Goal: Task Accomplishment & Management: Manage account settings

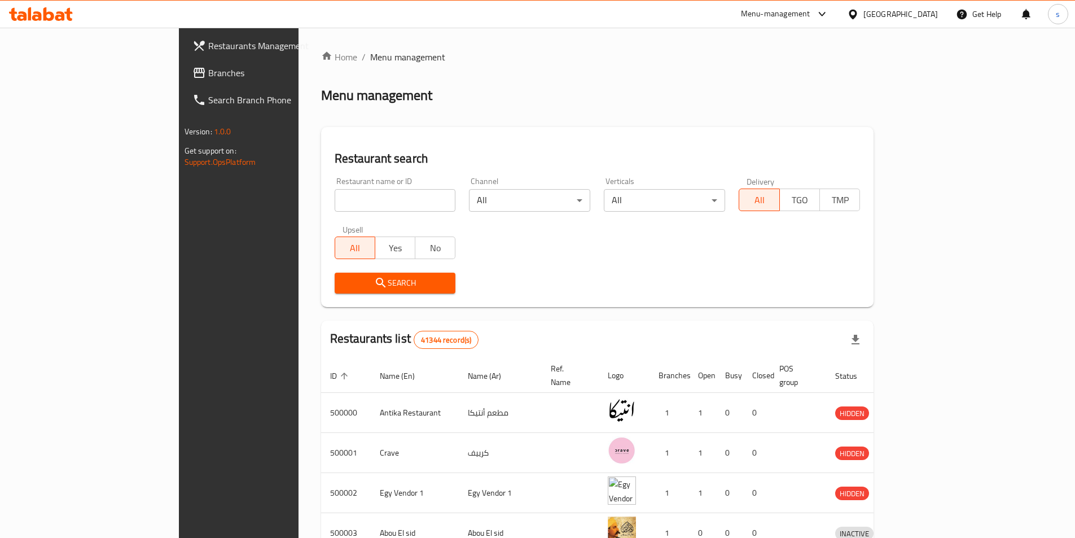
click at [857, 14] on icon at bounding box center [853, 14] width 8 height 10
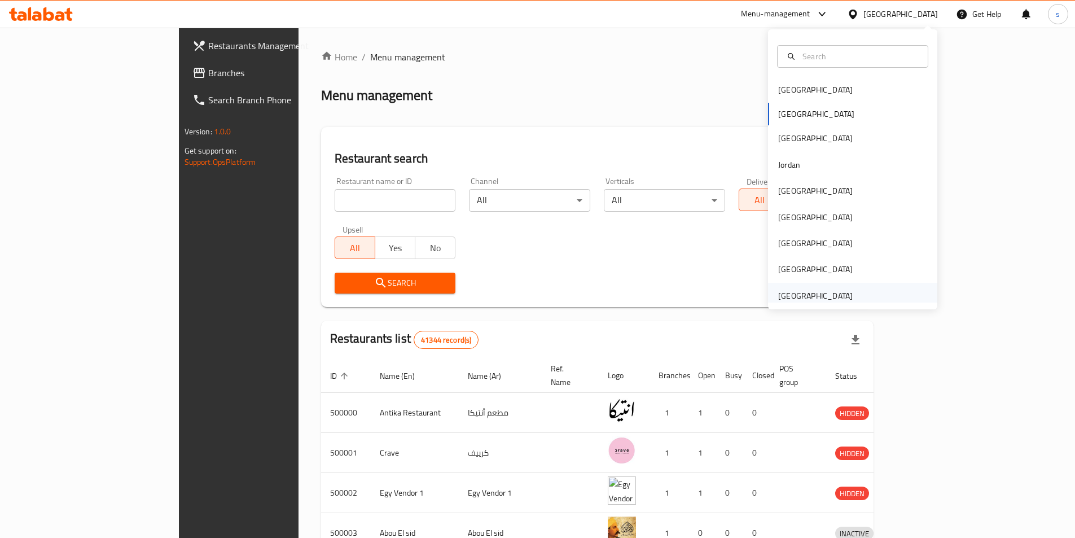
click at [827, 296] on div "[GEOGRAPHIC_DATA]" at bounding box center [815, 296] width 74 height 12
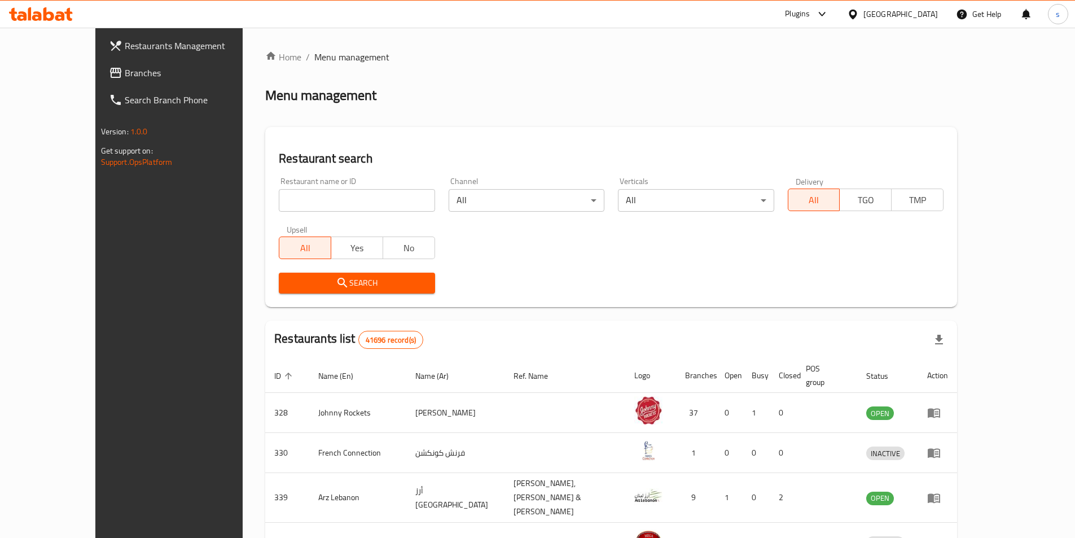
click at [282, 198] on input "search" at bounding box center [357, 200] width 156 height 23
paste input "778867"
type input "778867"
click at [125, 67] on span "Branches" at bounding box center [195, 73] width 141 height 14
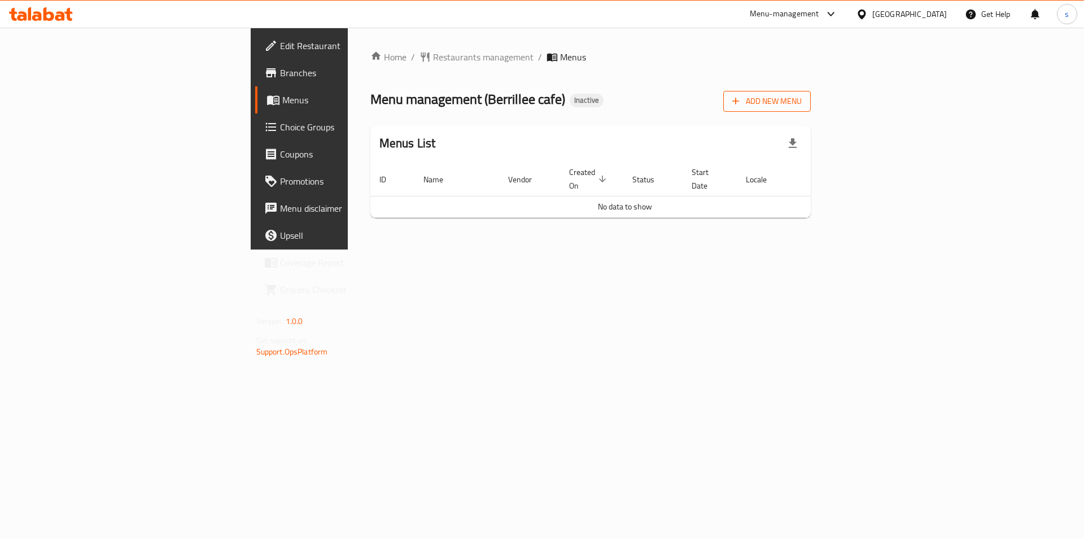
click at [801, 99] on span "Add New Menu" at bounding box center [766, 101] width 69 height 14
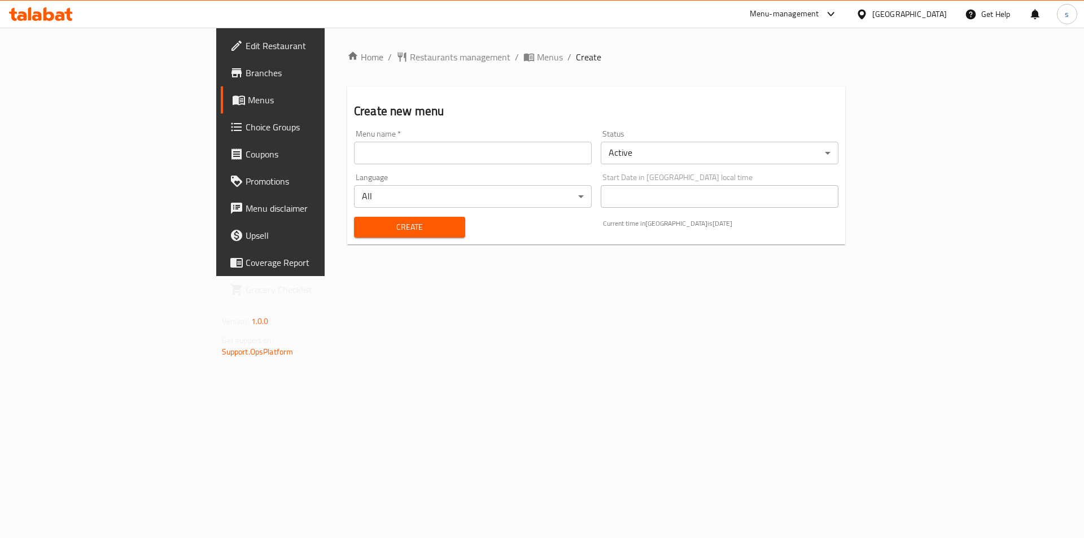
click at [481, 163] on input "text" at bounding box center [473, 153] width 238 height 23
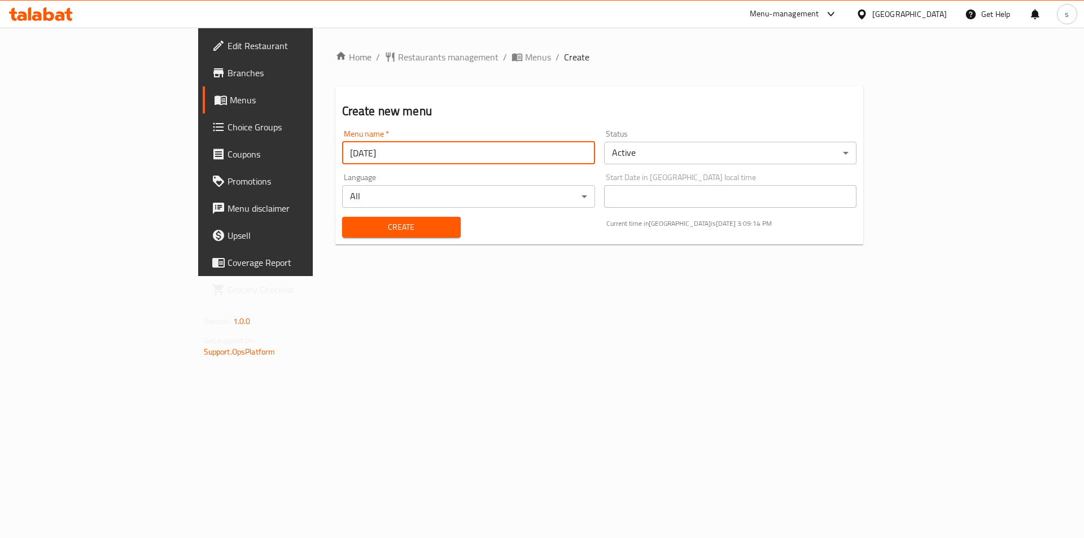
drag, startPoint x: 235, startPoint y: 150, endPoint x: 226, endPoint y: 154, distance: 9.3
click at [342, 154] on input "9/22/2025" at bounding box center [468, 153] width 253 height 23
type input "9/29/2025"
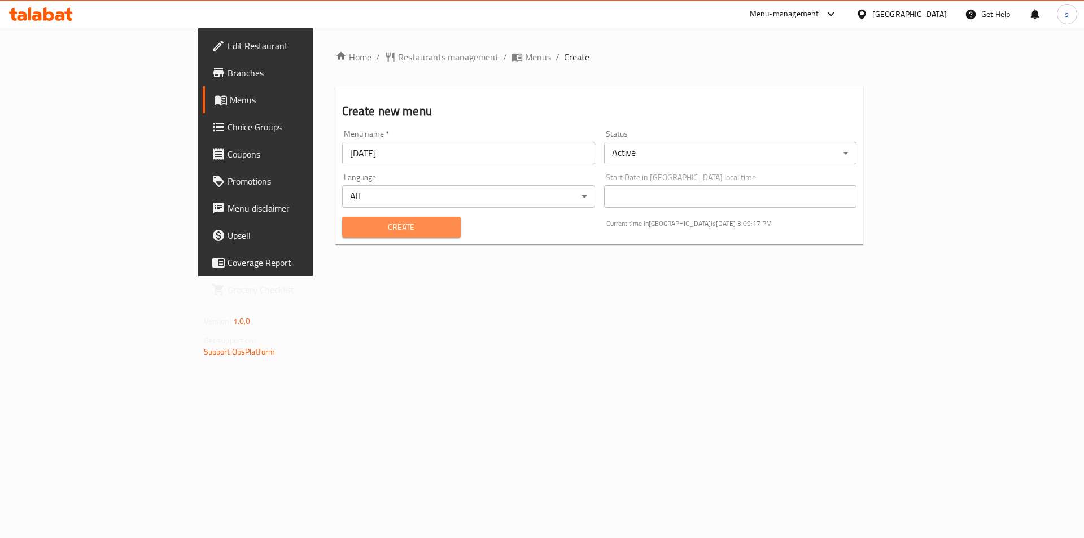
click at [351, 222] on span "Create" at bounding box center [401, 227] width 100 height 14
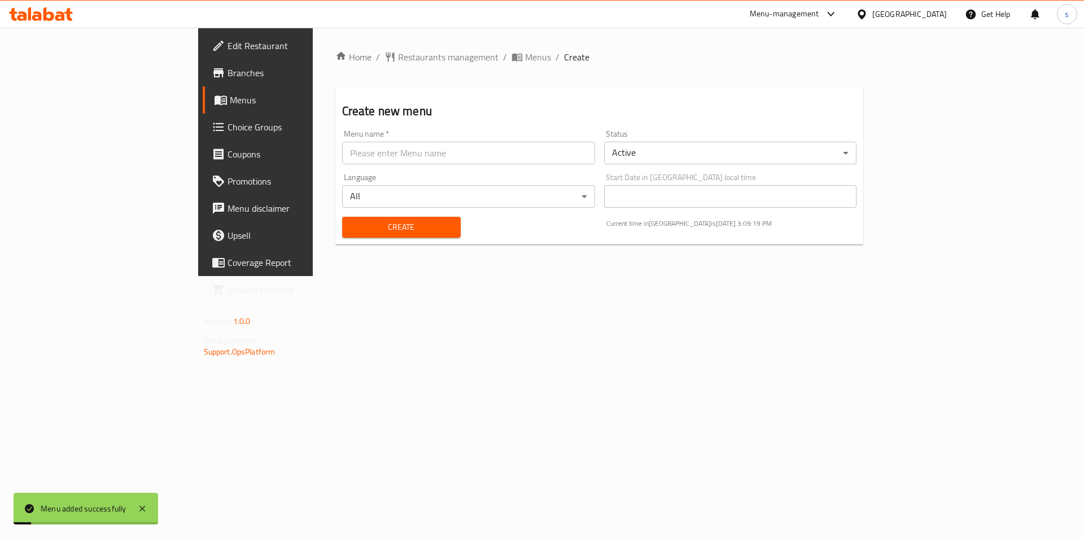
click at [230, 104] on span "Menus" at bounding box center [300, 100] width 141 height 14
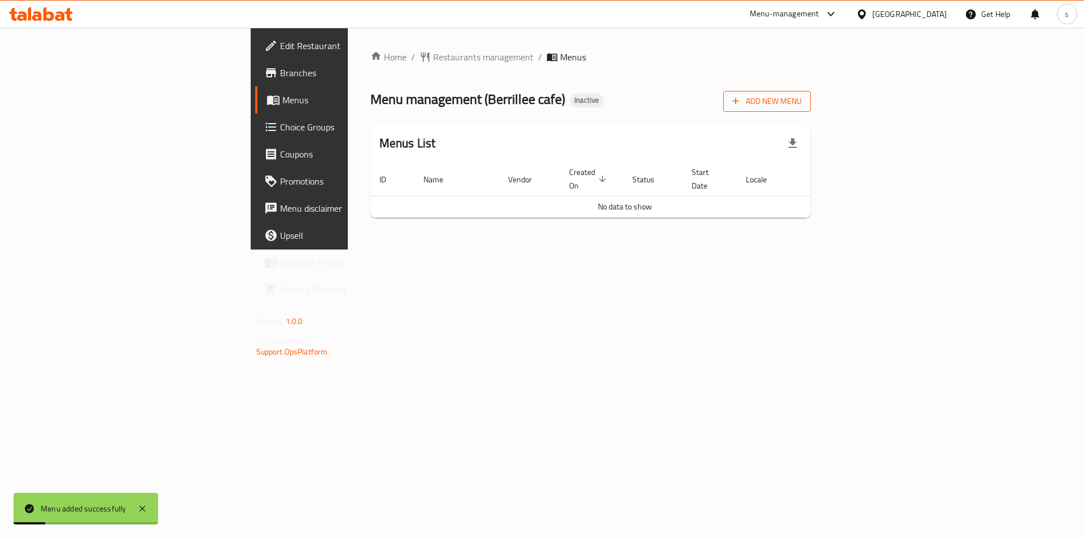
click at [801, 100] on span "Add New Menu" at bounding box center [766, 101] width 69 height 14
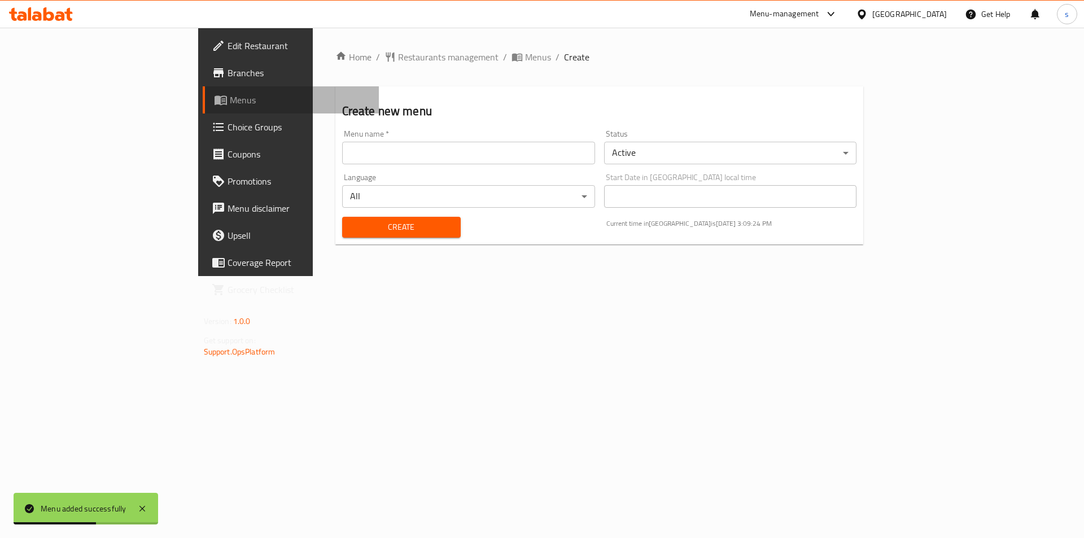
click at [230, 102] on span "Menus" at bounding box center [300, 100] width 141 height 14
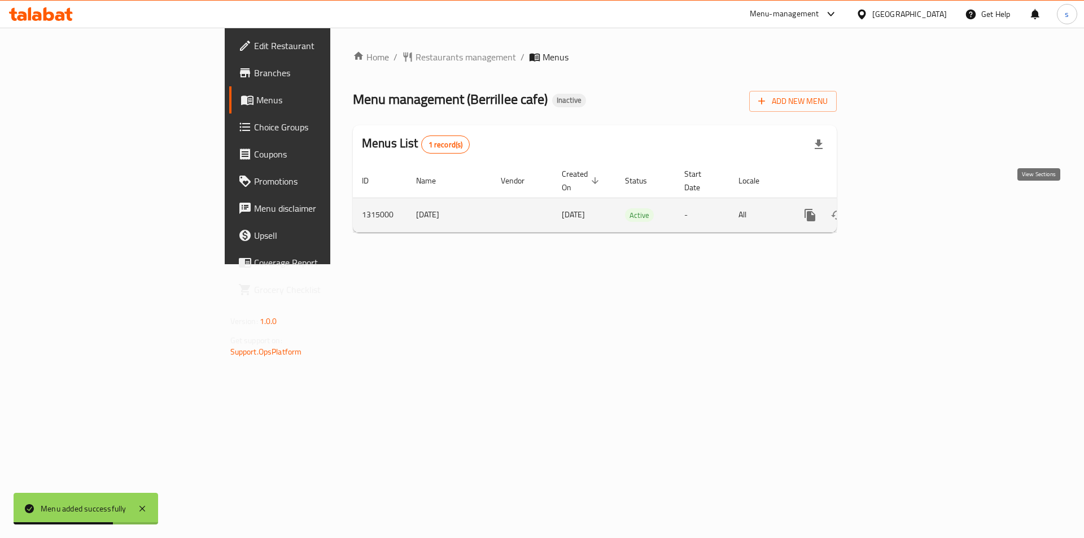
click at [898, 208] on icon "enhanced table" at bounding box center [891, 215] width 14 height 14
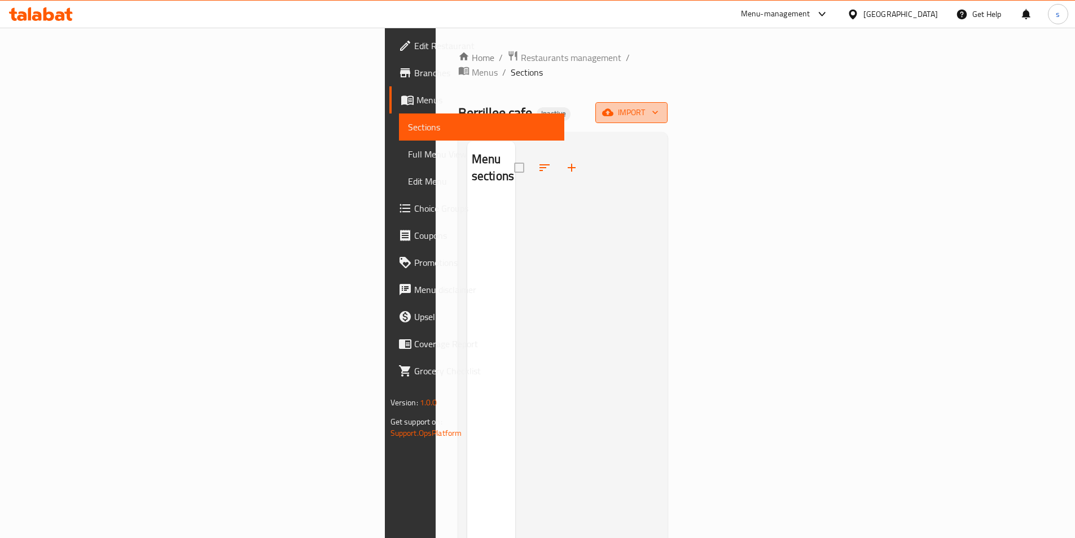
click at [659, 106] on span "import" at bounding box center [631, 113] width 54 height 14
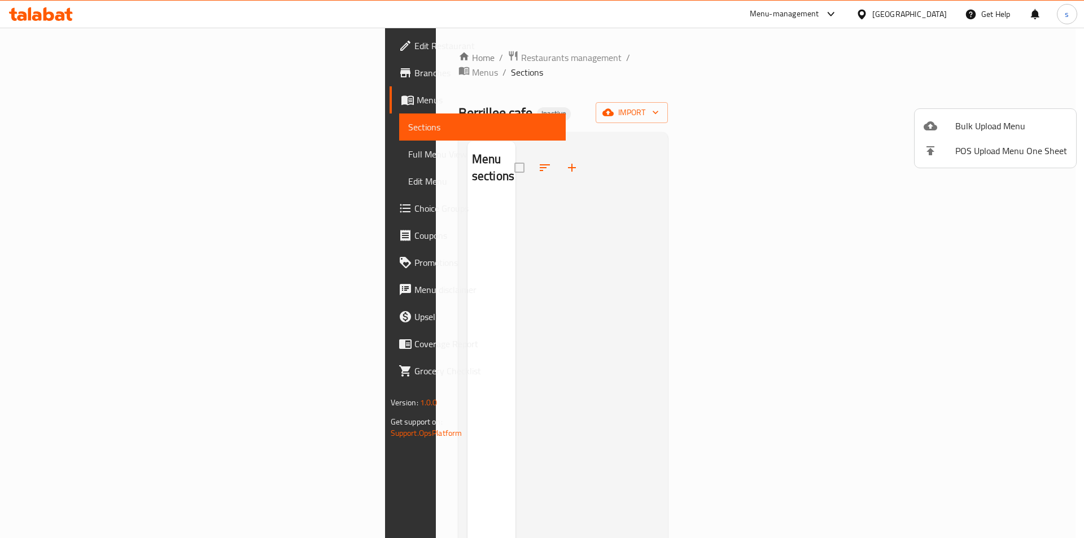
click at [990, 124] on span "Bulk Upload Menu" at bounding box center [1011, 126] width 112 height 14
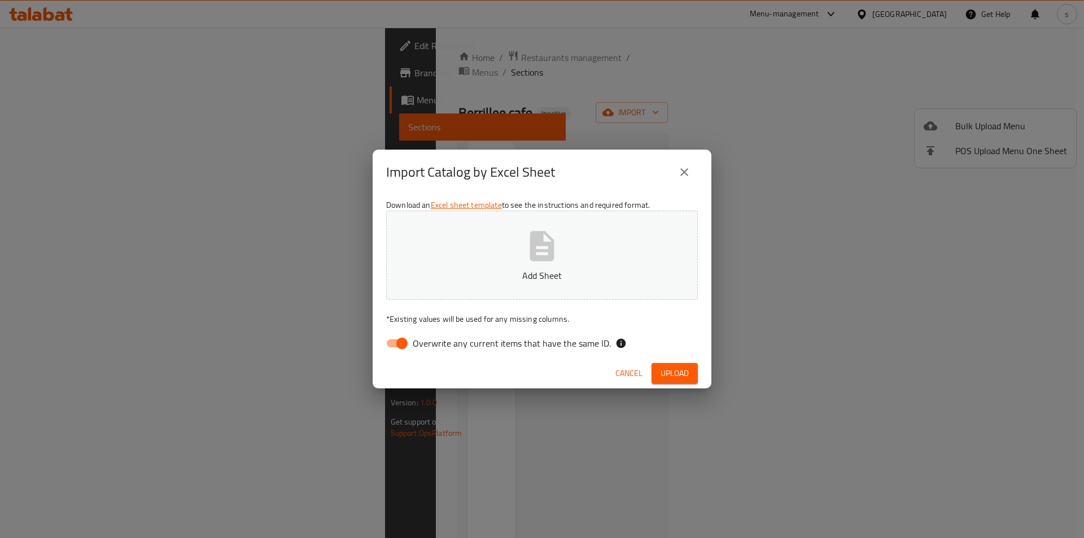
click at [418, 343] on span "Overwrite any current items that have the same ID." at bounding box center [512, 343] width 198 height 14
click at [418, 343] on input "Overwrite any current items that have the same ID." at bounding box center [402, 342] width 64 height 21
checkbox input "false"
click at [437, 288] on button "Add Sheet" at bounding box center [542, 255] width 312 height 89
click at [684, 386] on div "Cancel Upload" at bounding box center [541, 373] width 339 height 30
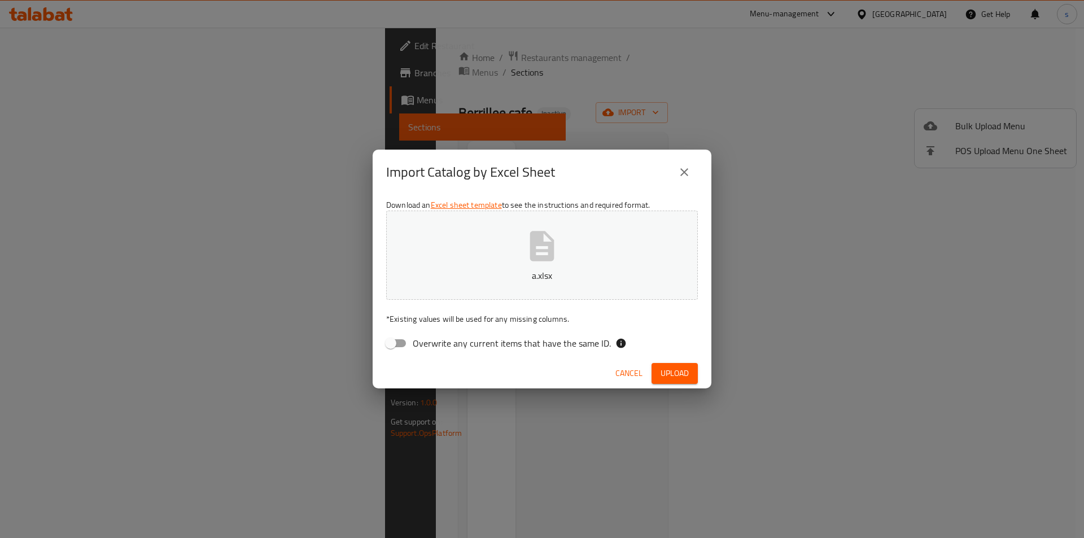
click at [684, 382] on button "Upload" at bounding box center [674, 373] width 46 height 21
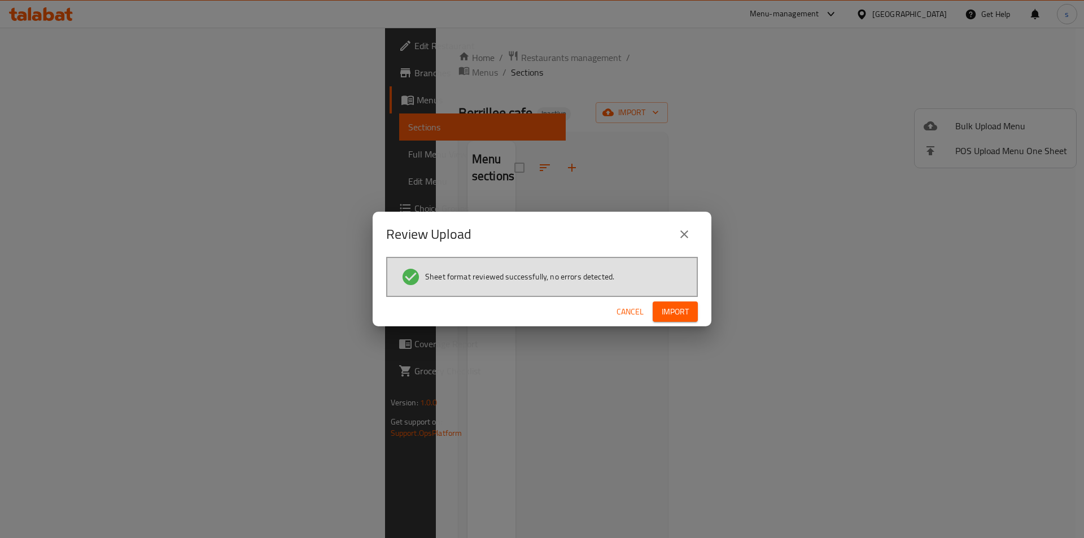
click at [678, 315] on span "Import" at bounding box center [674, 312] width 27 height 14
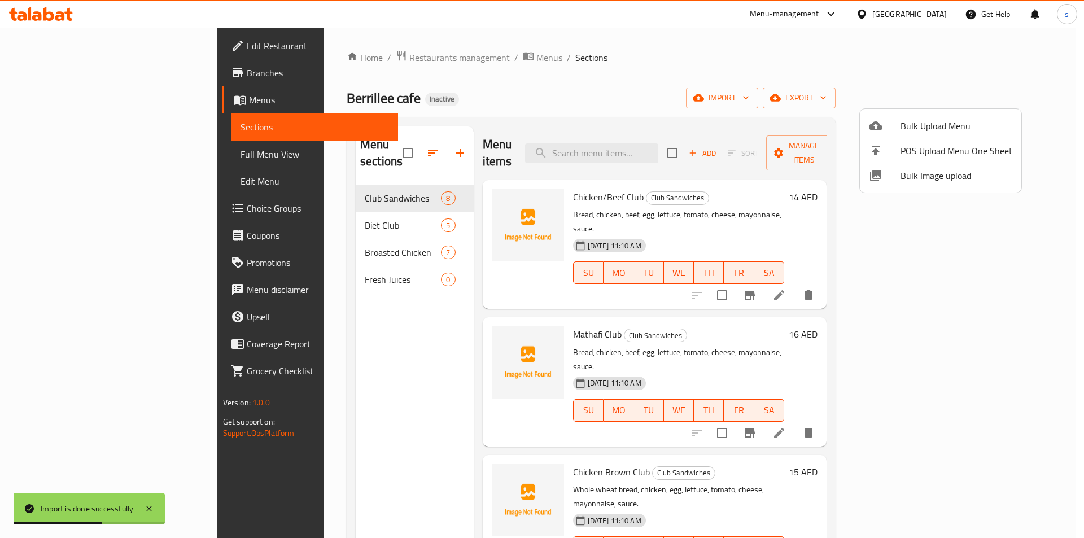
click at [361, 318] on div at bounding box center [542, 269] width 1084 height 538
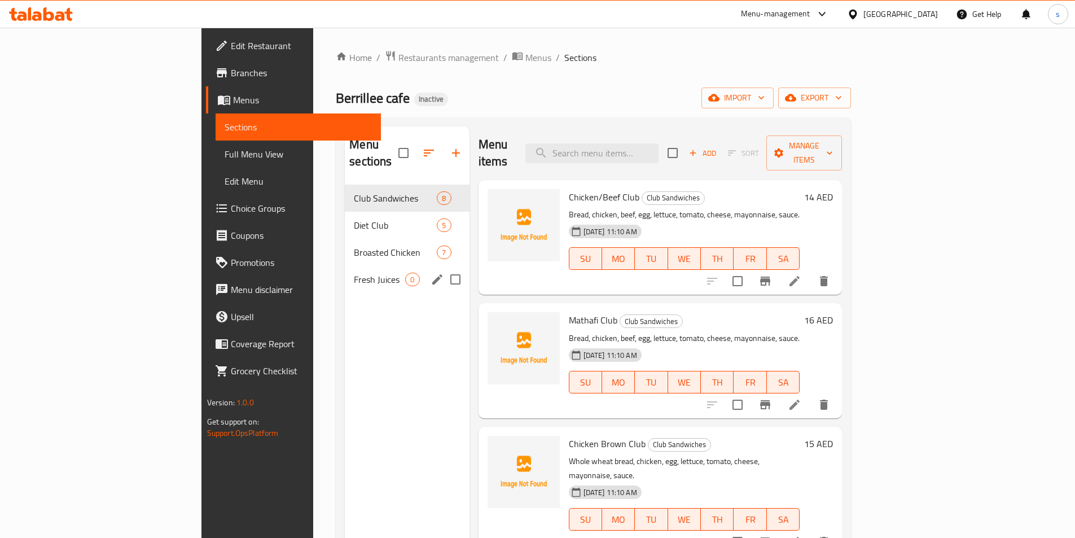
click at [354, 273] on span "Fresh Juices" at bounding box center [379, 280] width 51 height 14
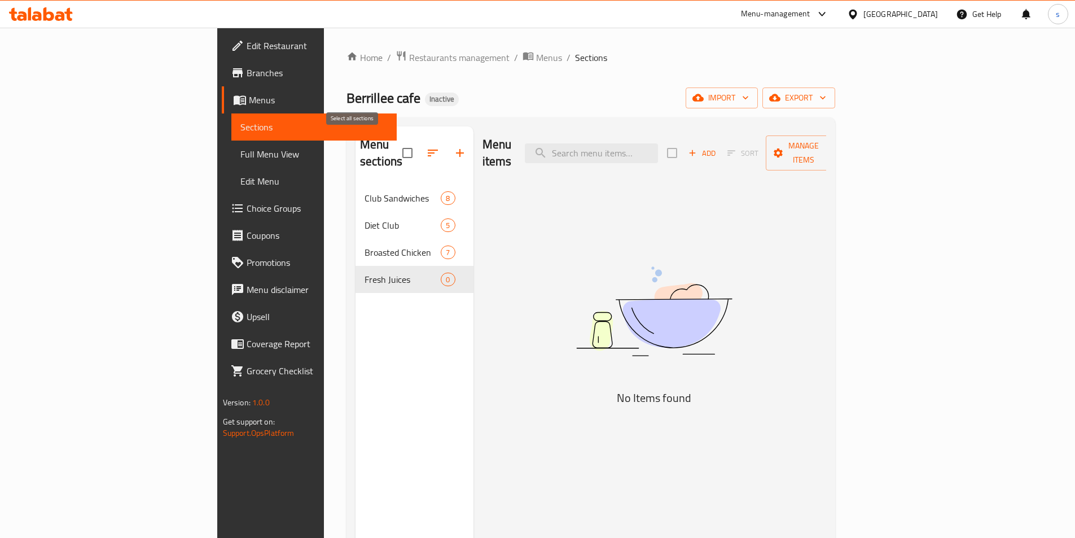
click at [396, 146] on input "checkbox" at bounding box center [408, 153] width 24 height 24
checkbox input "false"
click at [446, 146] on button "button" at bounding box center [459, 152] width 27 height 27
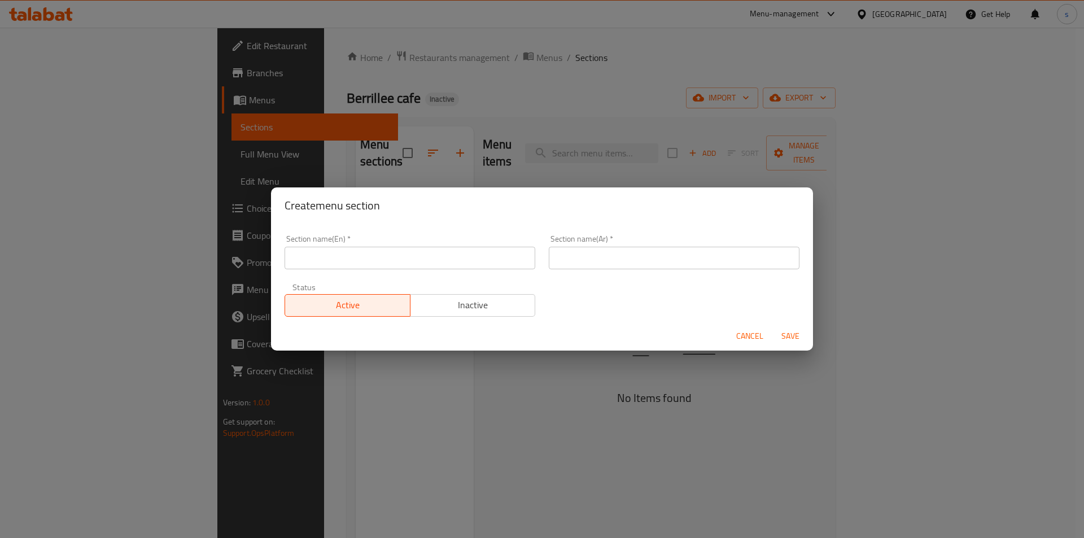
click at [434, 260] on input "text" at bounding box center [409, 258] width 251 height 23
type input "your choice of :"
click at [406, 260] on input "your choice of :" at bounding box center [409, 258] width 251 height 23
click at [753, 330] on span "Cancel" at bounding box center [749, 336] width 27 height 14
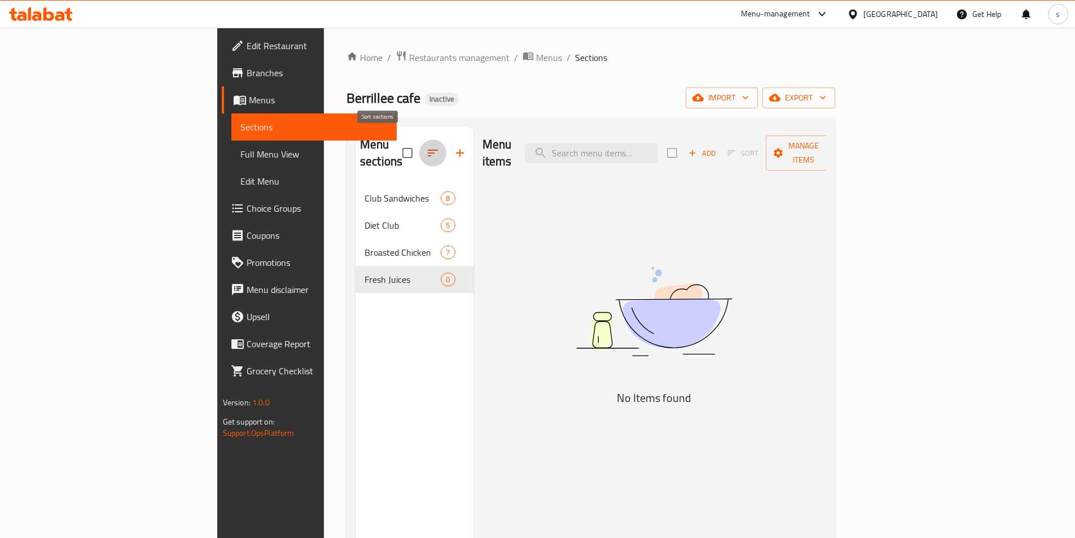
click at [426, 146] on icon "button" at bounding box center [433, 153] width 14 height 14
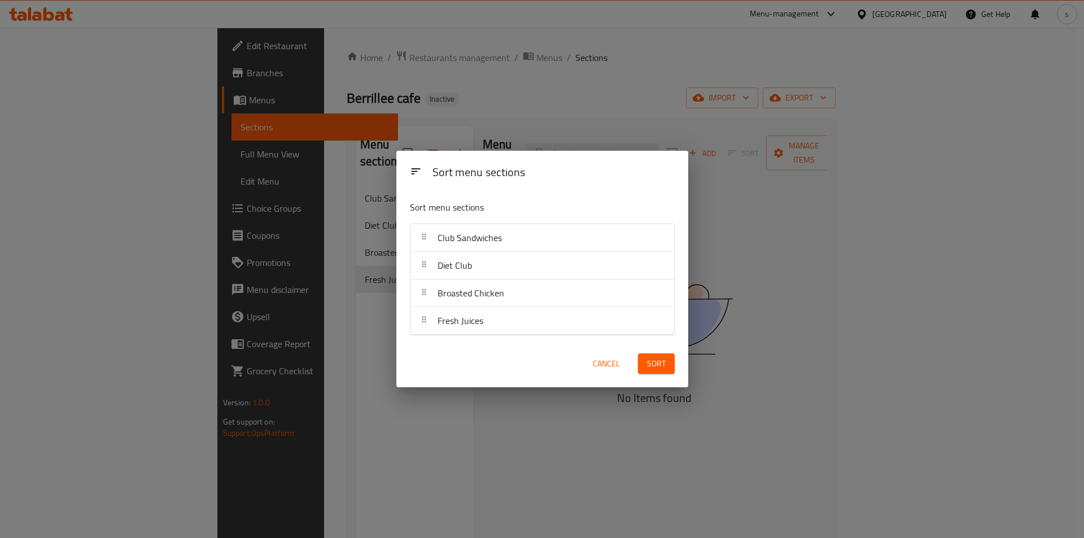
click at [427, 319] on icon at bounding box center [423, 319] width 9 height 9
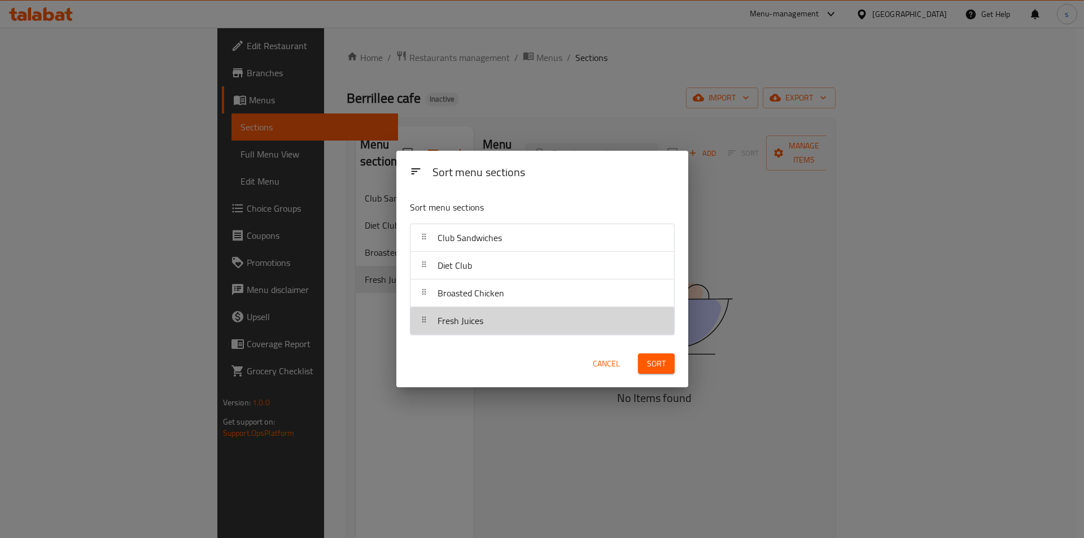
click at [537, 323] on div "Fresh Juices" at bounding box center [542, 320] width 255 height 27
click at [584, 328] on div "Fresh Juices" at bounding box center [542, 320] width 255 height 27
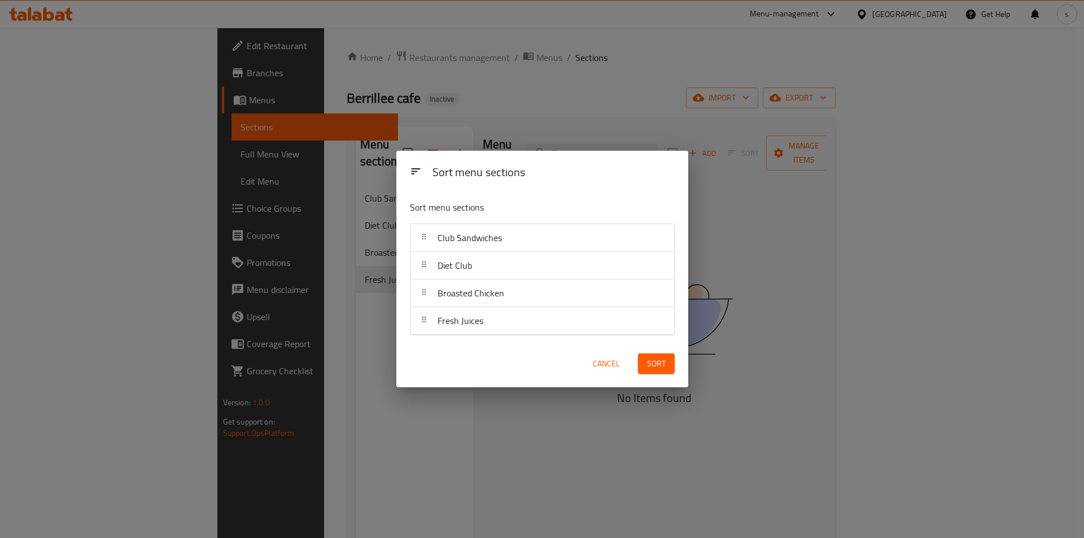
drag, startPoint x: 584, startPoint y: 328, endPoint x: 574, endPoint y: 327, distance: 9.6
click at [574, 327] on div "Fresh Juices" at bounding box center [542, 320] width 255 height 27
click at [604, 365] on span "Cancel" at bounding box center [606, 364] width 27 height 14
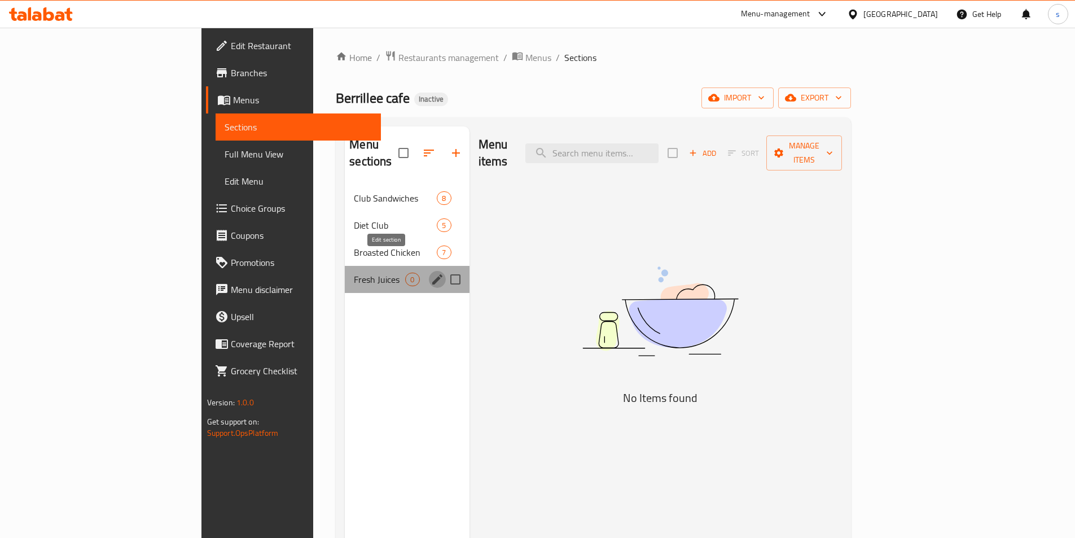
click at [432, 274] on icon "edit" at bounding box center [437, 279] width 10 height 10
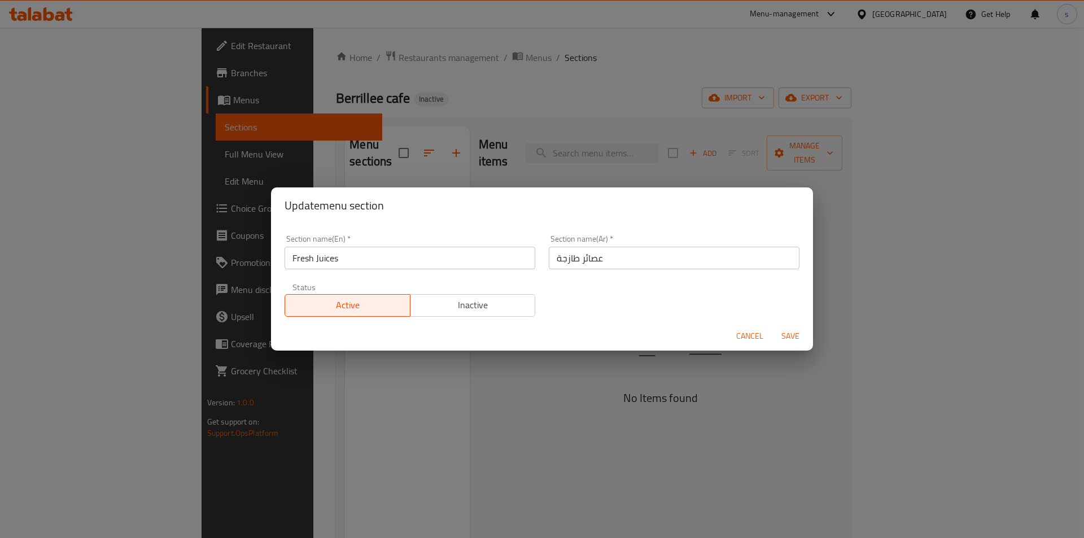
click at [435, 297] on span "Inactive" at bounding box center [473, 305] width 116 height 16
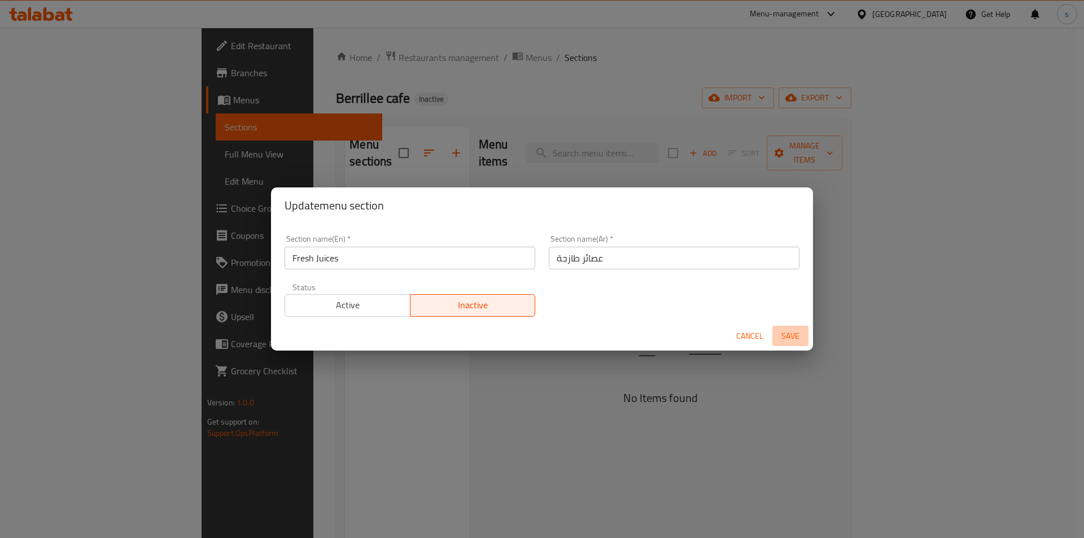
click at [795, 335] on span "Save" at bounding box center [790, 336] width 27 height 14
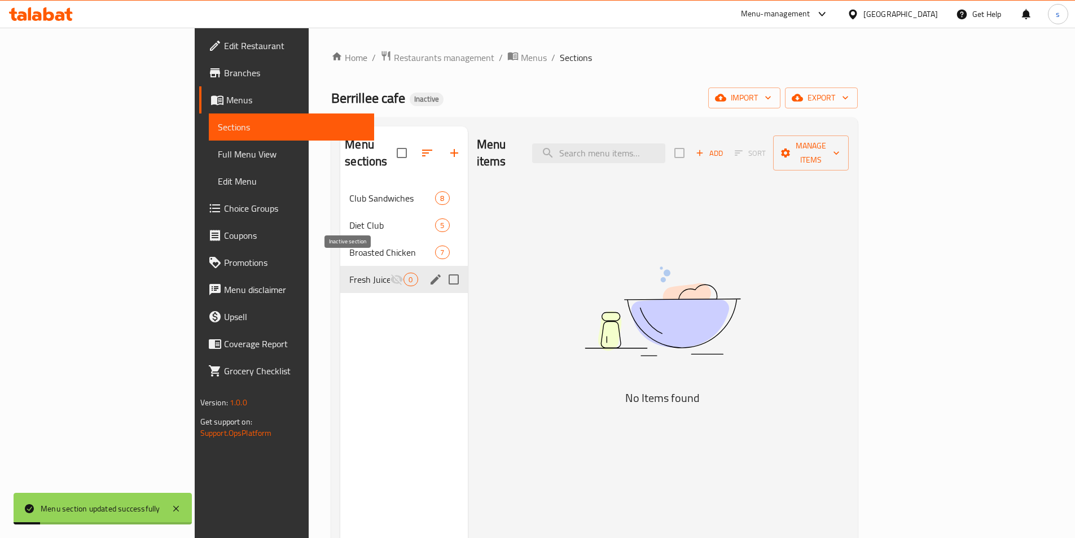
click at [391, 274] on icon "Menu sections" at bounding box center [397, 279] width 12 height 11
click at [427, 271] on button "edit" at bounding box center [435, 279] width 17 height 17
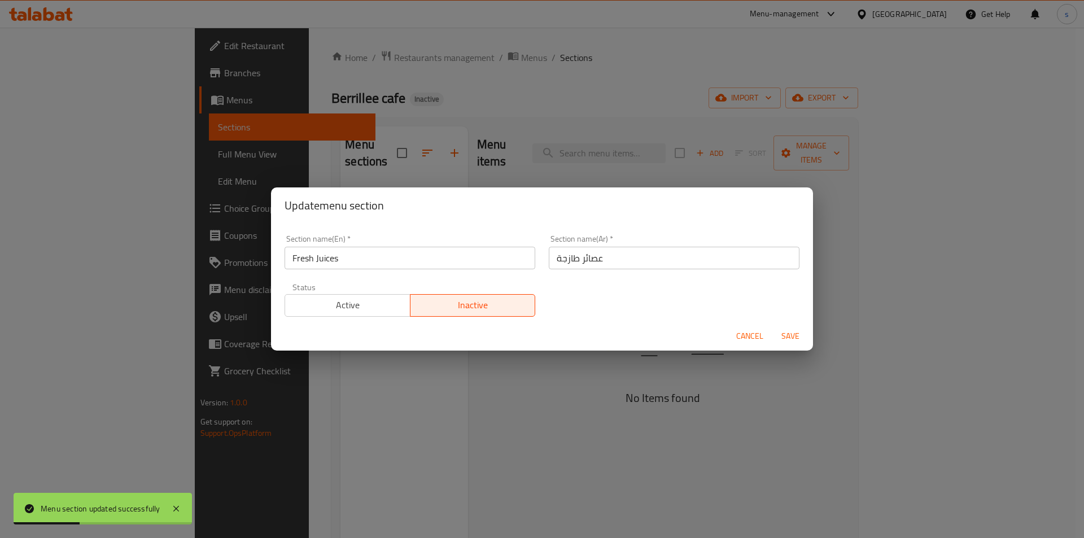
click at [363, 300] on span "Active" at bounding box center [348, 305] width 116 height 16
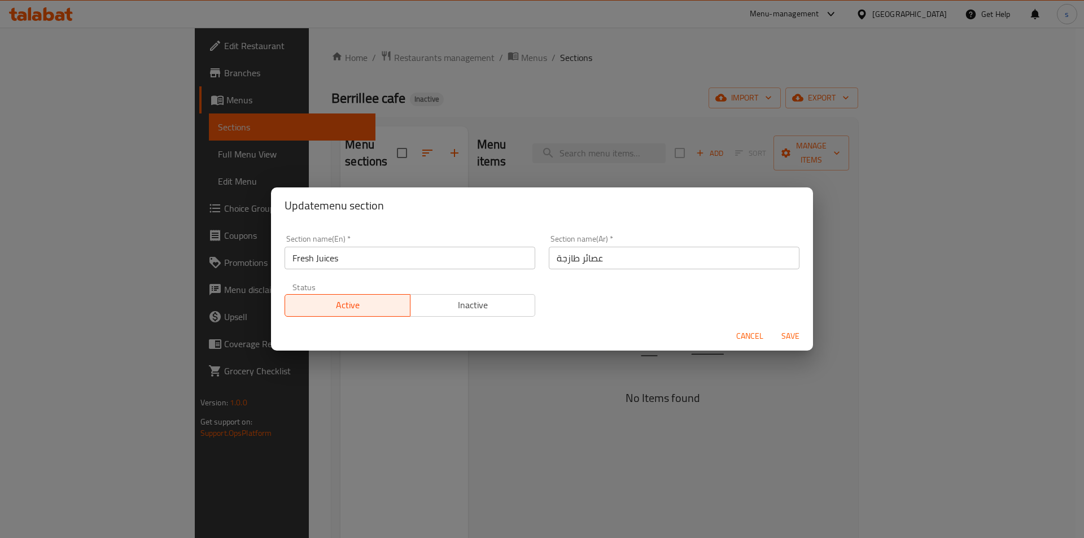
click at [414, 264] on input "Fresh Juices" at bounding box center [409, 258] width 251 height 23
click at [753, 334] on span "Cancel" at bounding box center [749, 336] width 27 height 14
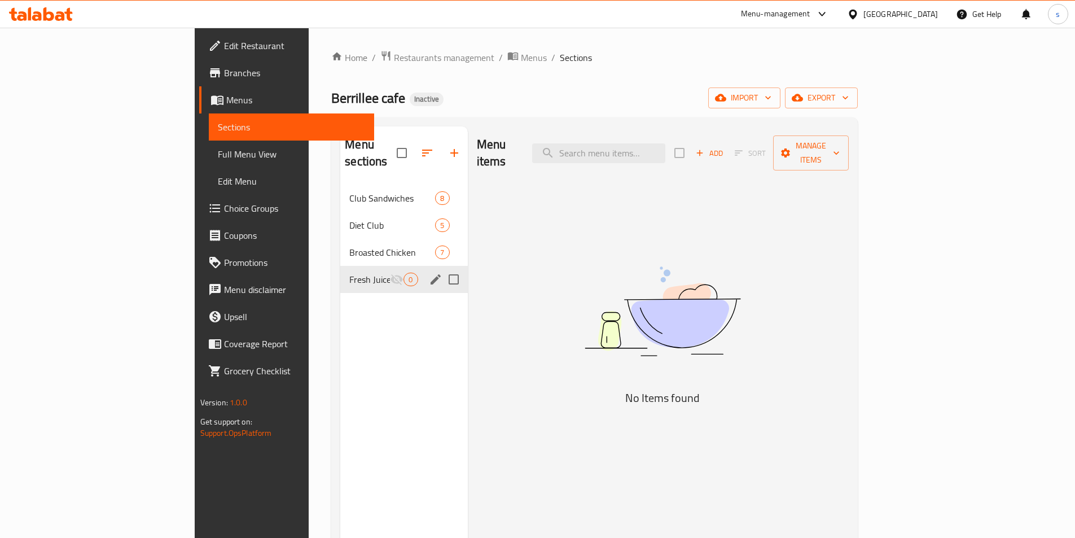
click at [442, 268] on input "Menu sections" at bounding box center [454, 280] width 24 height 24
checkbox input "true"
click at [411, 149] on icon "button" at bounding box center [418, 153] width 14 height 14
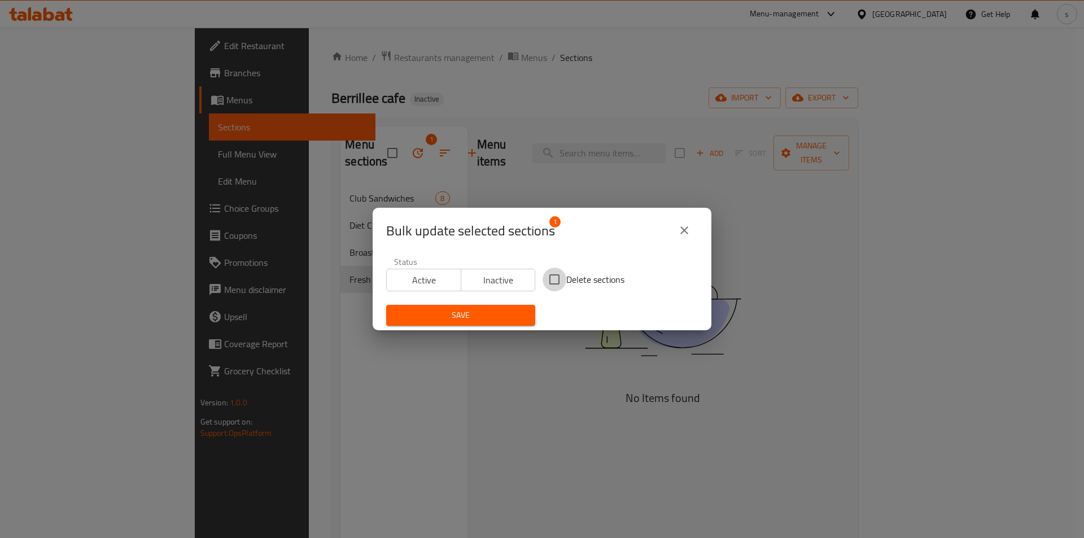
click at [556, 283] on input "Delete sections" at bounding box center [554, 280] width 24 height 24
checkbox input "true"
click at [497, 278] on span "Inactive" at bounding box center [498, 280] width 65 height 16
click at [470, 318] on span "Save" at bounding box center [460, 315] width 131 height 14
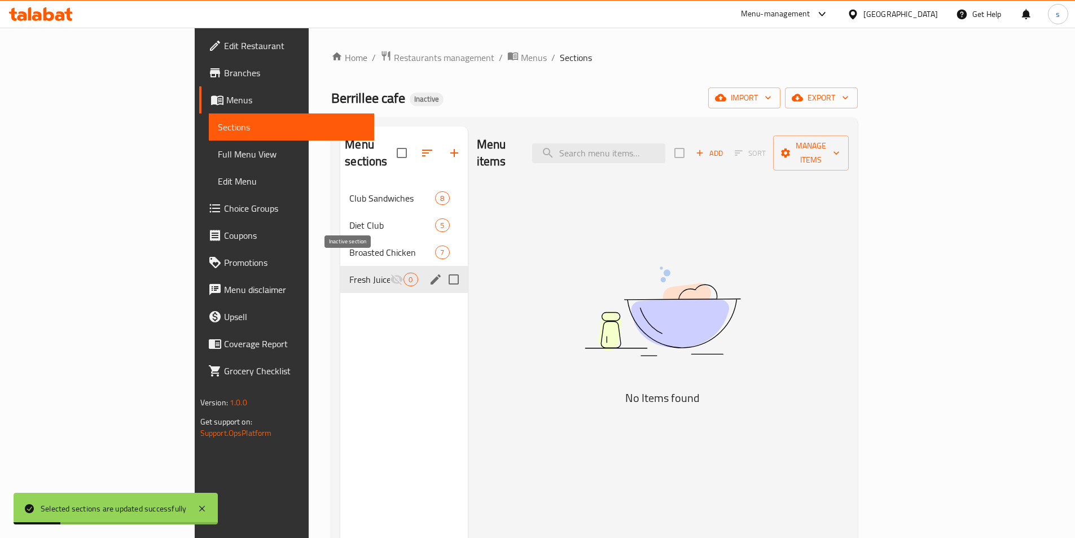
click at [391, 274] on icon "Menu sections" at bounding box center [397, 279] width 12 height 11
click at [429, 273] on icon "edit" at bounding box center [436, 280] width 14 height 14
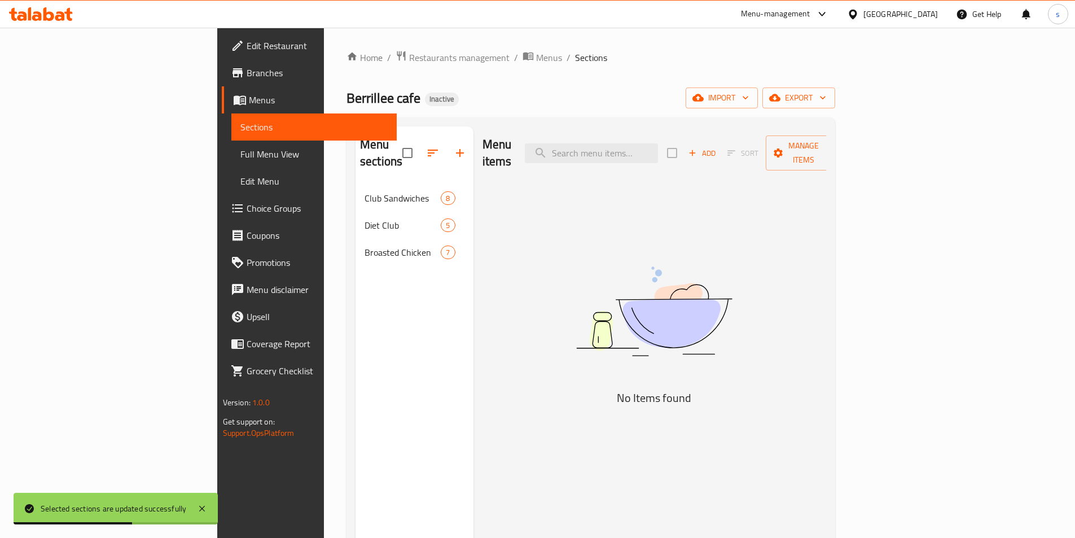
click at [356, 303] on div "Menu sections Club Sandwiches 8 Diet Club 5 Broasted Chicken 7" at bounding box center [415, 395] width 118 height 538
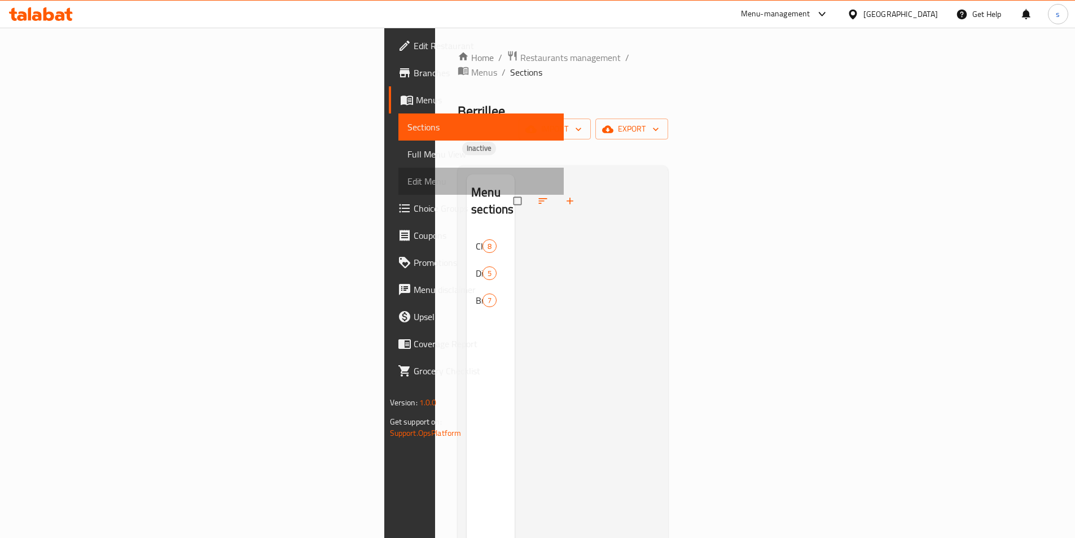
click at [407, 174] on span "Edit Menu" at bounding box center [480, 181] width 147 height 14
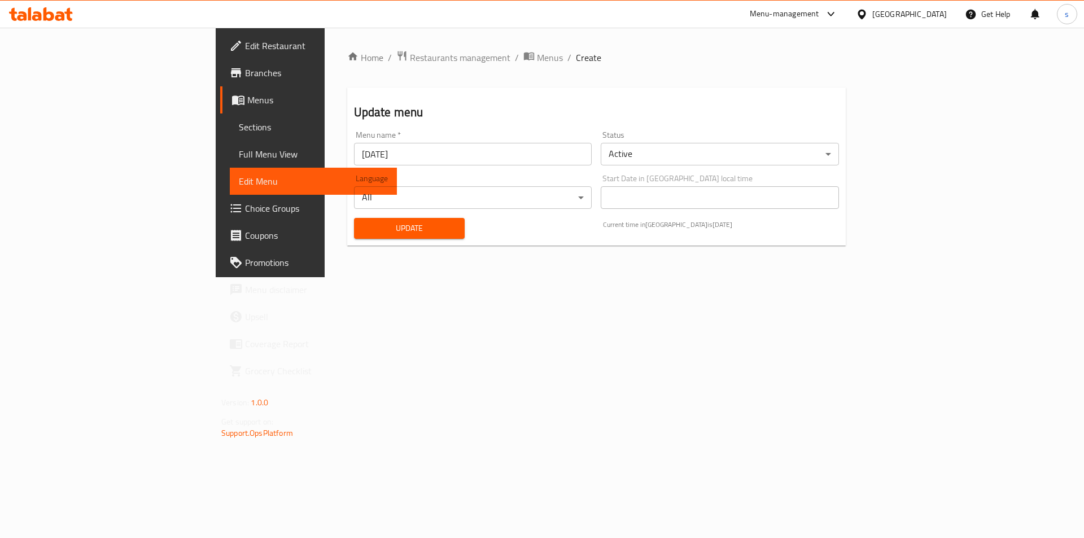
click at [239, 160] on span "Full Menu View" at bounding box center [313, 154] width 149 height 14
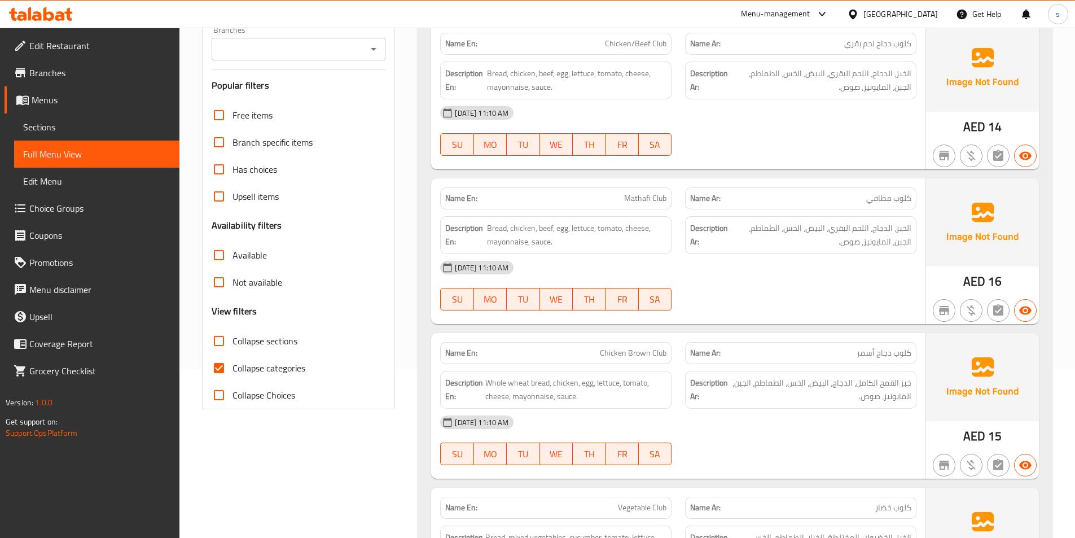
scroll to position [169, 0]
click at [211, 366] on input "Collapse categories" at bounding box center [218, 367] width 27 height 27
checkbox input "false"
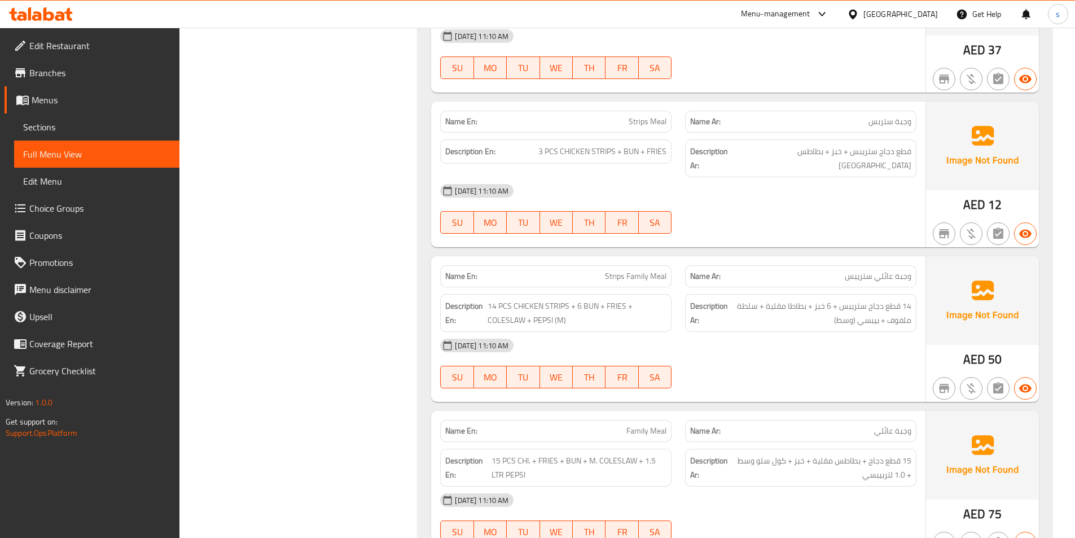
scroll to position [2822, 0]
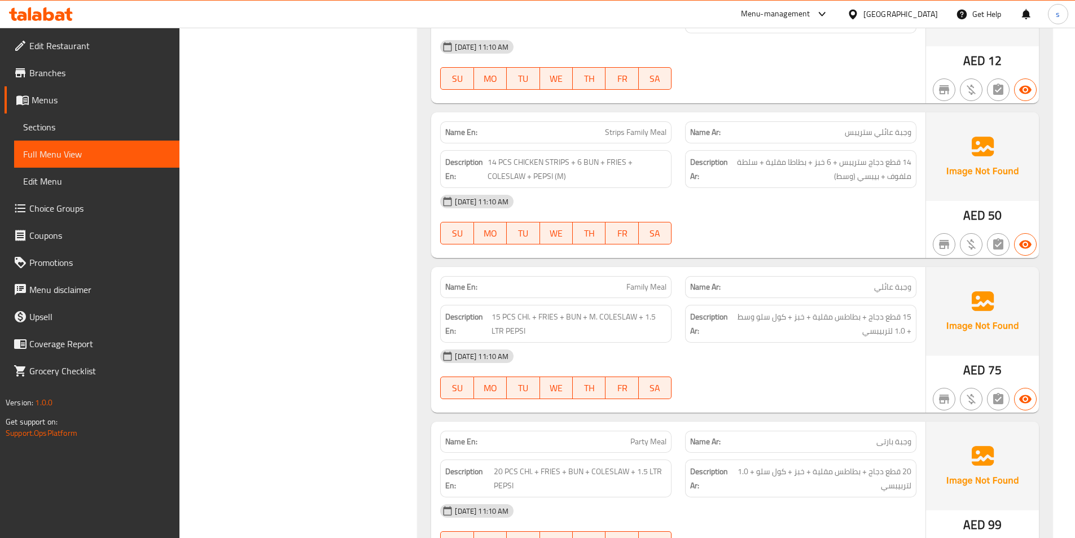
click at [78, 97] on span "Menus" at bounding box center [101, 100] width 139 height 14
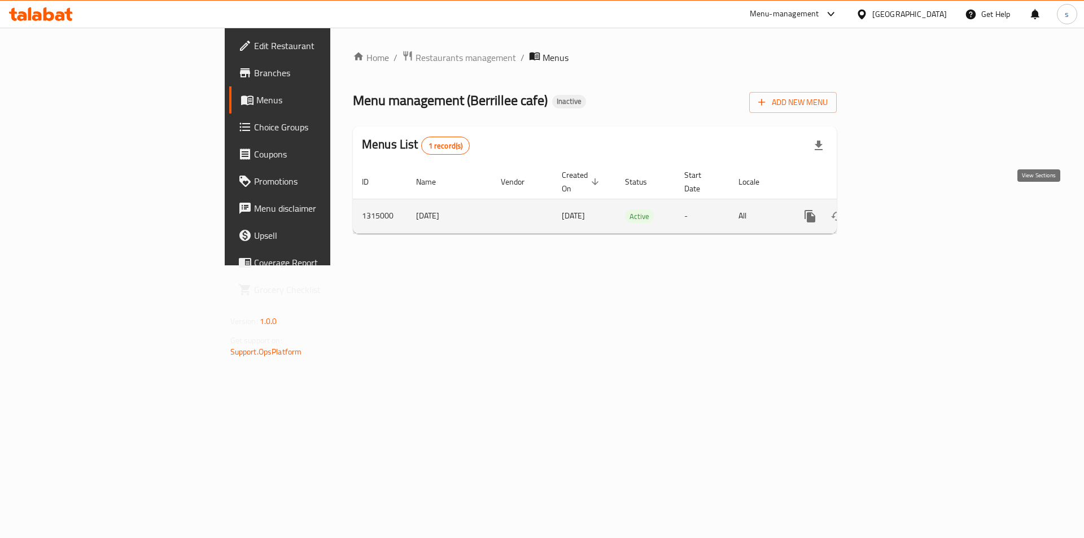
click at [898, 209] on icon "enhanced table" at bounding box center [891, 216] width 14 height 14
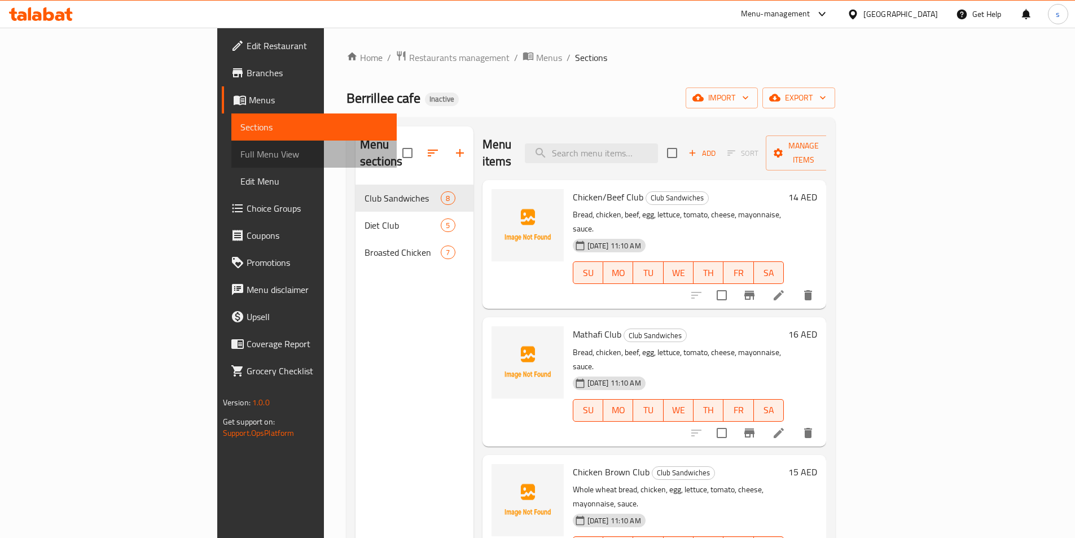
drag, startPoint x: 64, startPoint y: 149, endPoint x: 8, endPoint y: 154, distance: 56.1
click at [240, 150] on span "Full Menu View" at bounding box center [313, 154] width 147 height 14
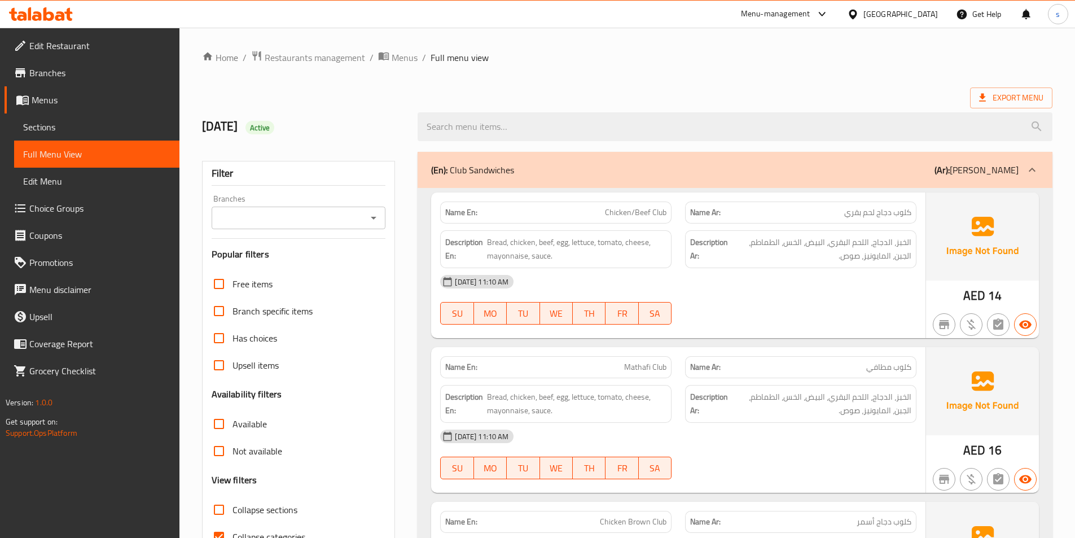
click at [74, 180] on span "Edit Menu" at bounding box center [96, 181] width 147 height 14
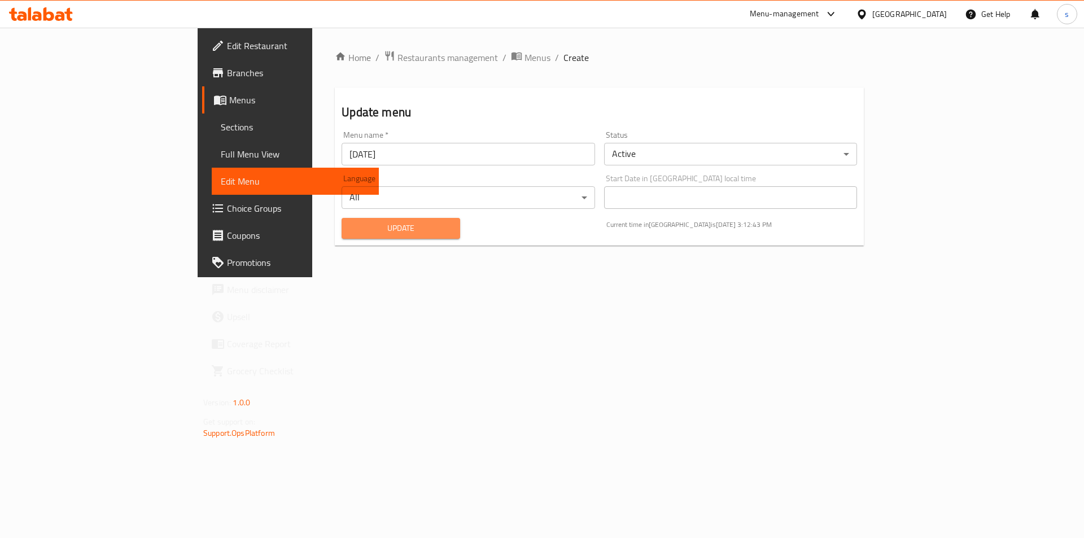
click at [350, 223] on span "Update" at bounding box center [400, 228] width 100 height 14
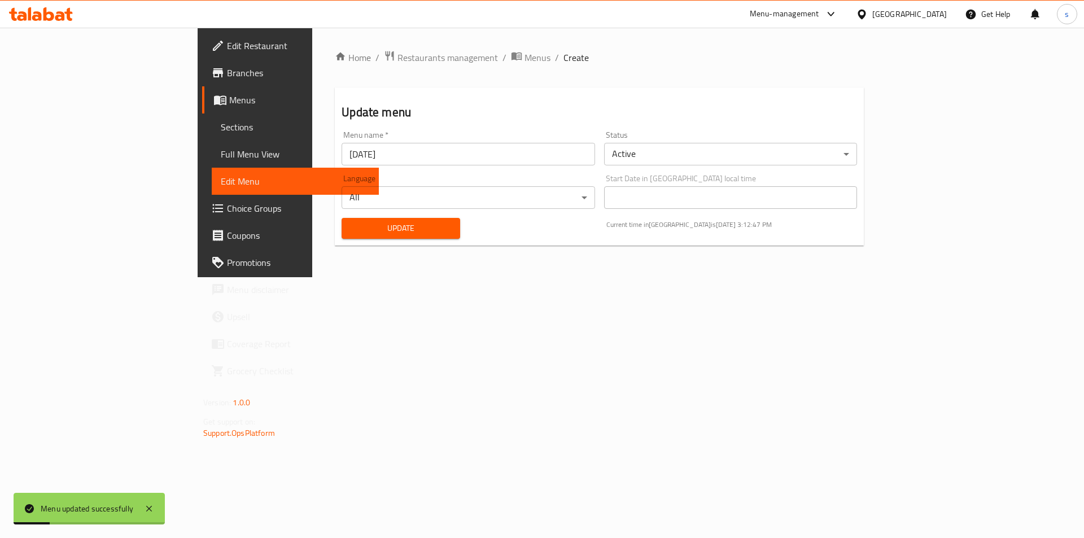
click at [227, 206] on span "Choice Groups" at bounding box center [298, 208] width 143 height 14
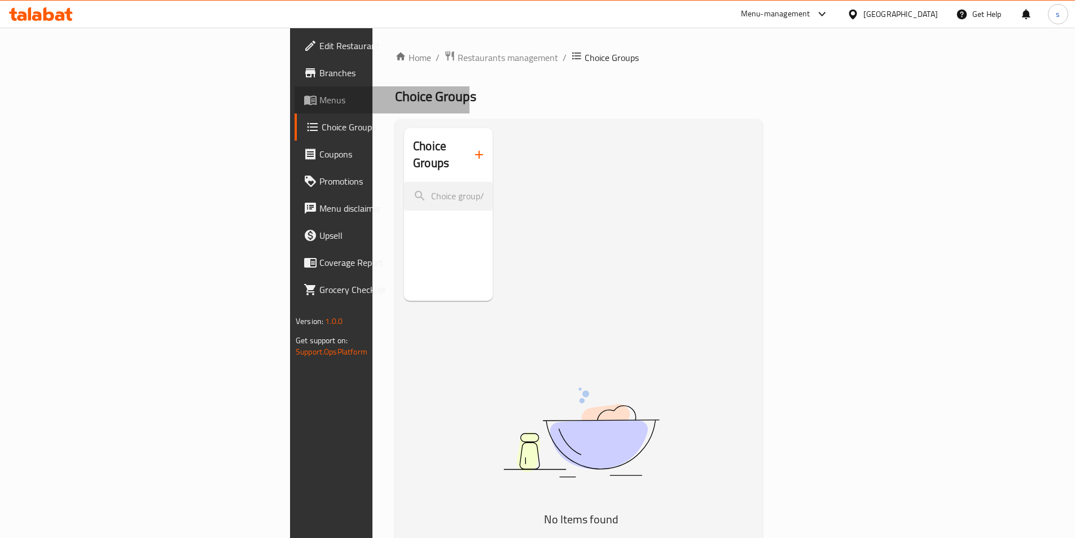
click at [319, 99] on span "Menus" at bounding box center [389, 100] width 141 height 14
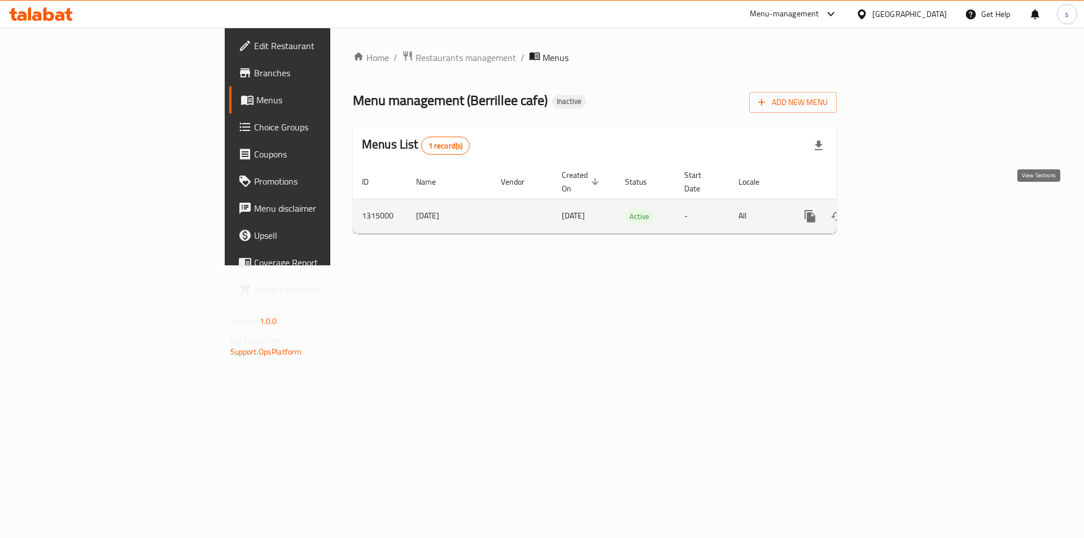
click at [898, 209] on icon "enhanced table" at bounding box center [891, 216] width 14 height 14
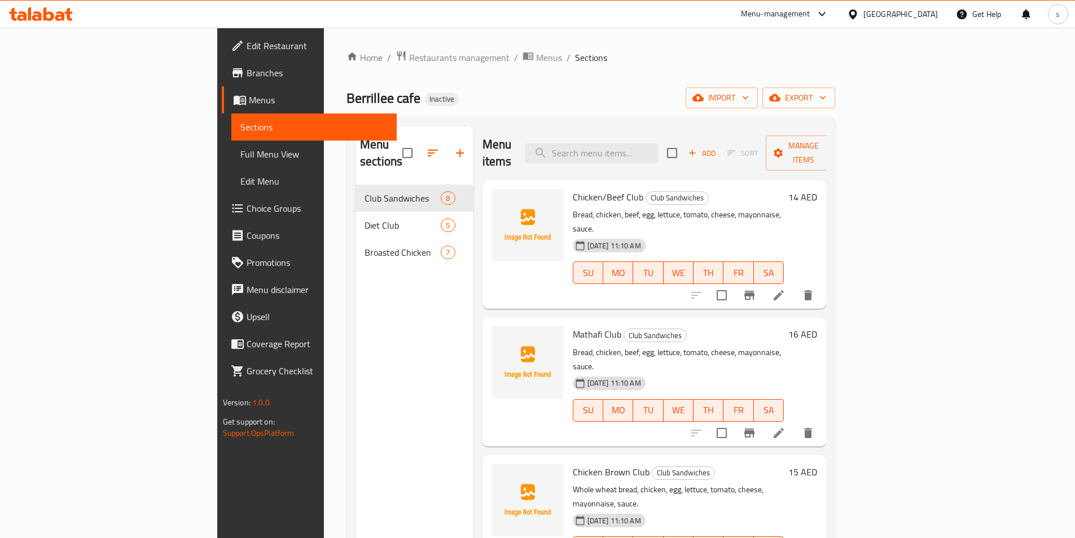
click at [774, 189] on h6 "Chicken/Beef Club Club Sandwiches" at bounding box center [679, 197] width 212 height 16
click at [786, 288] on icon at bounding box center [779, 295] width 14 height 14
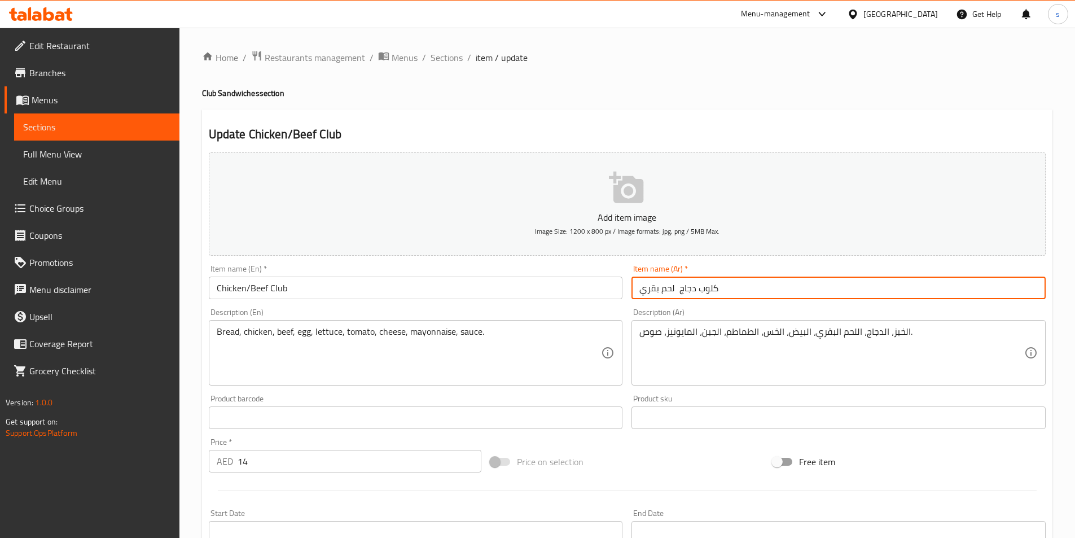
click at [677, 288] on input "كلوب دجاج لحم بقري" at bounding box center [839, 288] width 414 height 23
click at [248, 290] on input "Chicken/Beef Club" at bounding box center [416, 288] width 414 height 23
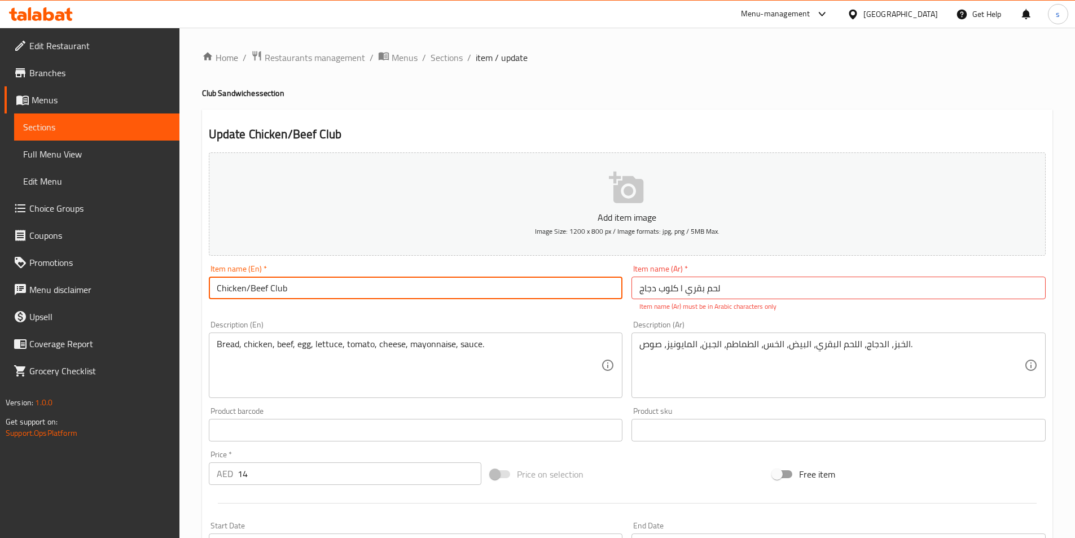
click at [248, 290] on input "Chicken/Beef Club" at bounding box center [416, 288] width 414 height 23
click at [245, 291] on input "Chicken/Beef Club" at bounding box center [416, 288] width 414 height 23
click at [246, 289] on input "Chicken/Beef Club" at bounding box center [416, 288] width 414 height 23
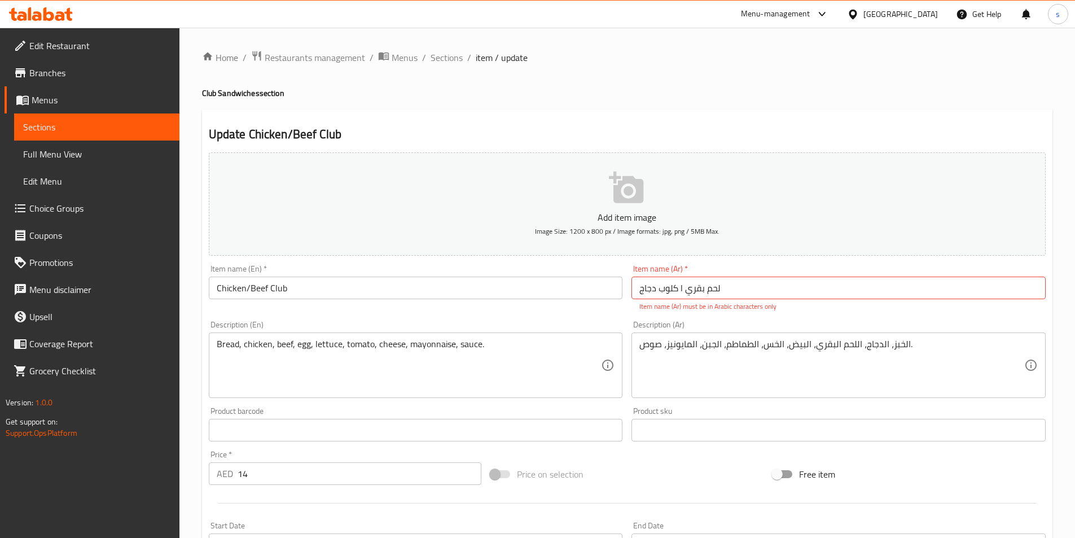
click at [259, 296] on input "Chicken/Beef Club" at bounding box center [416, 288] width 414 height 23
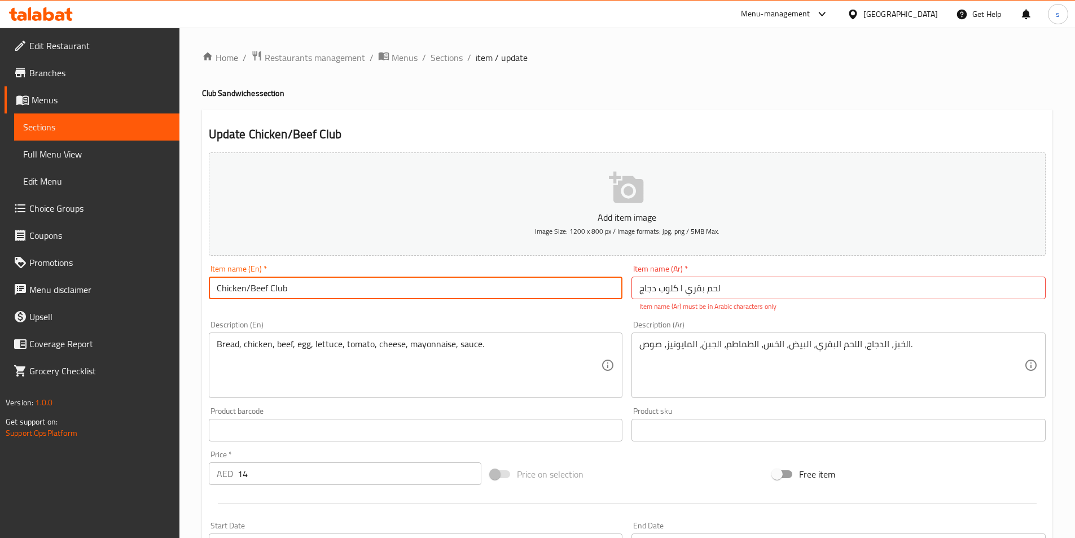
click at [247, 290] on input "Chicken/Beef Club" at bounding box center [416, 288] width 414 height 23
drag, startPoint x: 244, startPoint y: 290, endPoint x: 249, endPoint y: 288, distance: 6.1
click at [249, 288] on input "Chicken/Beef Club" at bounding box center [416, 288] width 414 height 23
click at [675, 287] on input "كلوب دجاج l لحم بقري" at bounding box center [839, 288] width 414 height 23
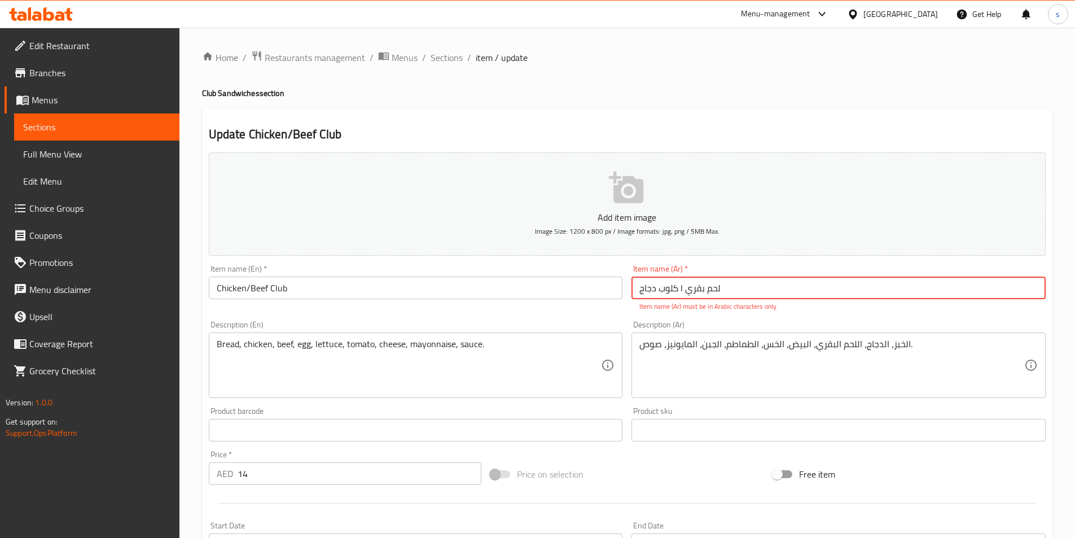
drag, startPoint x: 678, startPoint y: 286, endPoint x: 685, endPoint y: 290, distance: 8.1
click at [685, 290] on input "كلوب دجاج l لحم بقري" at bounding box center [839, 288] width 414 height 23
paste input "/"
type input "كلوب دجاج/لحم بقري"
click at [326, 288] on input "Chicken/Beef Club" at bounding box center [416, 288] width 414 height 23
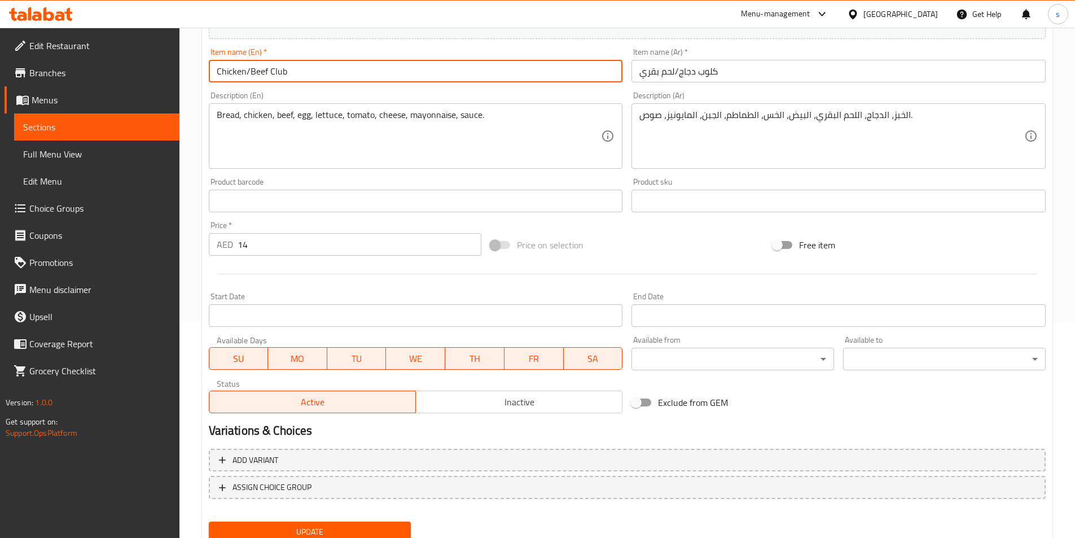
scroll to position [260, 0]
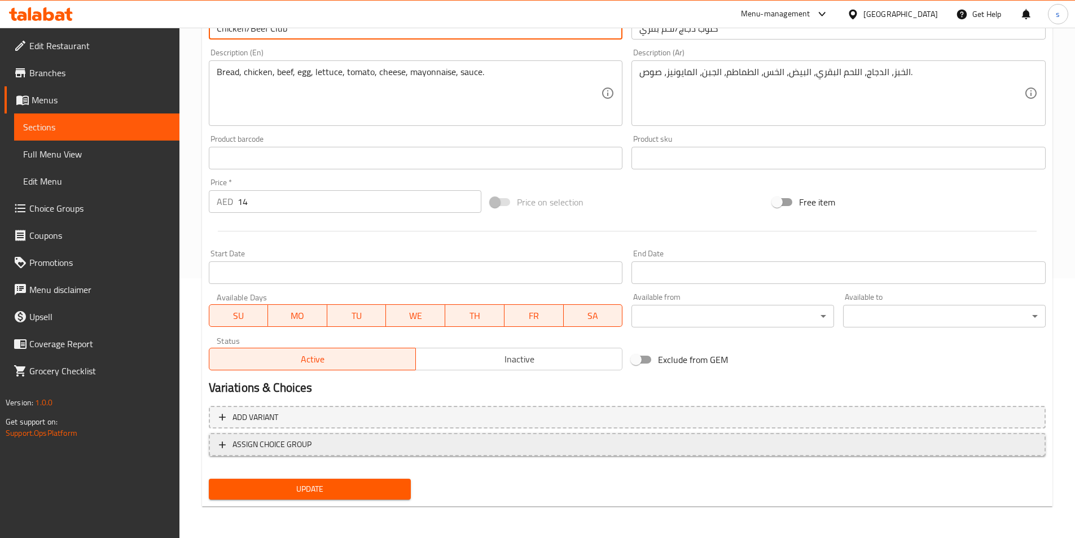
click at [356, 448] on span "ASSIGN CHOICE GROUP" at bounding box center [627, 444] width 817 height 14
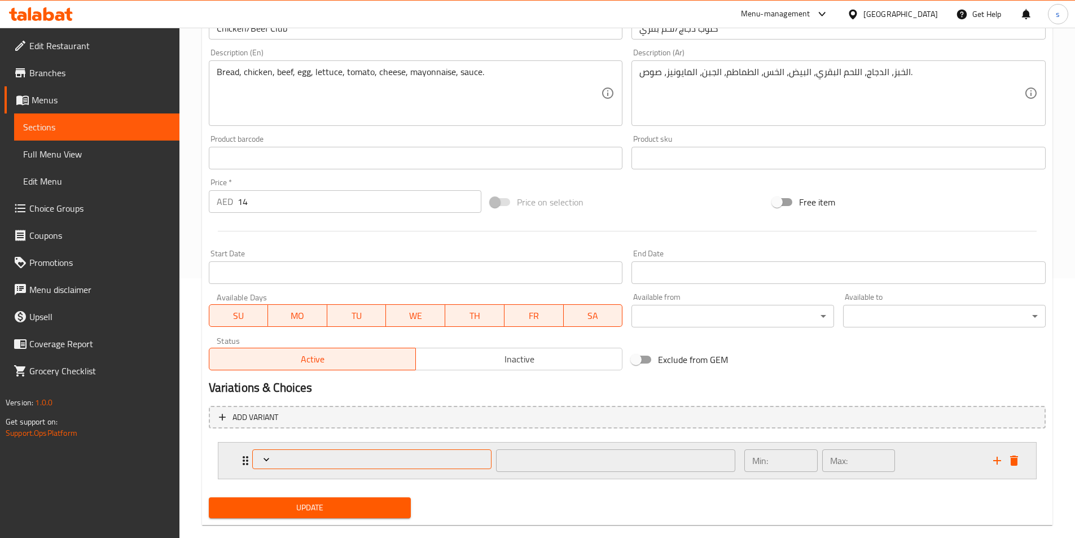
click at [345, 461] on span "Expand" at bounding box center [371, 459] width 231 height 11
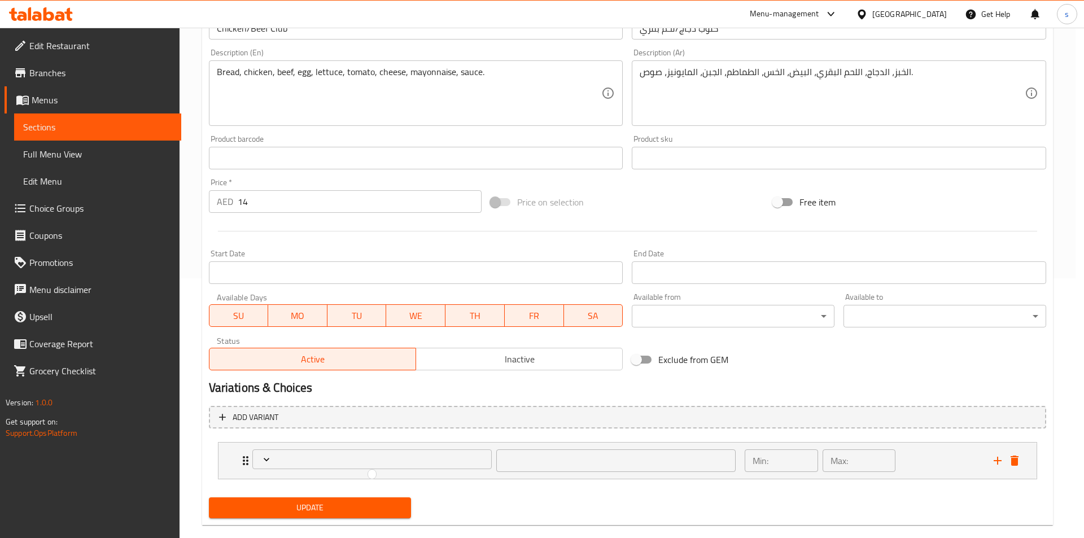
click at [514, 459] on div at bounding box center [542, 269] width 1084 height 538
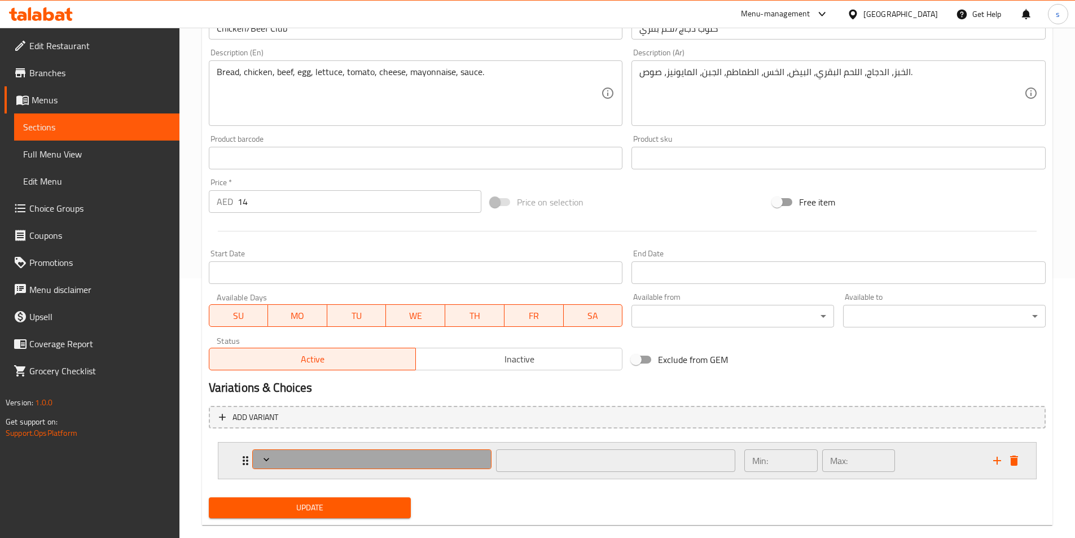
click at [413, 463] on span "Expand" at bounding box center [371, 459] width 231 height 11
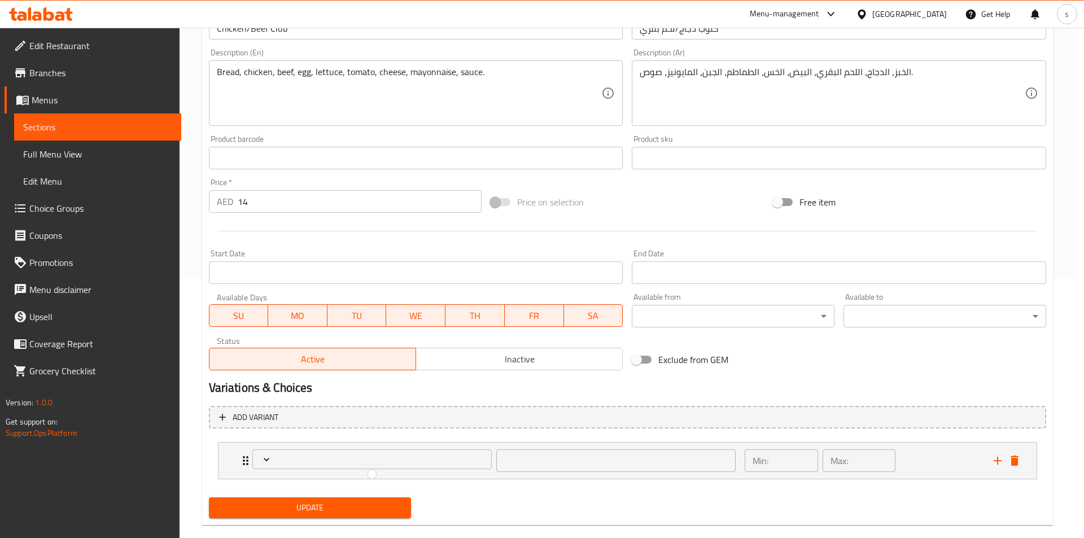
click at [412, 462] on div at bounding box center [542, 269] width 1084 height 538
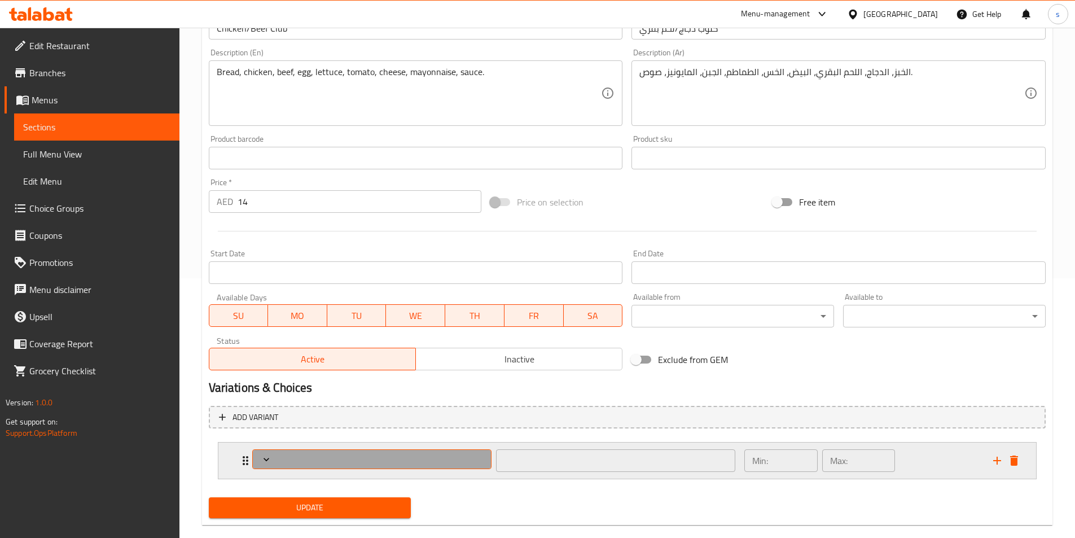
click at [300, 456] on span "Expand" at bounding box center [371, 459] width 231 height 11
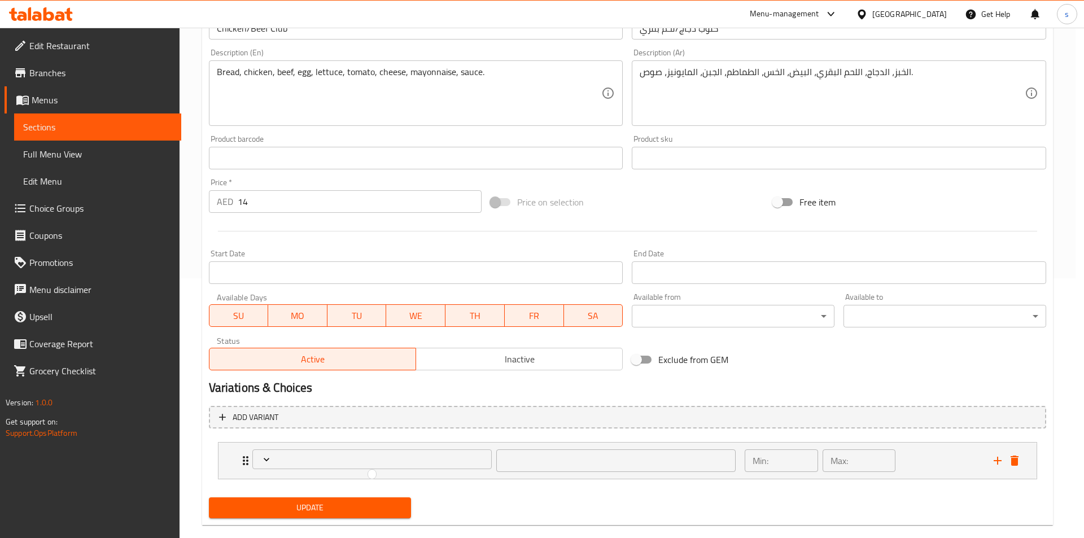
click at [366, 512] on div at bounding box center [542, 269] width 1084 height 538
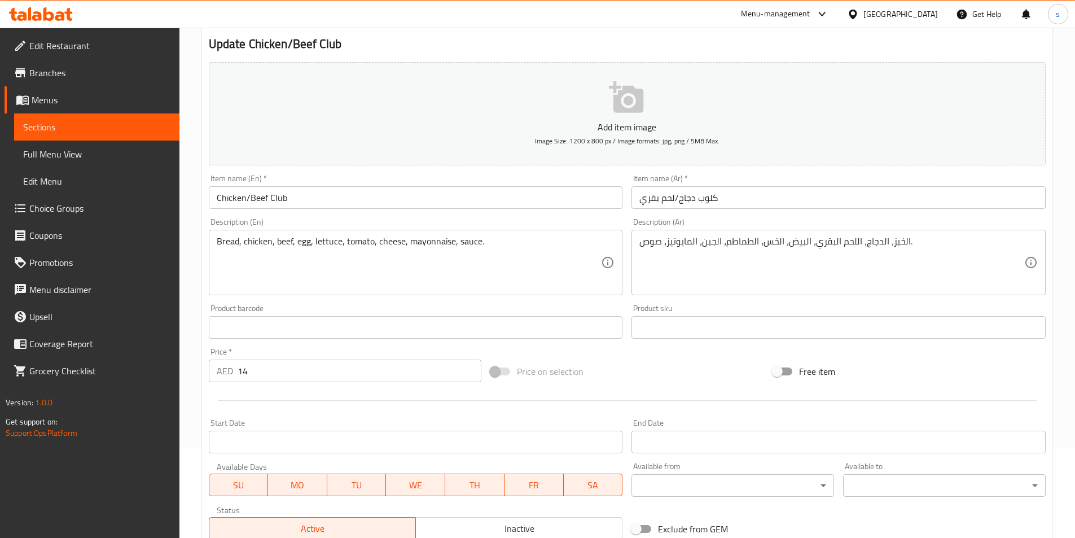
scroll to position [278, 0]
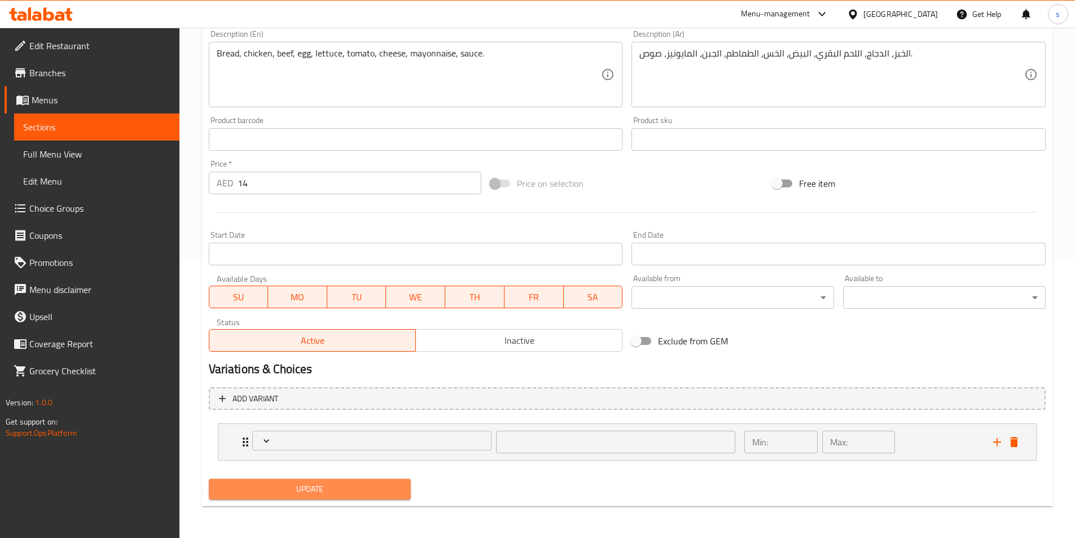
click at [372, 496] on span "Update" at bounding box center [310, 489] width 185 height 14
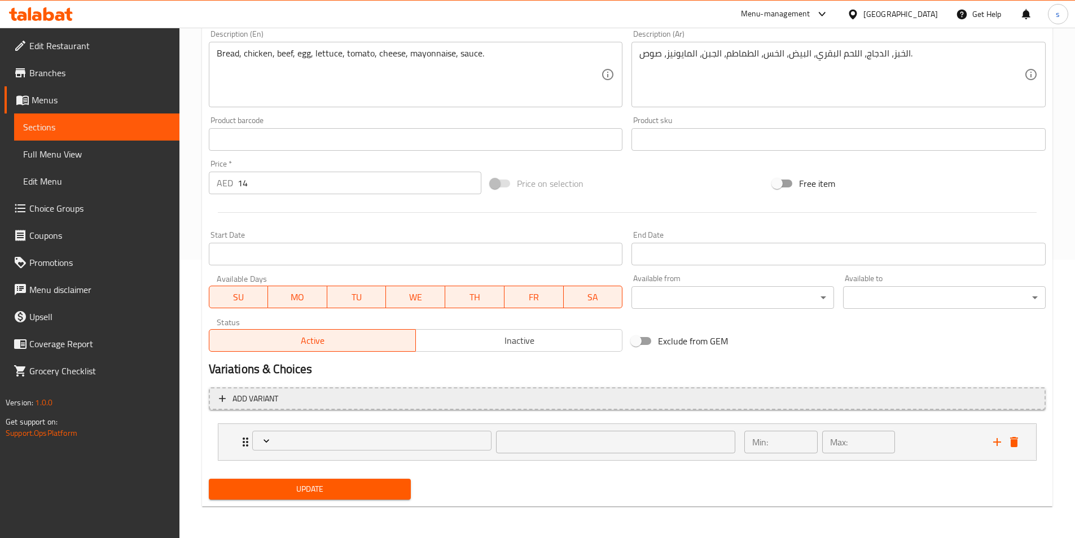
scroll to position [0, 0]
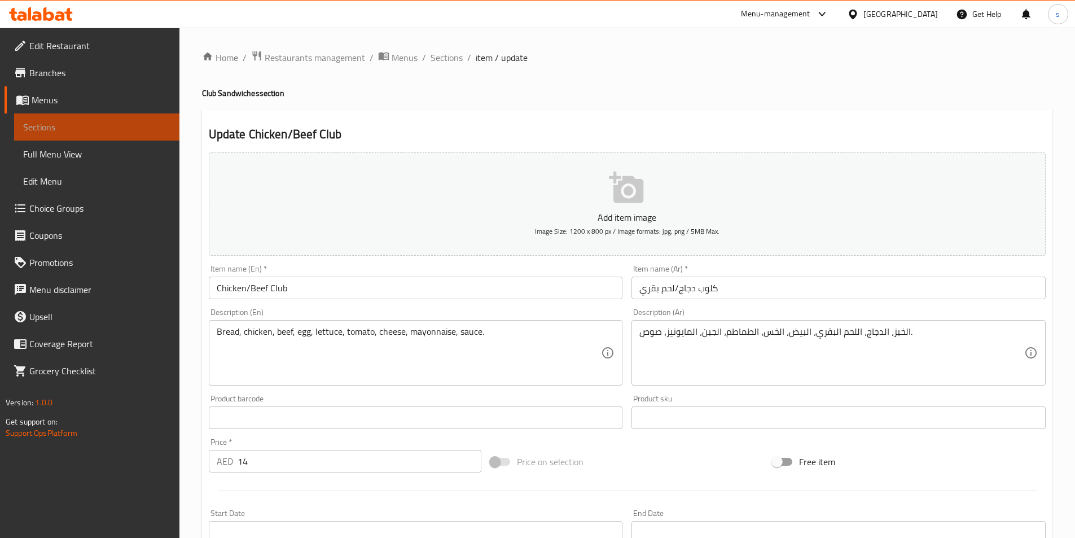
click at [93, 133] on span "Sections" at bounding box center [96, 127] width 147 height 14
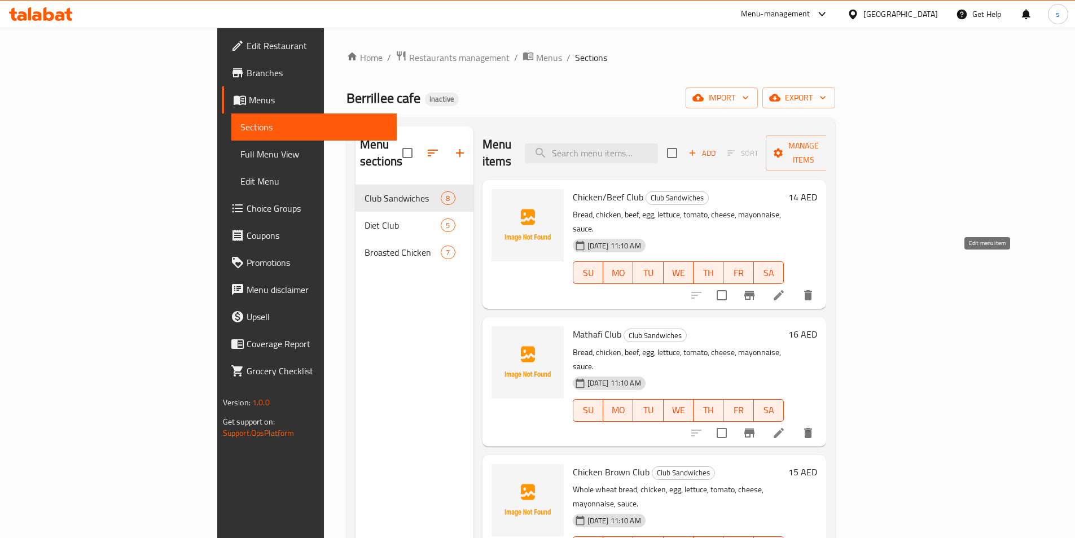
click at [786, 288] on icon at bounding box center [779, 295] width 14 height 14
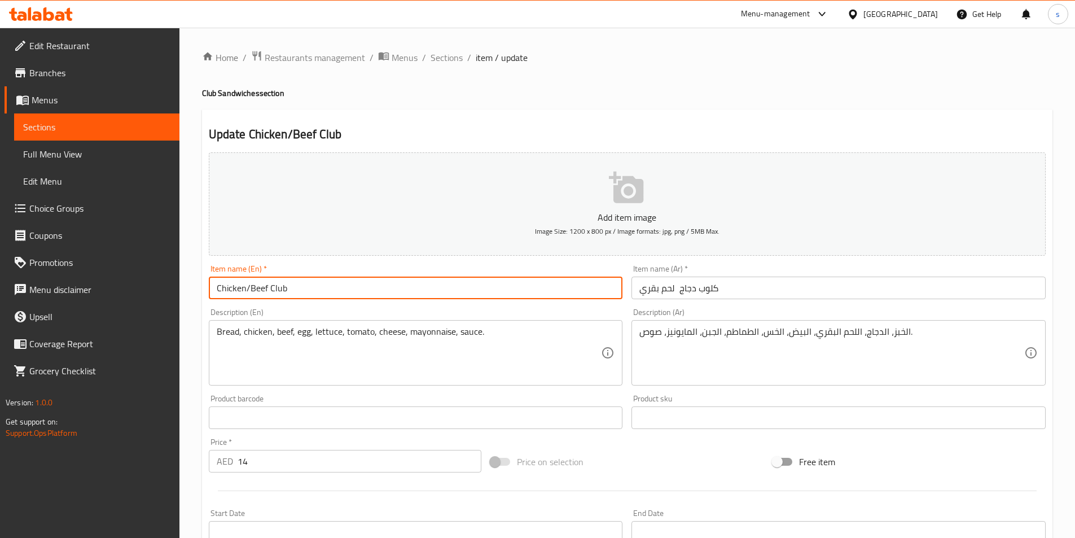
drag, startPoint x: 251, startPoint y: 285, endPoint x: 245, endPoint y: 285, distance: 6.2
click at [245, 285] on input "Chicken/Beef Club" at bounding box center [416, 288] width 414 height 23
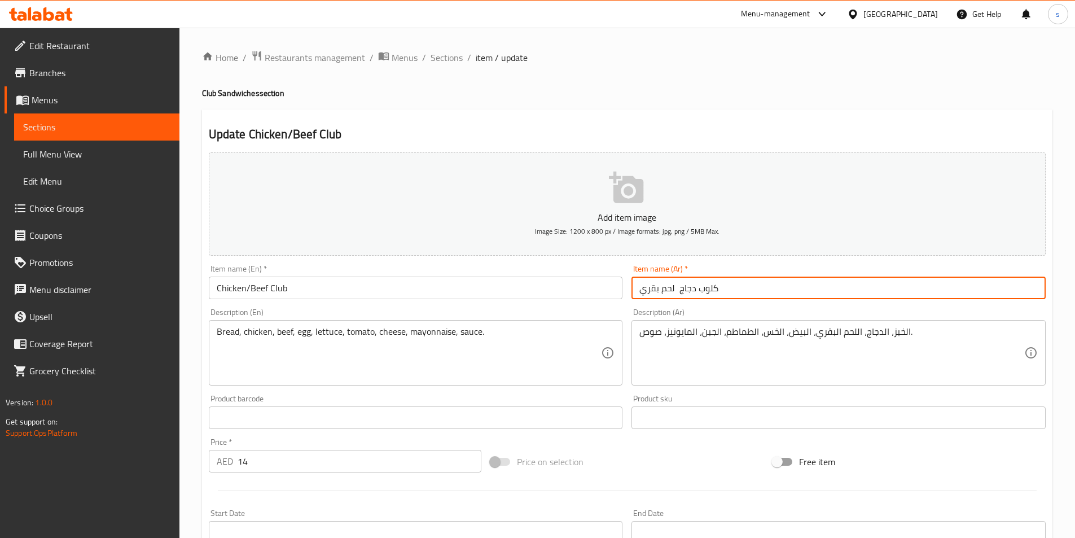
drag, startPoint x: 672, startPoint y: 290, endPoint x: 681, endPoint y: 289, distance: 9.0
click at [681, 289] on input "كلوب دجاج لحم بقري" at bounding box center [839, 288] width 414 height 23
click at [681, 290] on input "كلوب دجاج لحم بقري" at bounding box center [839, 288] width 414 height 23
drag, startPoint x: 674, startPoint y: 290, endPoint x: 681, endPoint y: 289, distance: 6.2
click at [681, 289] on input "كلوب دجاج لحم بقري" at bounding box center [839, 288] width 414 height 23
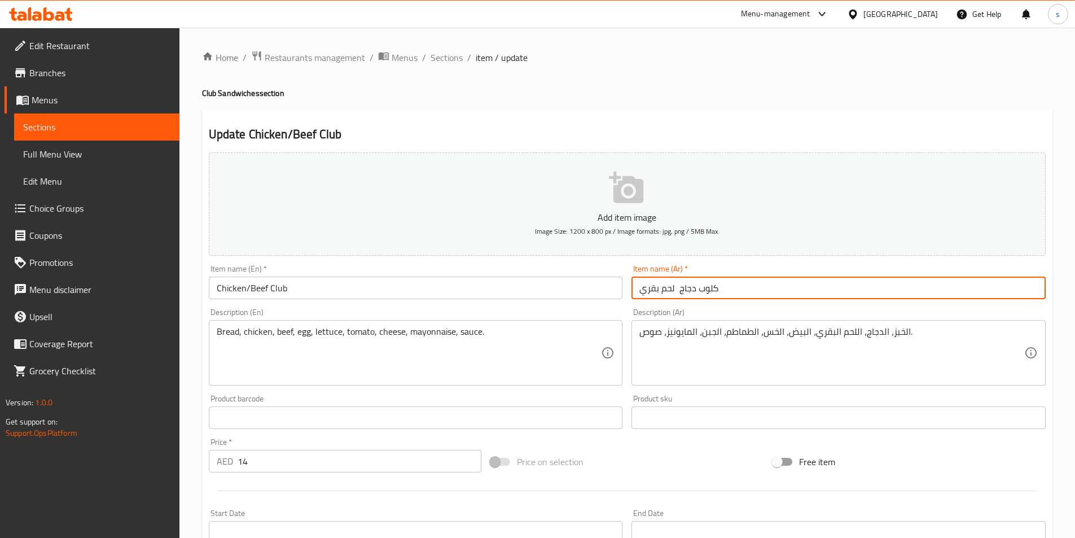
paste input "/"
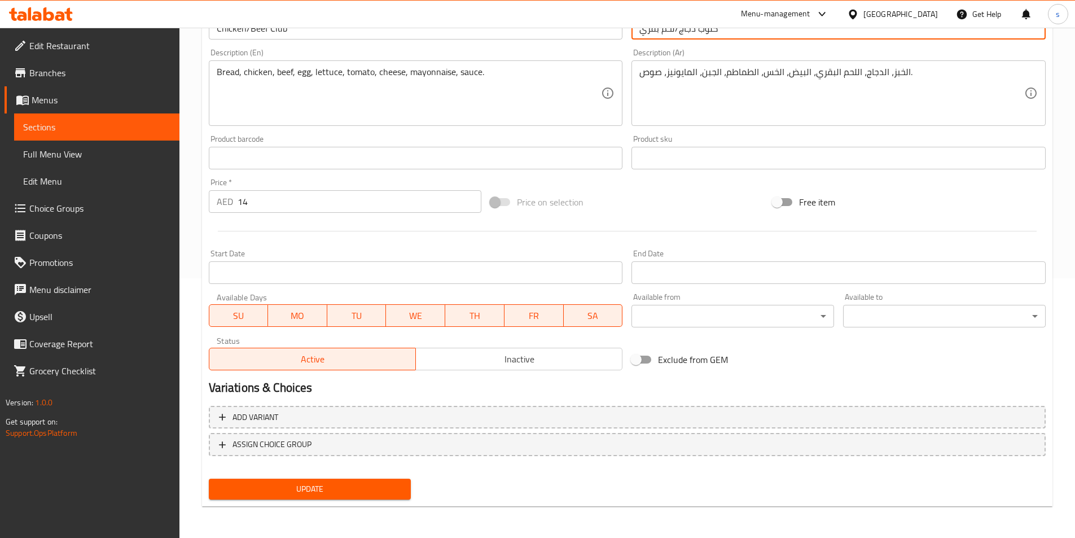
type input "كلوب دجاج/لحم بقري"
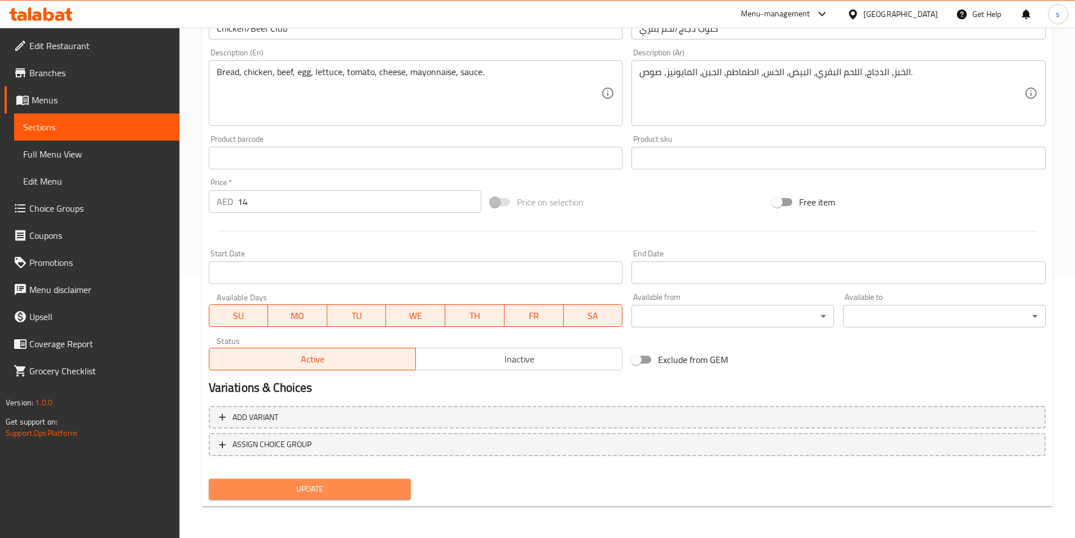
click at [334, 489] on span "Update" at bounding box center [310, 489] width 185 height 14
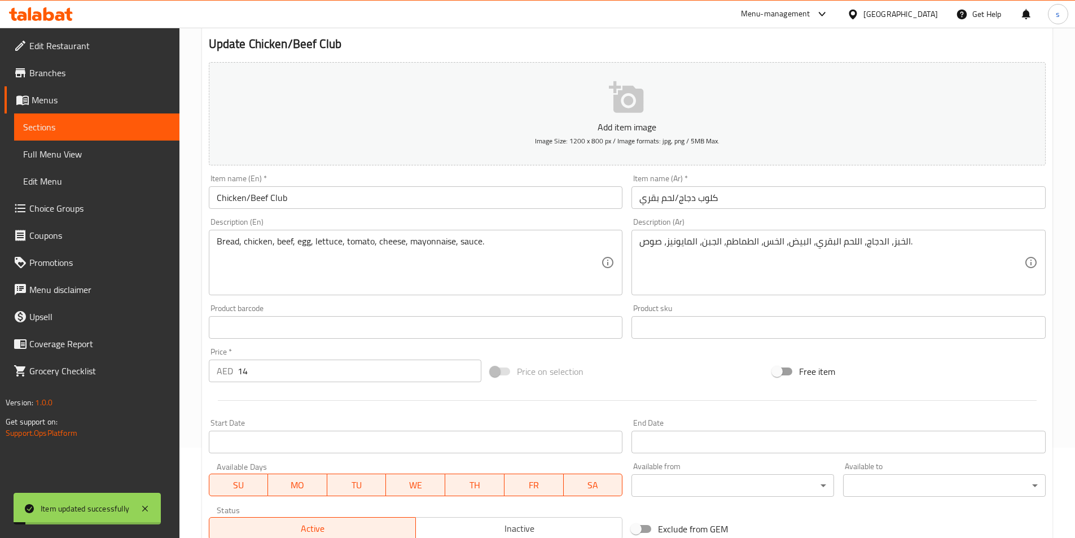
scroll to position [0, 0]
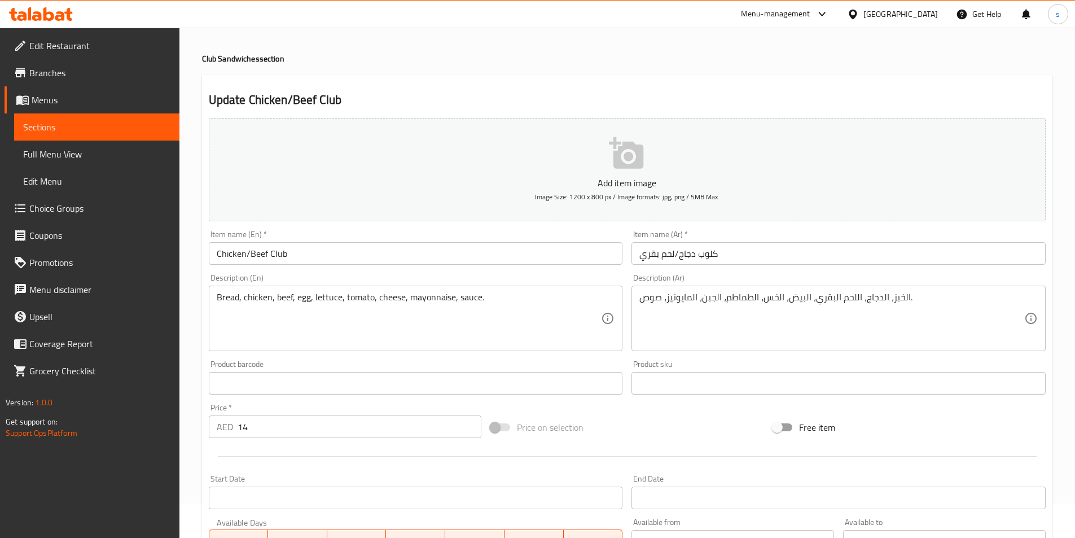
scroll to position [34, 0]
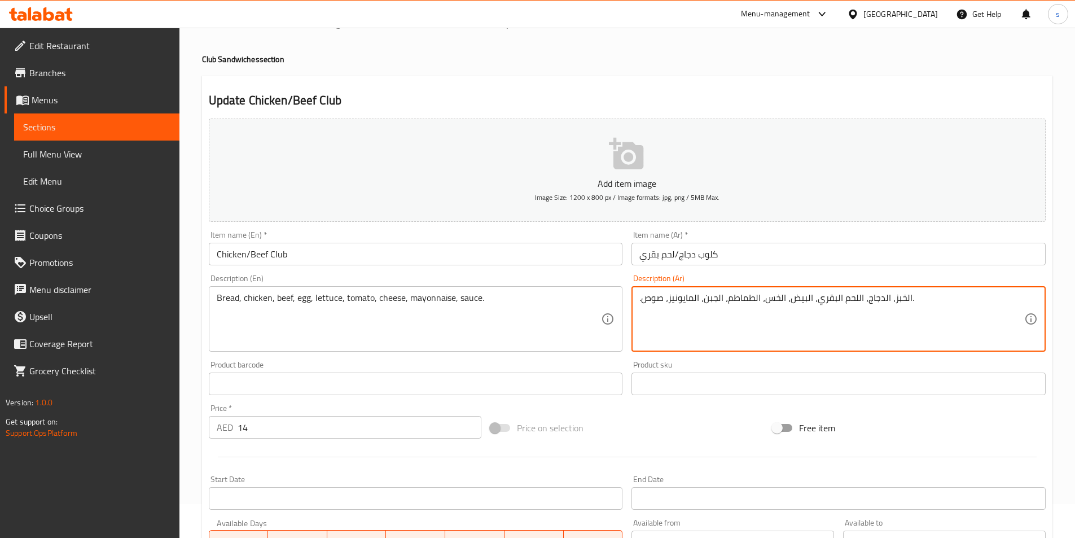
type textarea ".الخبز، الدجاج، اللحم البقري، البيض، الخس، الطماطم، الجبن، المايونيز، صوص."
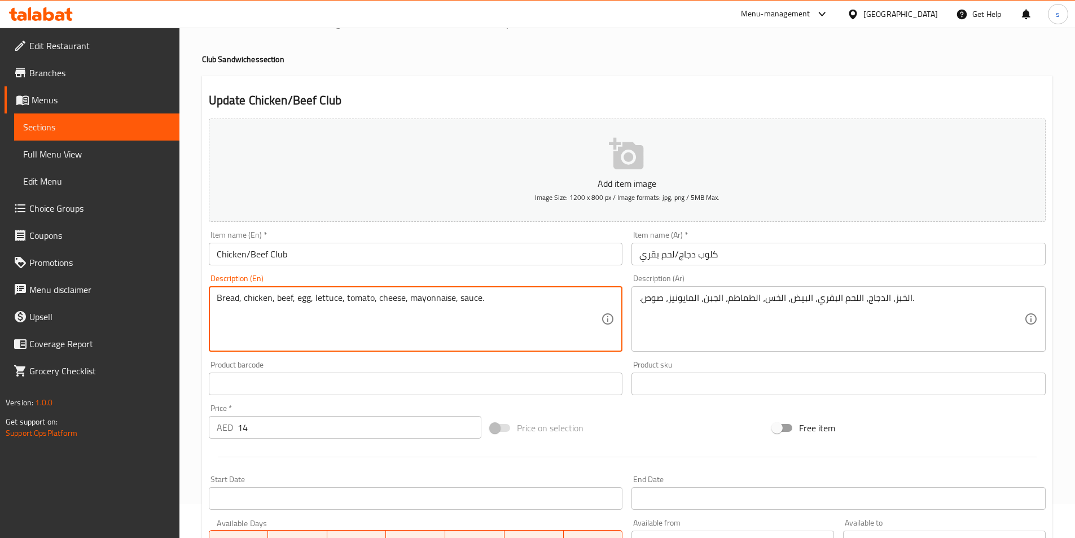
type textarea "Bread, chicken, beef, egg, lettuce, tomato, cheese, mayonnaise, sauce."
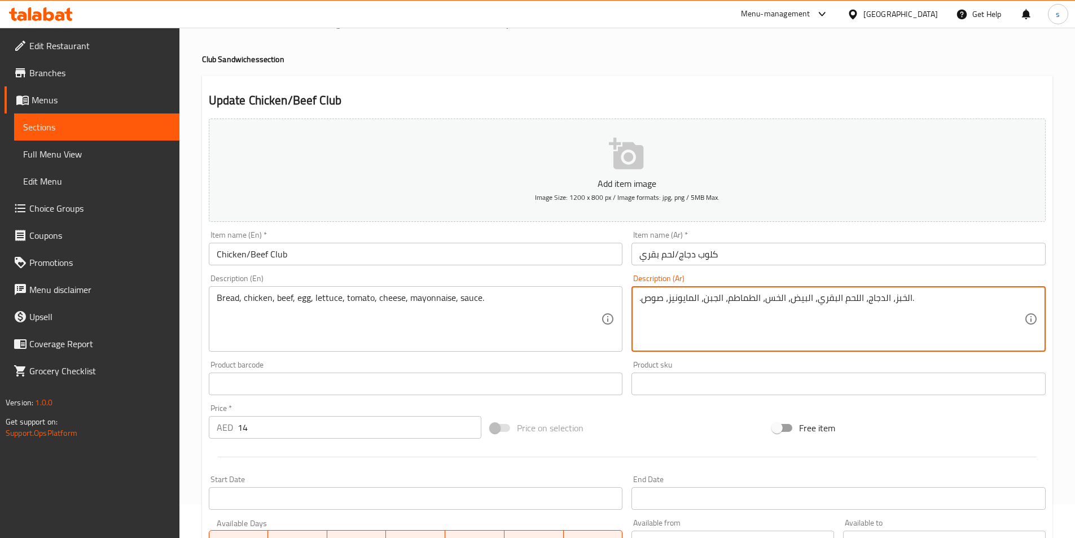
click at [778, 303] on textarea ".الخبز، الدجاج، اللحم البقري، البيض، الخس، الطماطم، الجبن، المايونيز، صوص." at bounding box center [831, 319] width 385 height 54
click at [716, 303] on textarea ".الخبز، الدجاج، اللحم البقري، البيض، الخس، الطماطم، الجبن، المايونيز، صوص." at bounding box center [831, 319] width 385 height 54
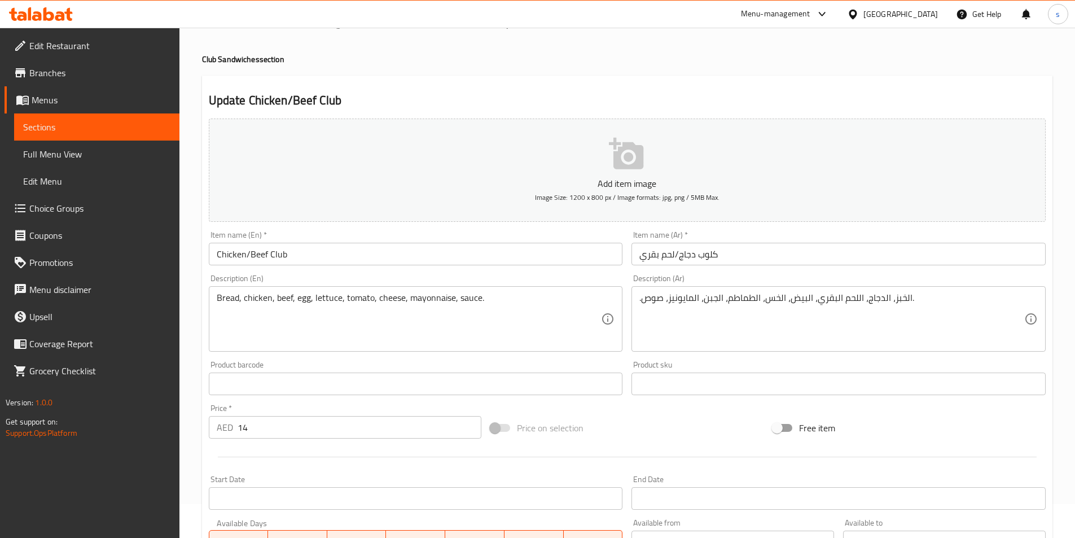
click at [904, 470] on div at bounding box center [627, 457] width 846 height 28
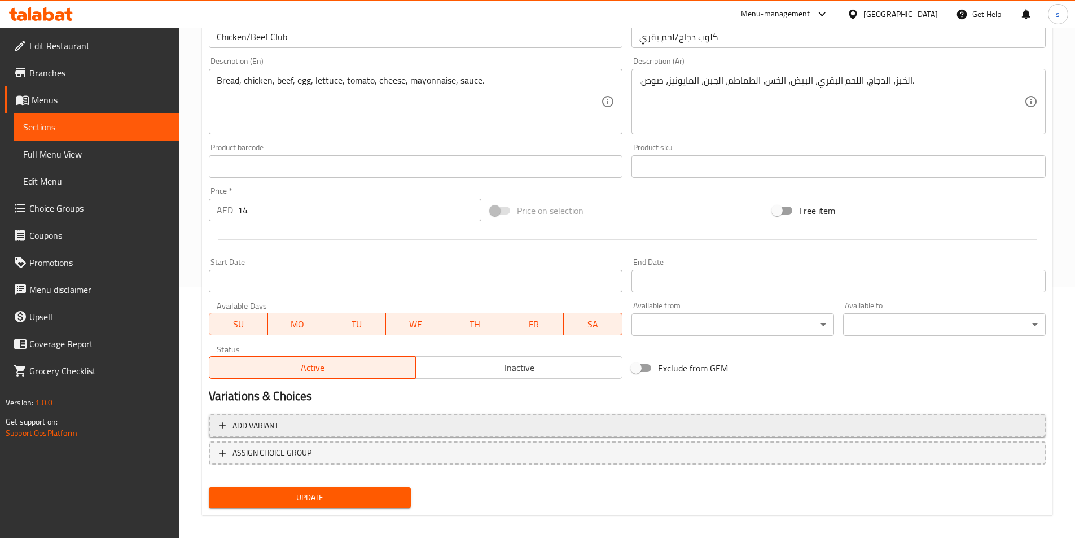
scroll to position [260, 0]
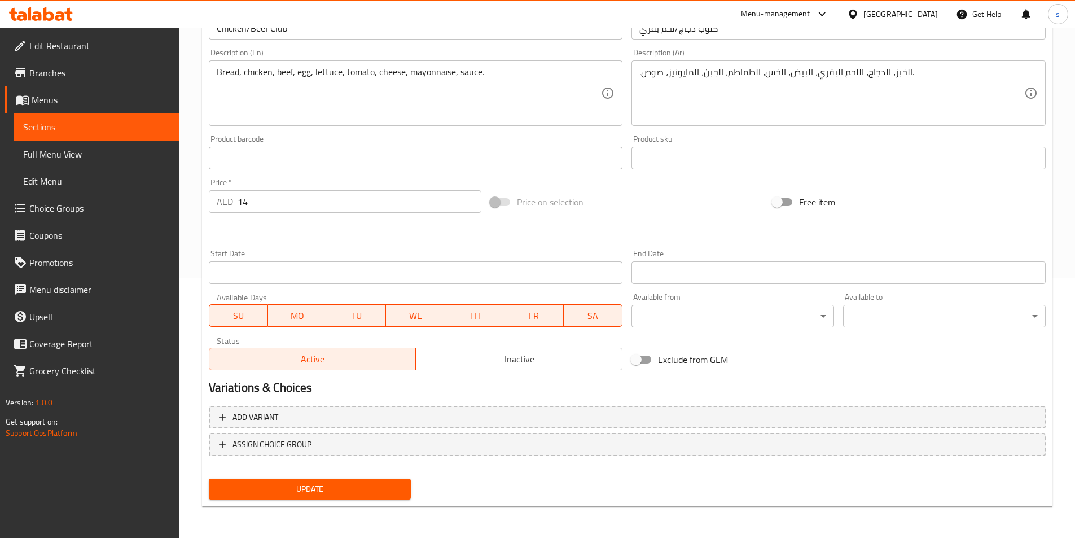
click at [375, 490] on span "Update" at bounding box center [310, 489] width 185 height 14
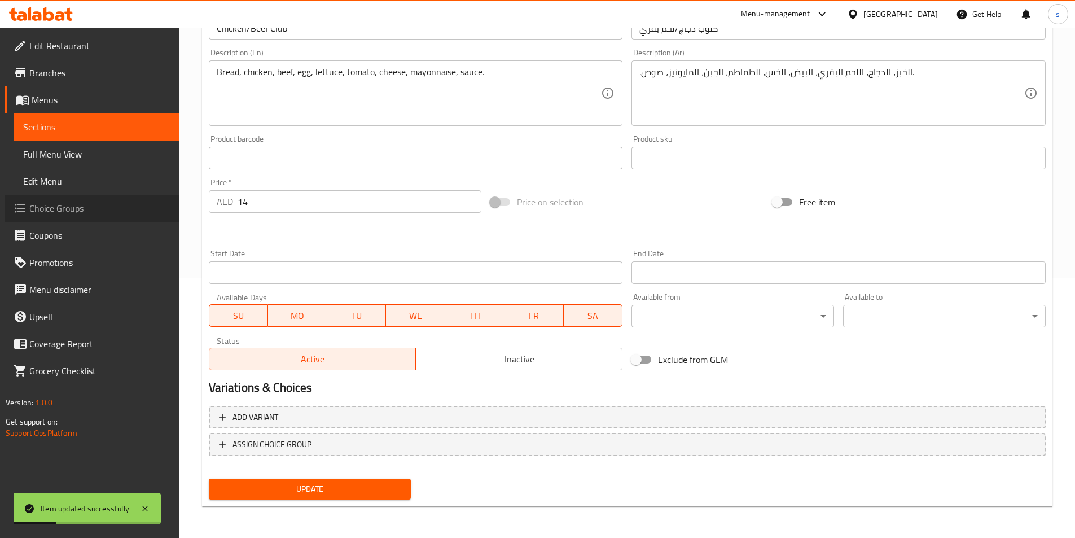
drag, startPoint x: 296, startPoint y: 1, endPoint x: 87, endPoint y: 202, distance: 289.8
click at [87, 202] on span "Choice Groups" at bounding box center [99, 208] width 141 height 14
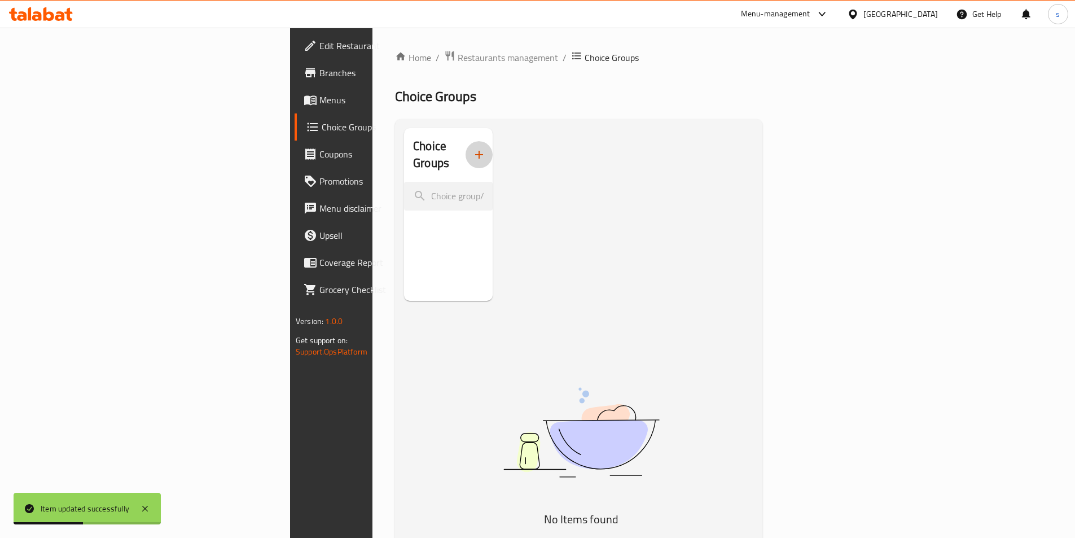
click at [472, 148] on icon "button" at bounding box center [479, 155] width 14 height 14
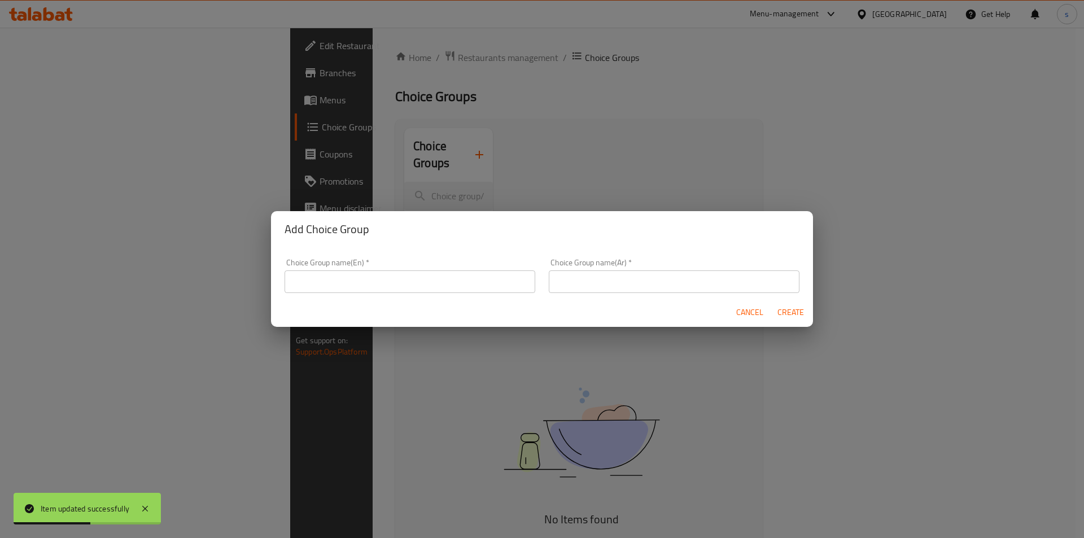
click at [491, 277] on input "text" at bounding box center [409, 281] width 251 height 23
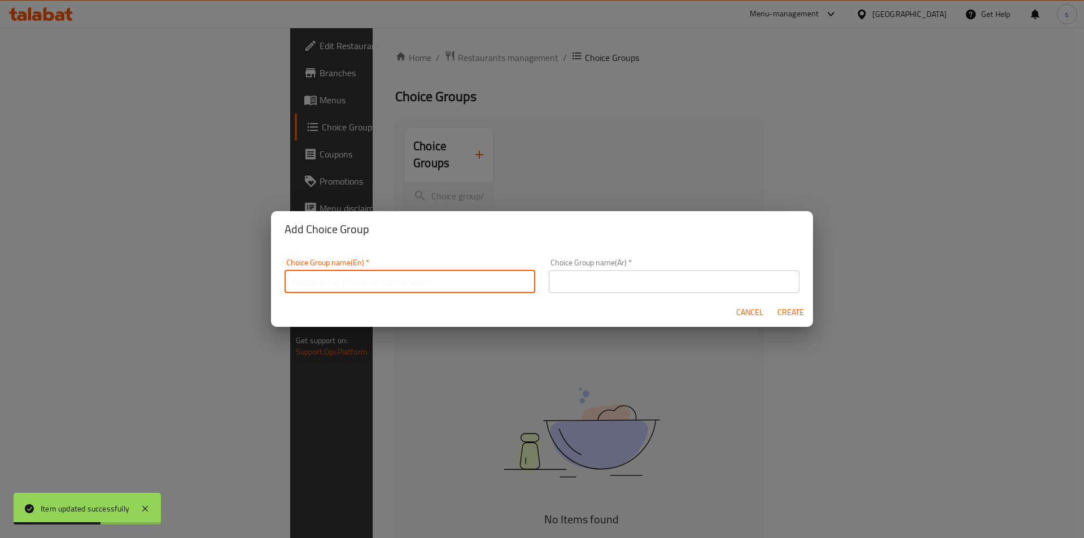
type input "your choice of :"
drag, startPoint x: 556, startPoint y: 274, endPoint x: 573, endPoint y: 286, distance: 21.5
click at [556, 274] on input "text" at bounding box center [674, 281] width 251 height 23
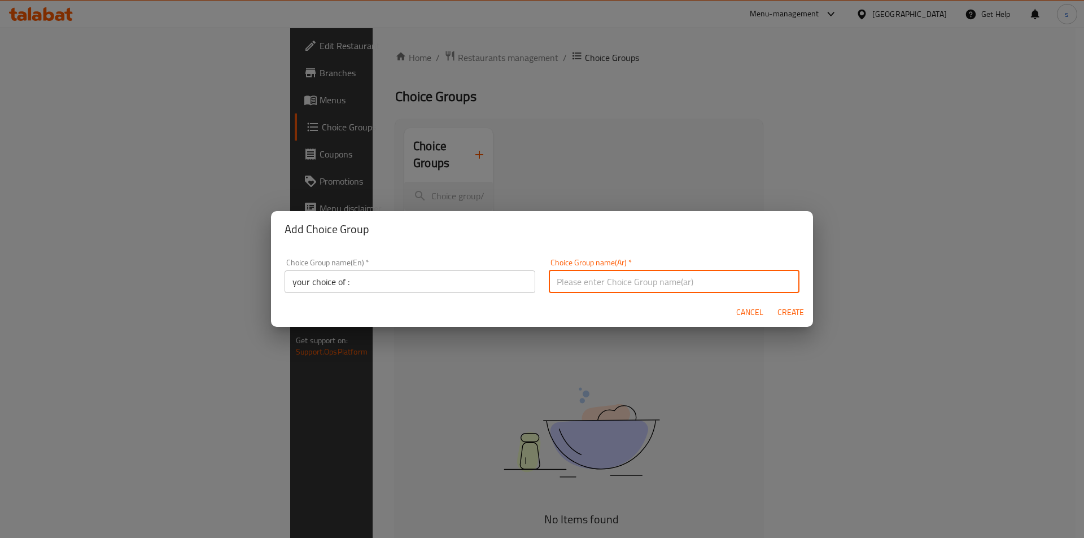
type input "j"
type input "="
type input "اختيارك من :"
click at [785, 318] on span "Create" at bounding box center [790, 312] width 27 height 14
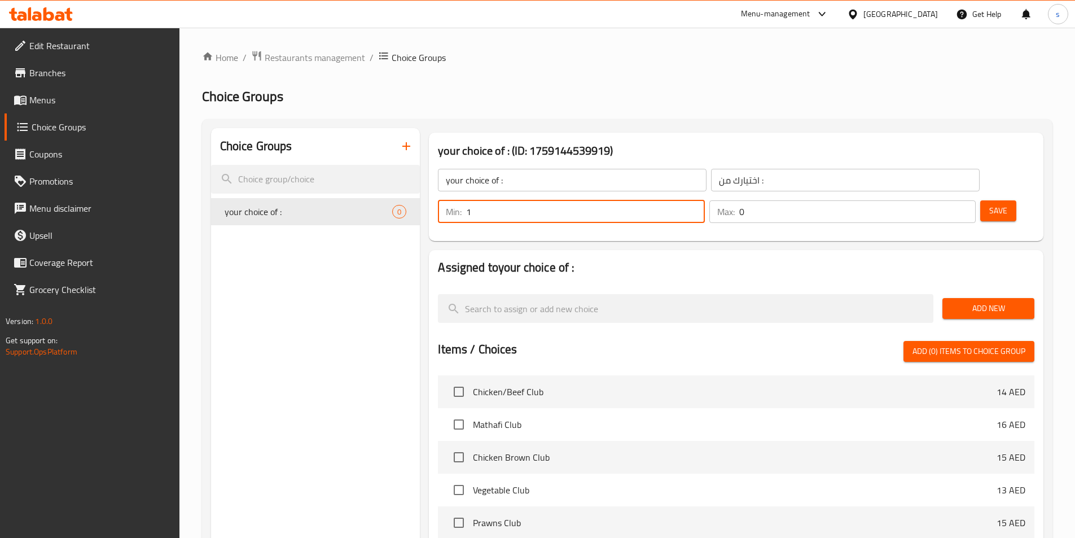
type input "1"
click at [704, 200] on input "1" at bounding box center [585, 211] width 238 height 23
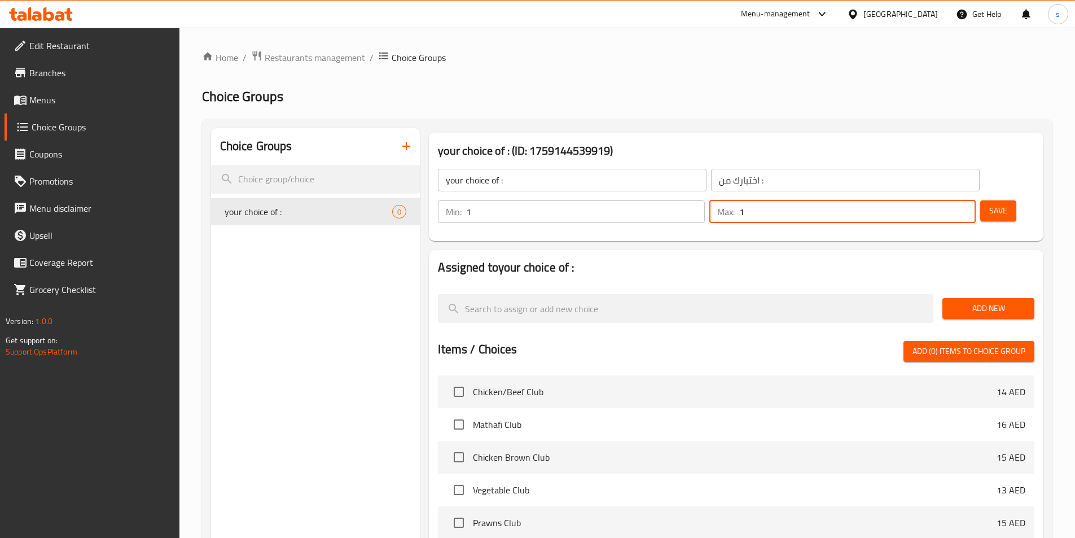
type input "1"
click at [942, 200] on input "1" at bounding box center [857, 211] width 236 height 23
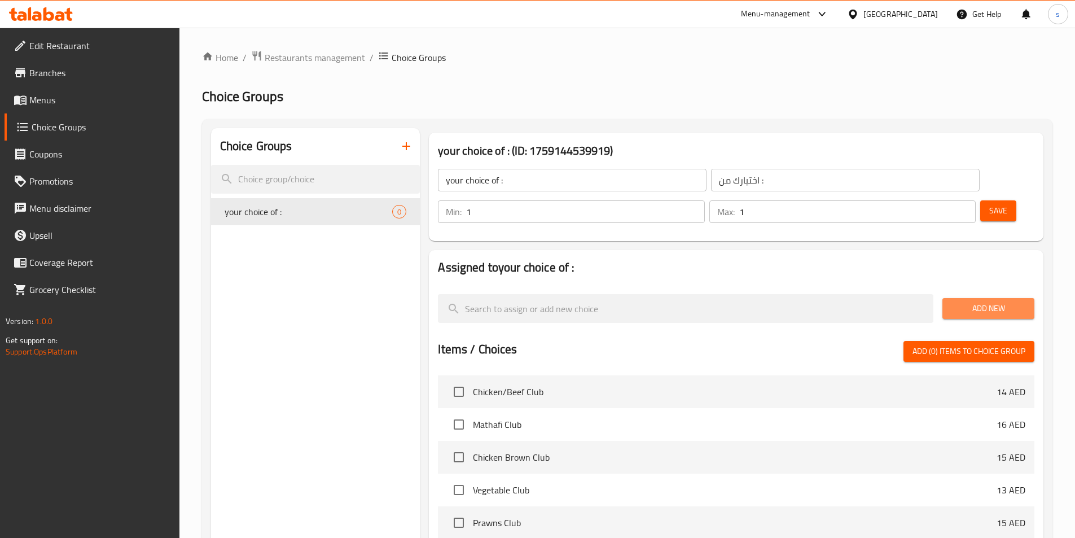
click at [982, 301] on span "Add New" at bounding box center [989, 308] width 74 height 14
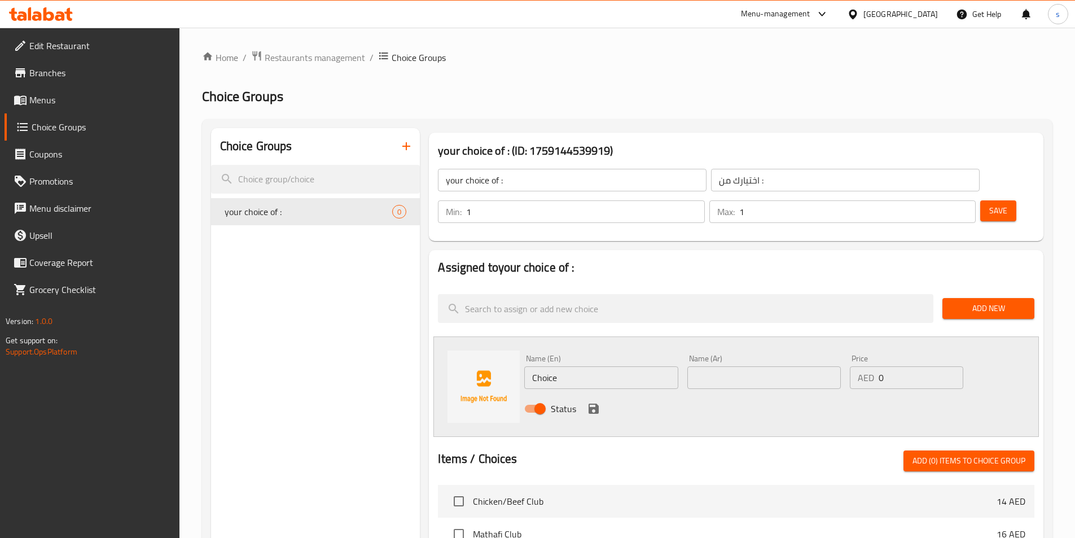
click at [554, 366] on input "Choice" at bounding box center [601, 377] width 154 height 23
click at [561, 366] on input "Choice" at bounding box center [601, 377] width 154 height 23
paste input "icken"
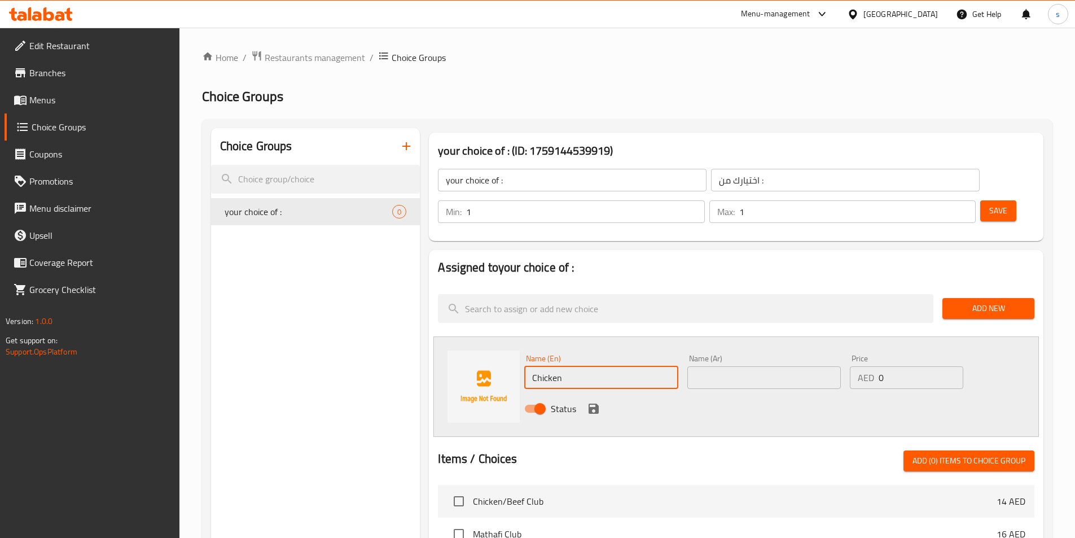
type input "Chicken"
drag, startPoint x: 959, startPoint y: -49, endPoint x: 1083, endPoint y: -49, distance: 124.2
drag, startPoint x: 1083, startPoint y: -49, endPoint x: 805, endPoint y: 342, distance: 480.0
click at [778, 393] on div "Status" at bounding box center [764, 408] width 489 height 30
click at [809, 366] on input "text" at bounding box center [764, 377] width 154 height 23
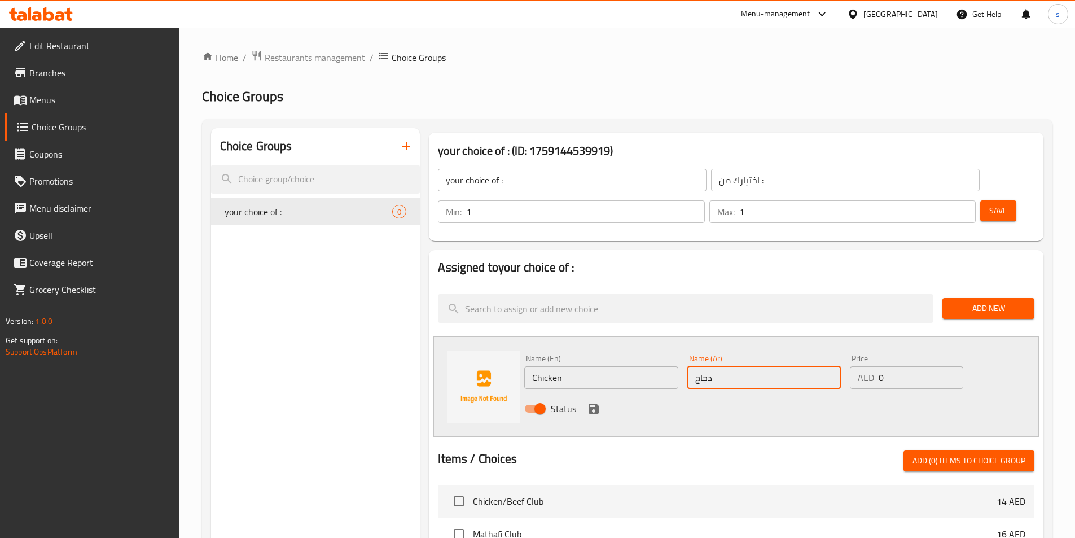
type input "دجاج"
click at [597, 400] on button "save" at bounding box center [593, 408] width 17 height 17
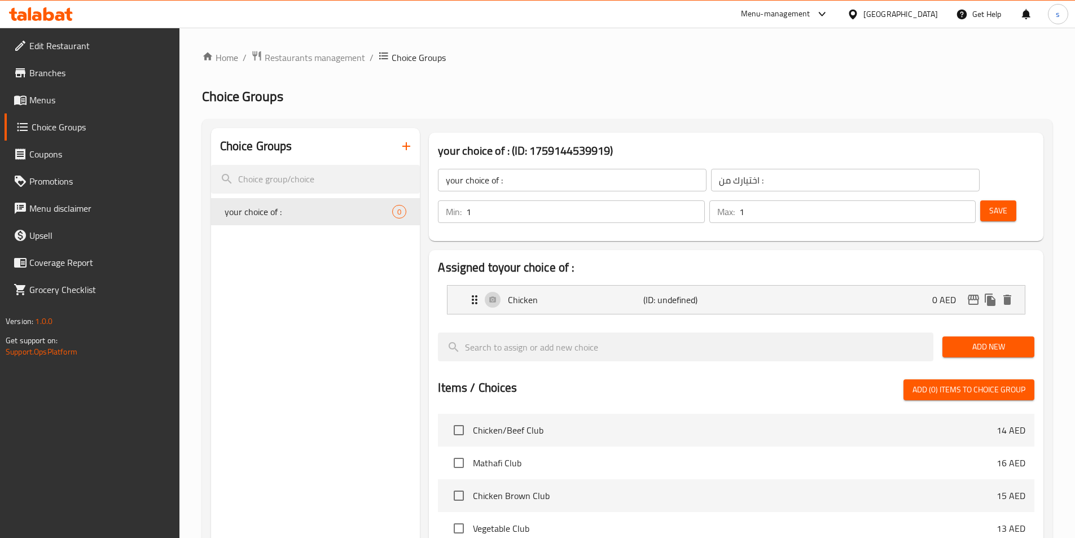
click at [967, 340] on span "Add New" at bounding box center [989, 347] width 74 height 14
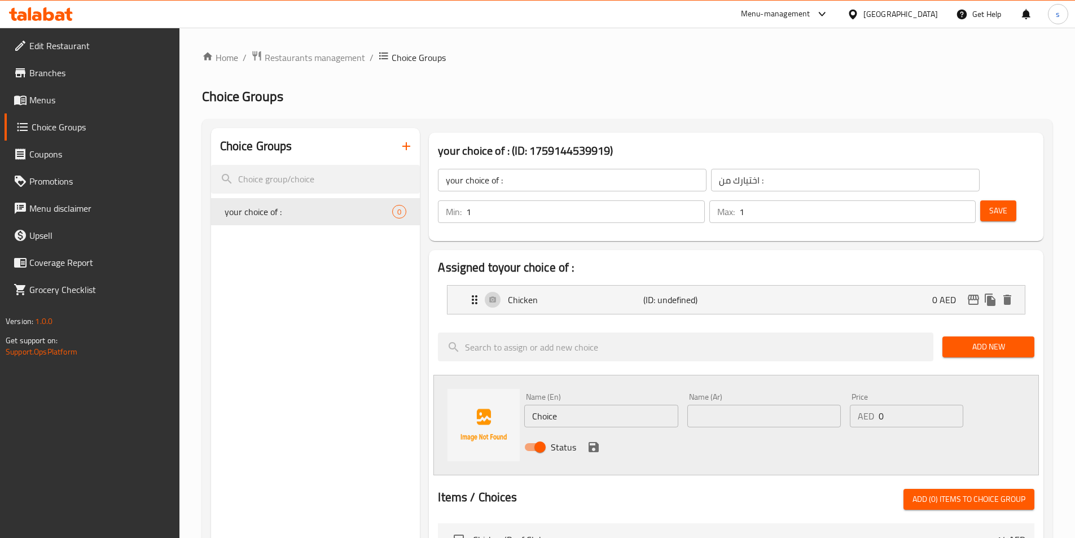
click at [587, 405] on input "Choice" at bounding box center [601, 416] width 154 height 23
paste input "Beef"
type input "Beef"
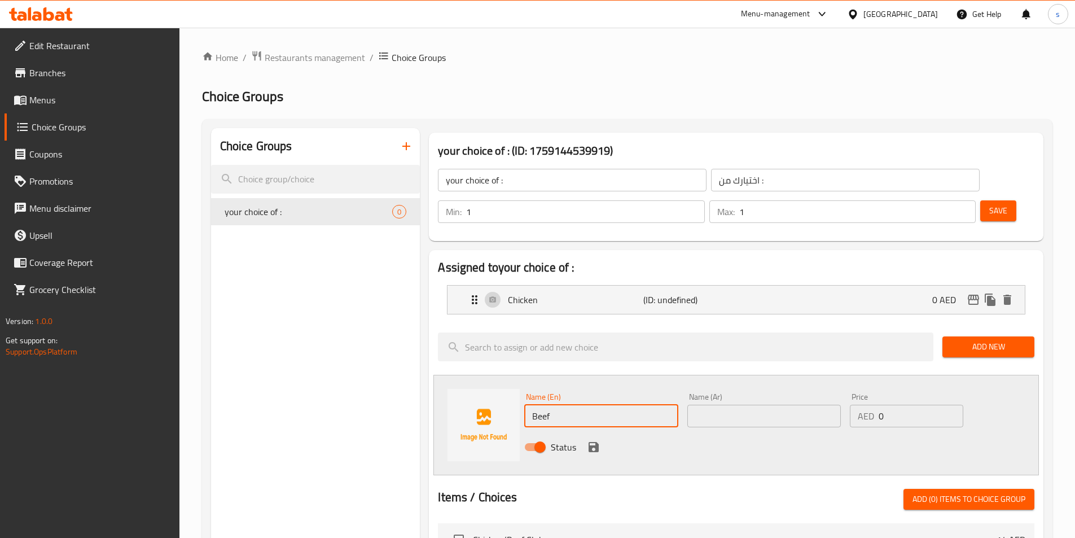
click at [703, 405] on input "text" at bounding box center [764, 416] width 154 height 23
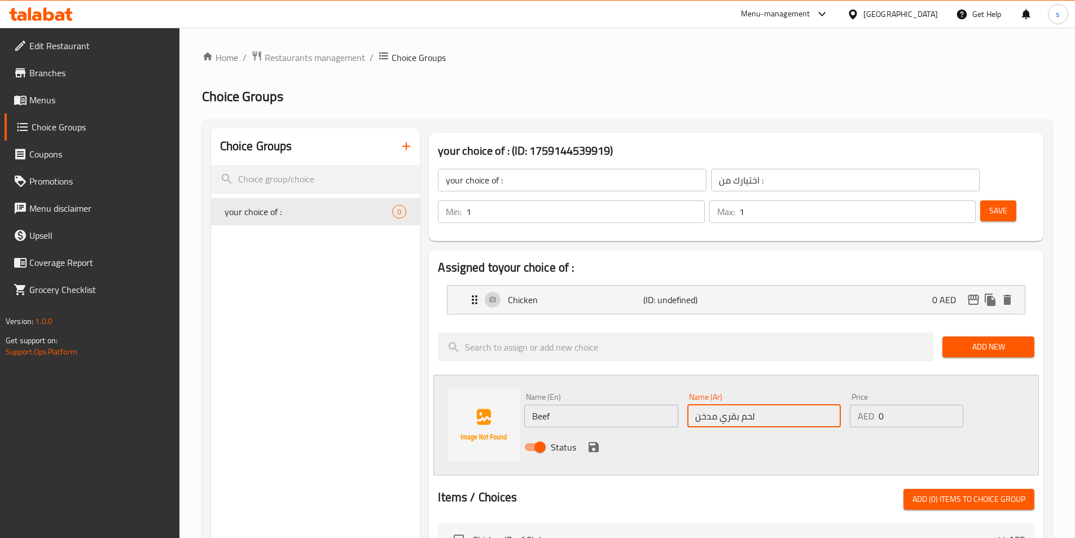
click at [706, 405] on input "لحم بقري مدخن" at bounding box center [764, 416] width 154 height 23
type input "لحم بقري"
click at [599, 440] on icon "save" at bounding box center [594, 447] width 14 height 14
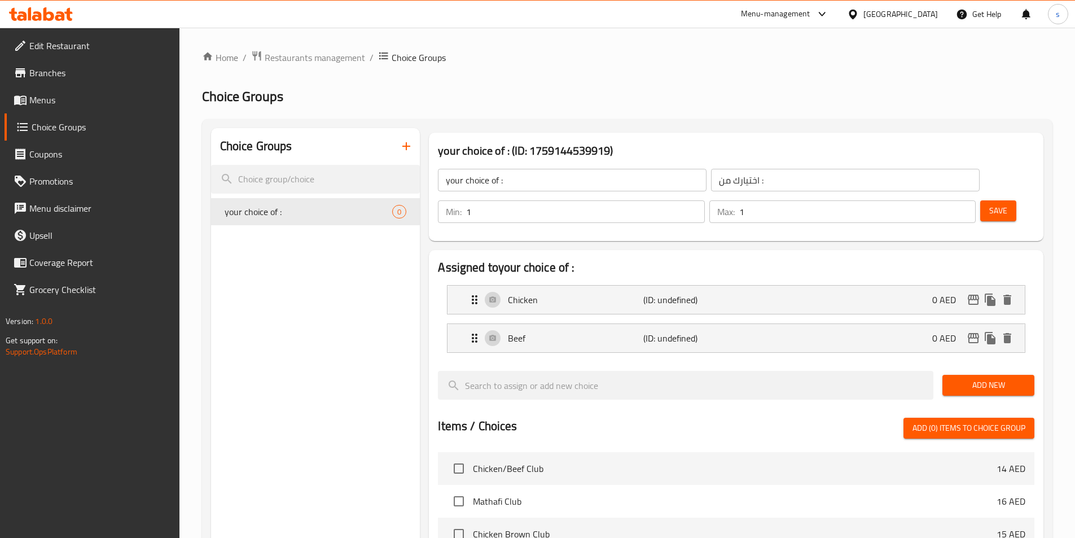
click at [989, 204] on span "Save" at bounding box center [998, 211] width 18 height 14
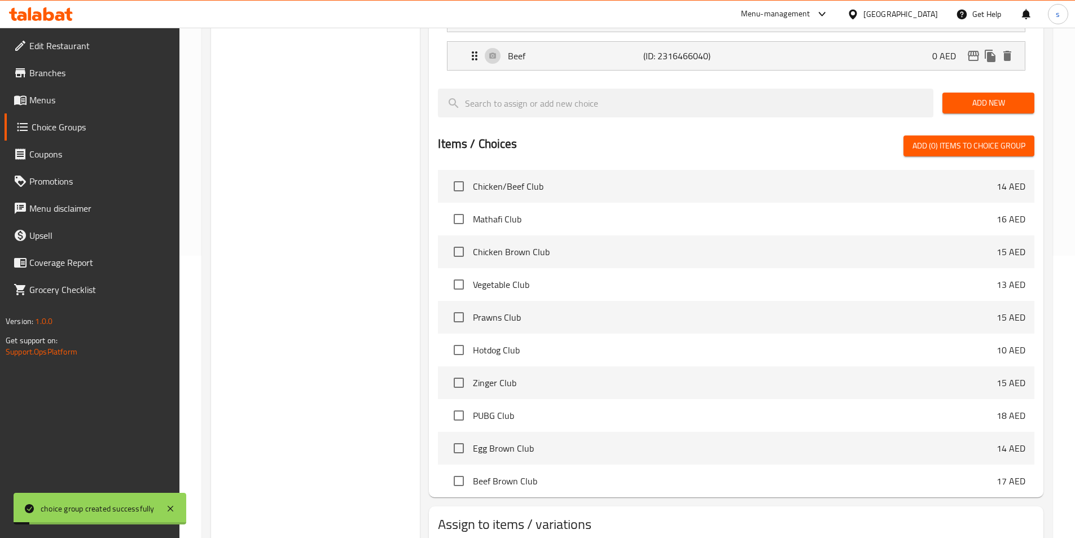
scroll to position [325, 0]
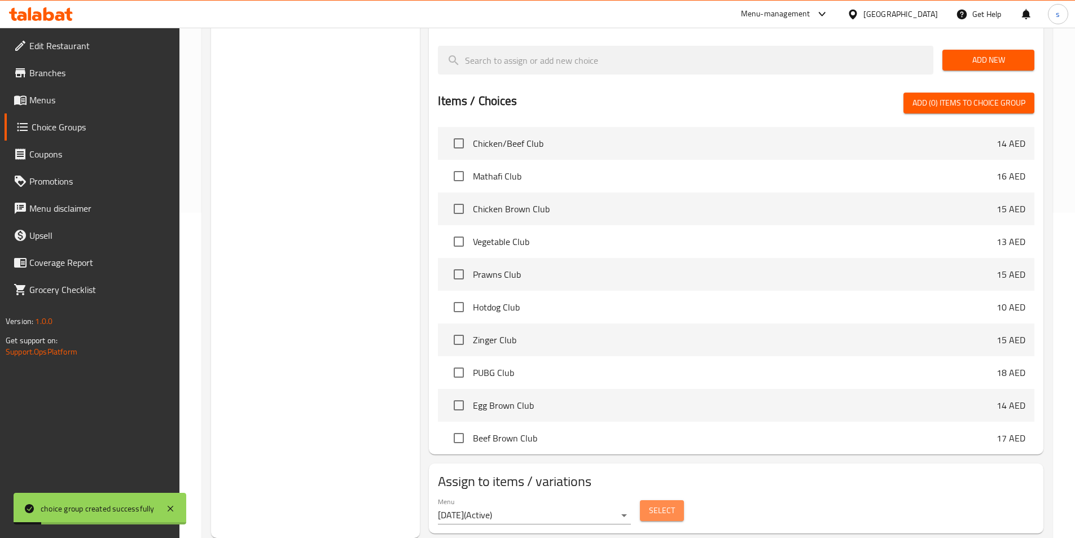
click at [672, 503] on span "Select" at bounding box center [662, 510] width 26 height 14
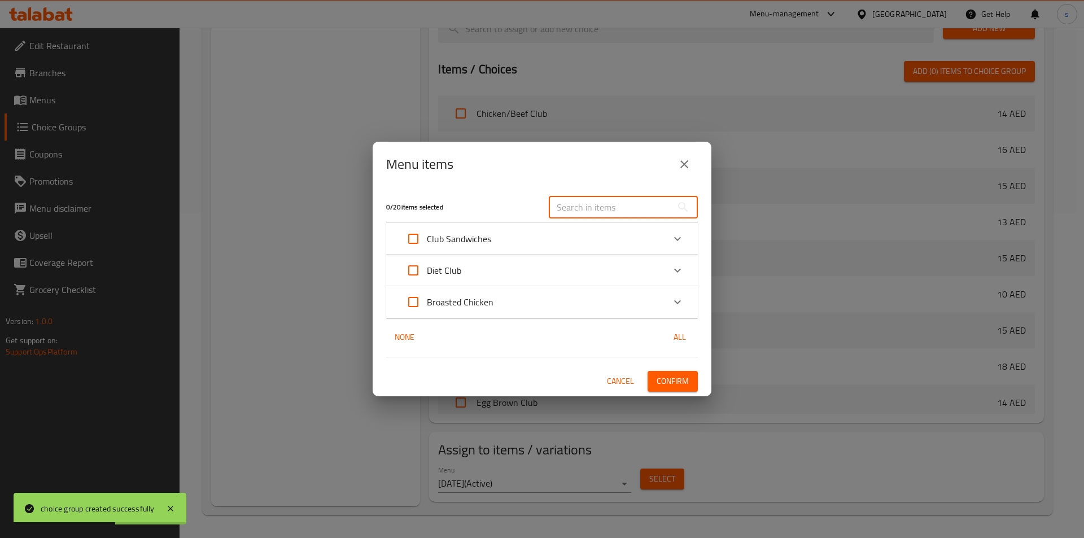
click at [639, 212] on input "text" at bounding box center [610, 207] width 123 height 23
paste input "Chicken/Beef Club"
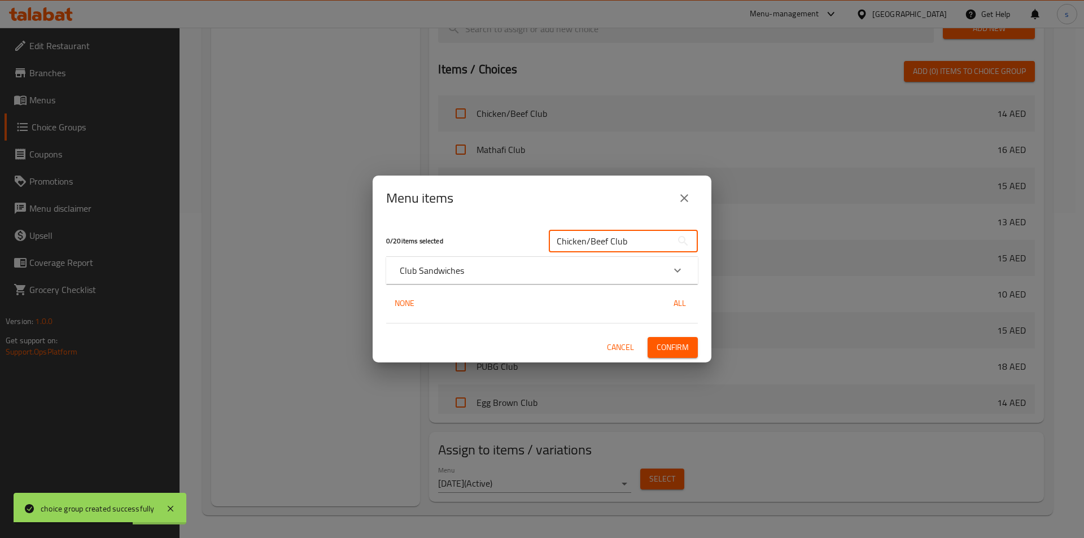
type input "Chicken/Beef Club"
click at [645, 281] on div "Club Sandwiches" at bounding box center [542, 270] width 312 height 27
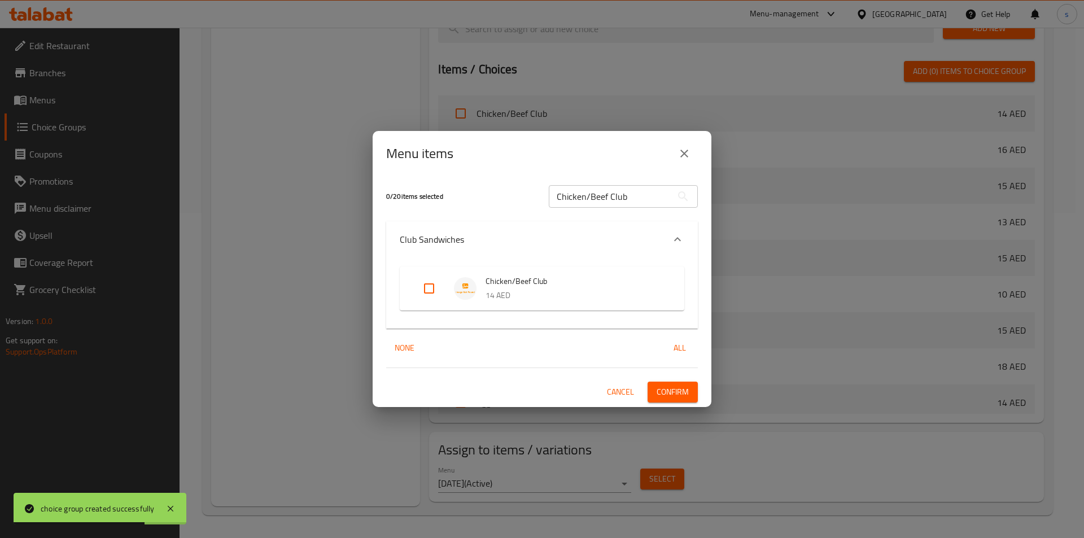
click at [407, 281] on div "Chicken/Beef Club 14 AED" at bounding box center [542, 288] width 284 height 44
click at [432, 291] on input "Expand" at bounding box center [428, 288] width 27 height 27
checkbox input "true"
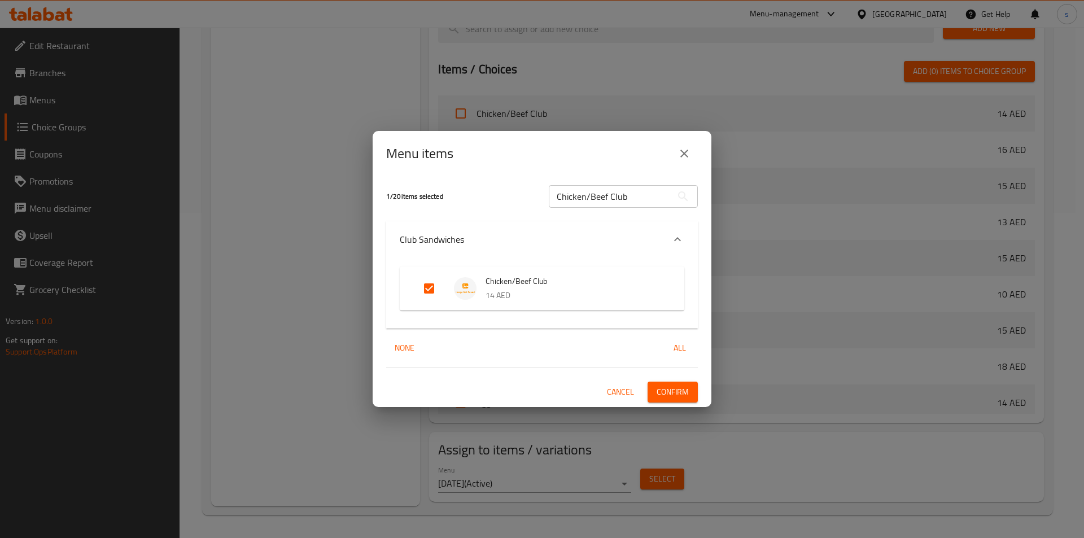
click at [690, 157] on icon "close" at bounding box center [684, 154] width 14 height 14
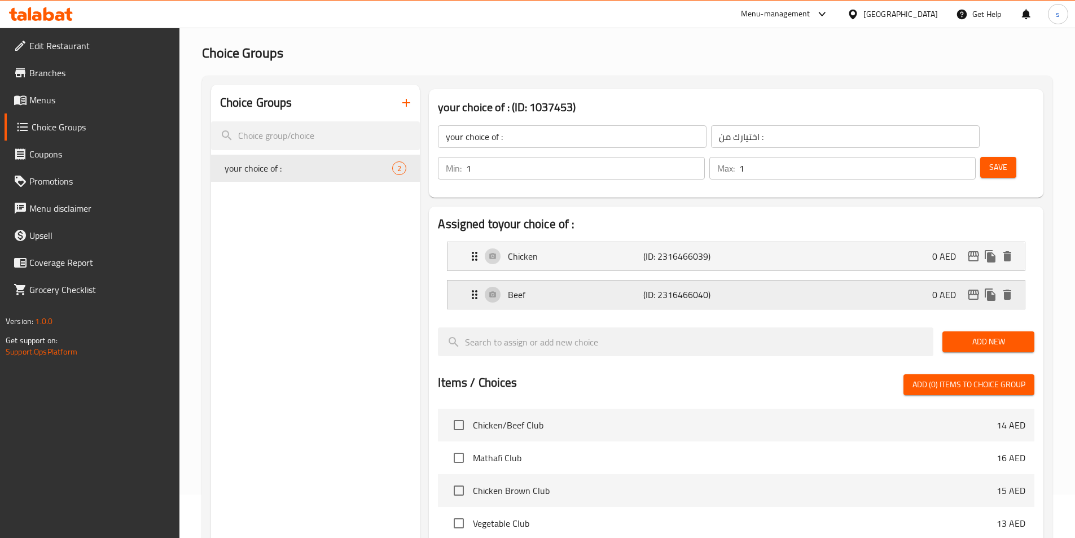
scroll to position [43, 0]
click at [713, 242] on div "Chicken (ID: 2316466039) 0 AED Name (En) Chicken Name (En) Name (Ar) دجاج Name …" at bounding box center [736, 256] width 578 height 29
drag, startPoint x: 697, startPoint y: 270, endPoint x: 696, endPoint y: 251, distance: 18.7
click at [696, 288] on p "(ID: 2316466040)" at bounding box center [688, 295] width 90 height 14
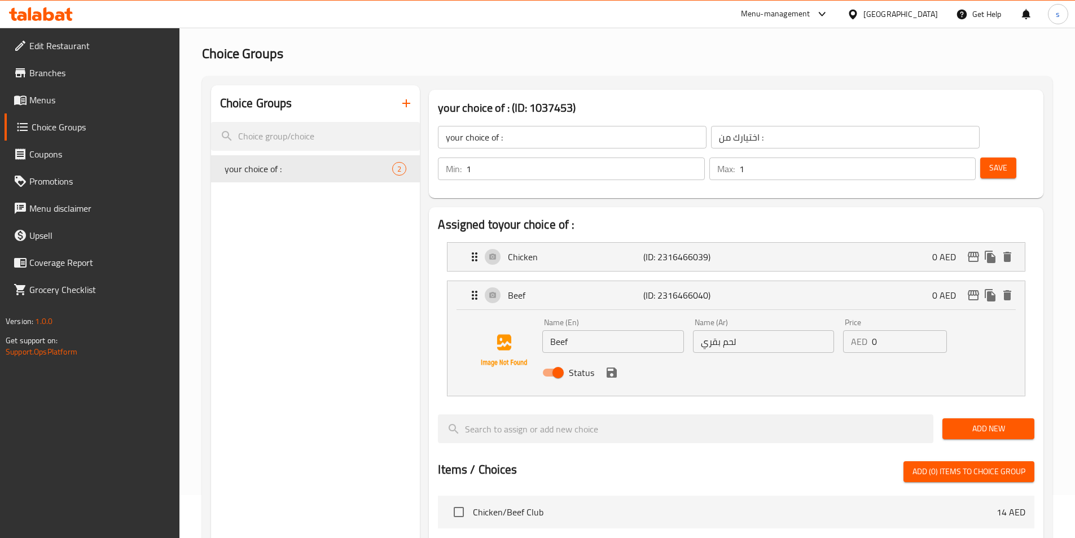
click at [696, 243] on li "Chicken (ID: 2316466039) 0 AED Name (En) Chicken Name (En) Name (Ar) دجاج Name …" at bounding box center [736, 257] width 597 height 38
click at [729, 250] on p "(ID: 2316466039)" at bounding box center [688, 257] width 90 height 14
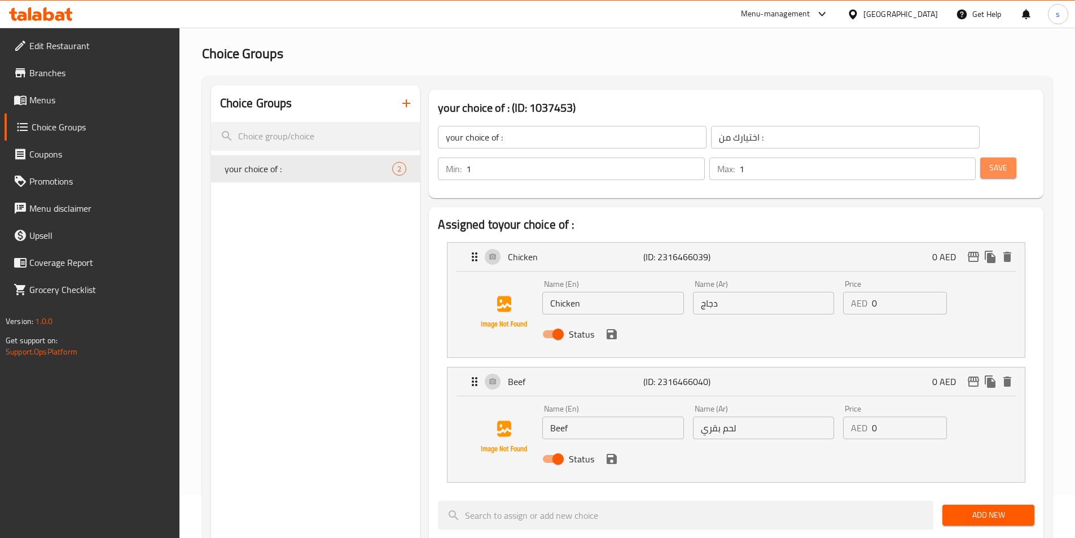
click at [980, 157] on button "Save" at bounding box center [998, 167] width 36 height 21
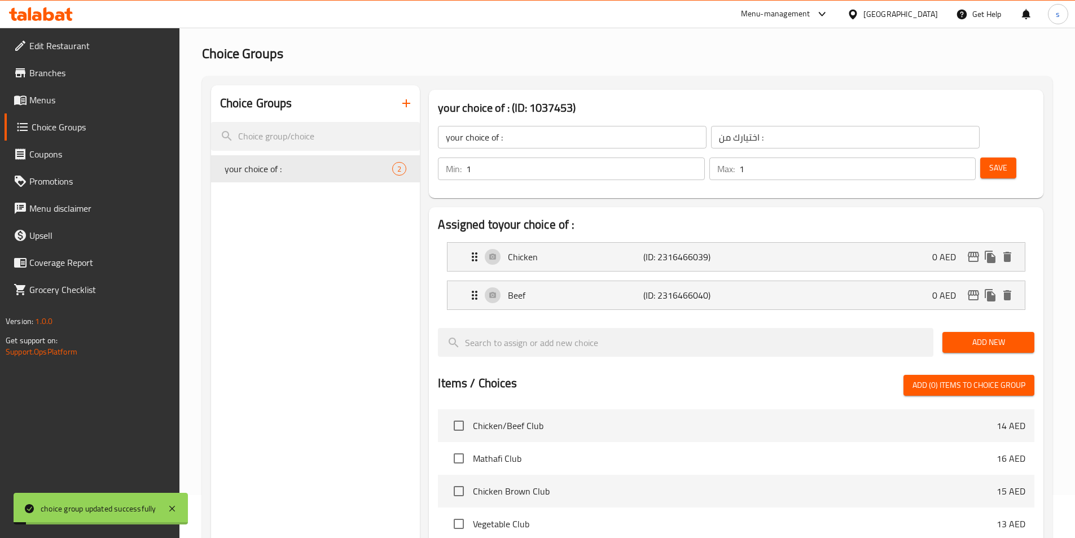
scroll to position [325, 0]
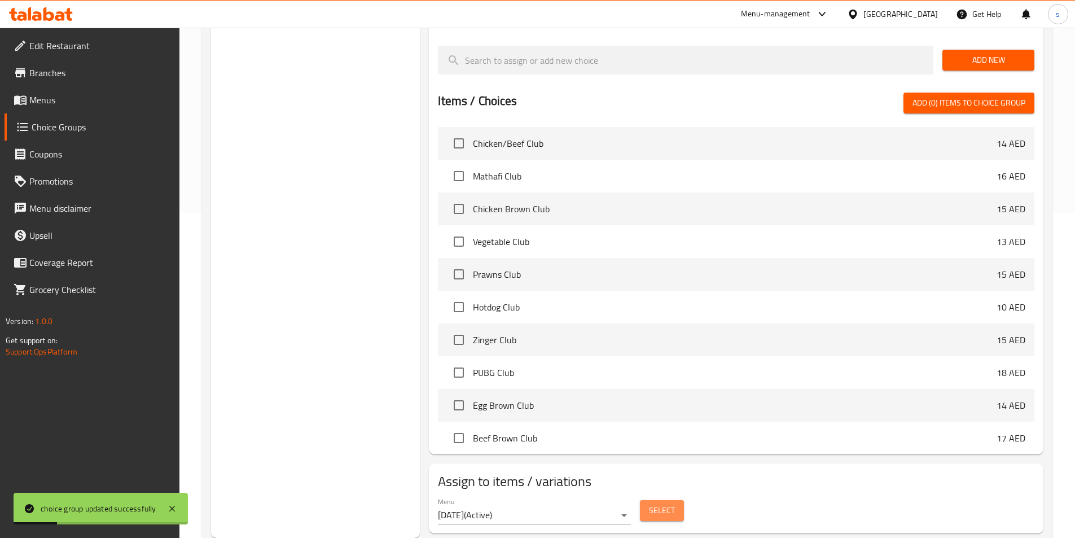
click at [659, 503] on span "Select" at bounding box center [662, 510] width 26 height 14
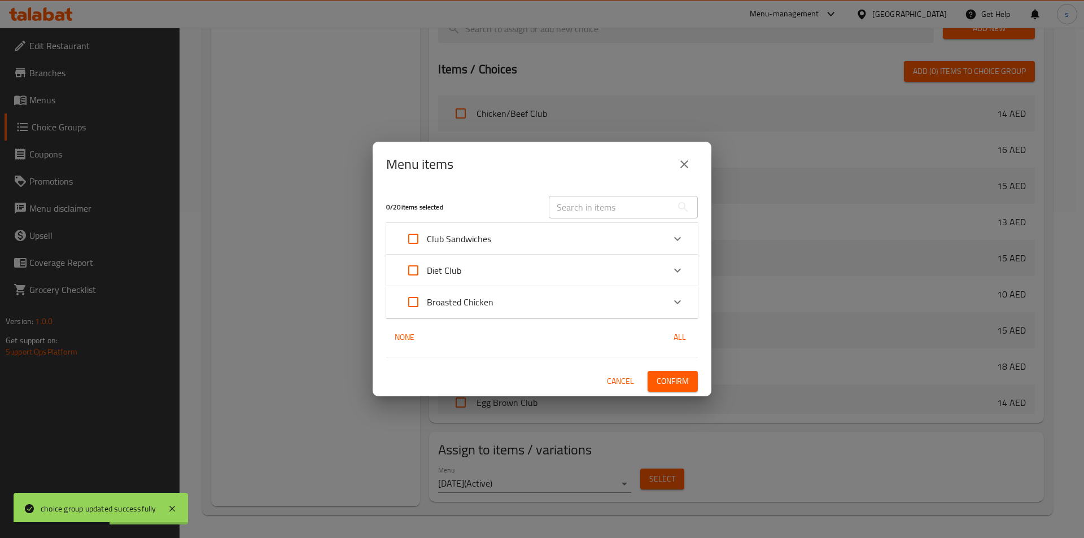
click at [682, 108] on div "Menu items 0 / 20 items selected ​ Club Sandwiches Chicken/Beef Club 14 AED Mat…" at bounding box center [542, 269] width 1084 height 538
click at [685, 148] on div "Menu items" at bounding box center [541, 164] width 339 height 45
click at [685, 170] on icon "close" at bounding box center [684, 164] width 14 height 14
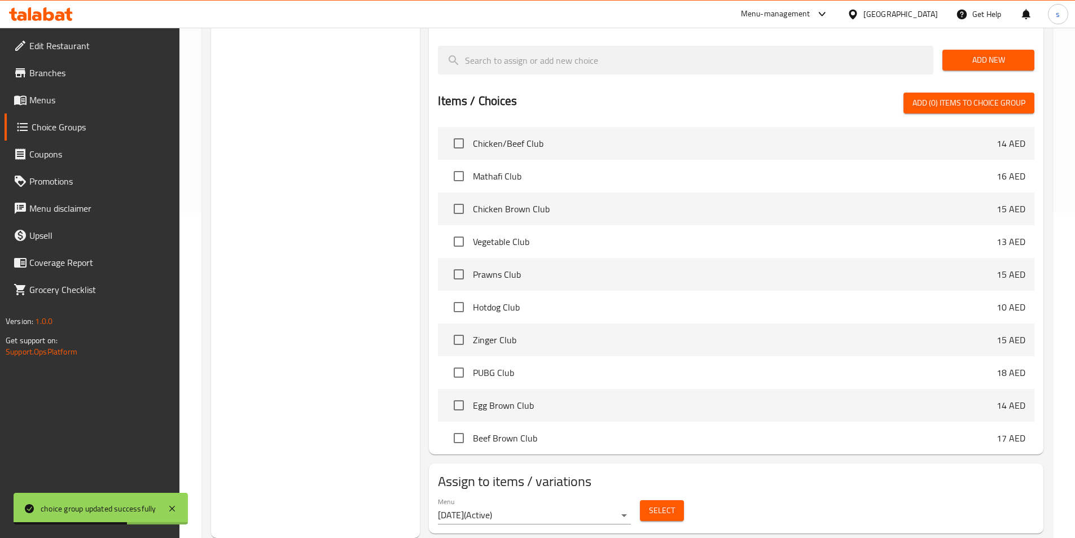
click at [571, 497] on div "Menu [DATE] ( Active )" at bounding box center [534, 510] width 193 height 27
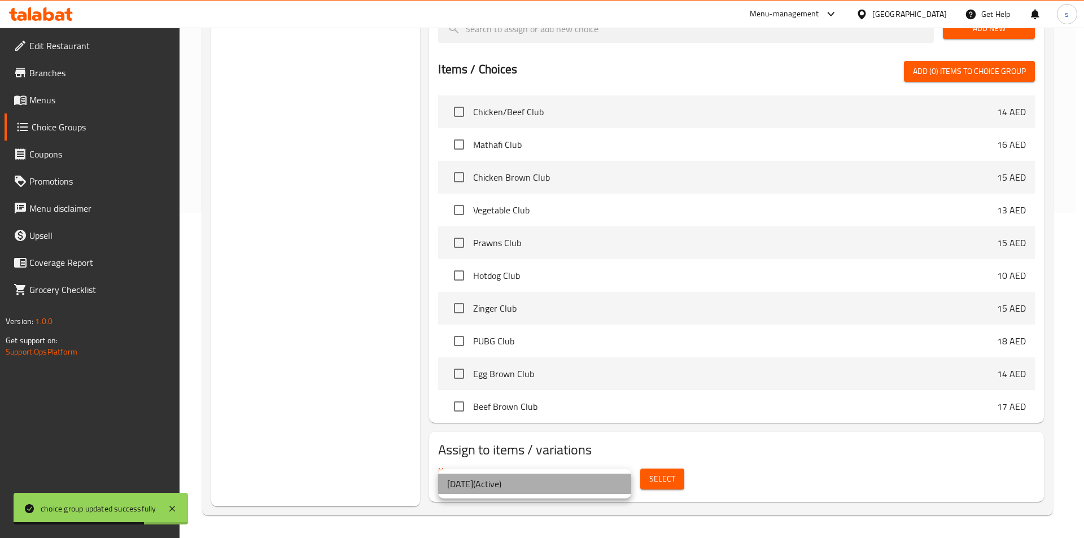
click at [518, 487] on li "[DATE] ( Active )" at bounding box center [534, 484] width 193 height 20
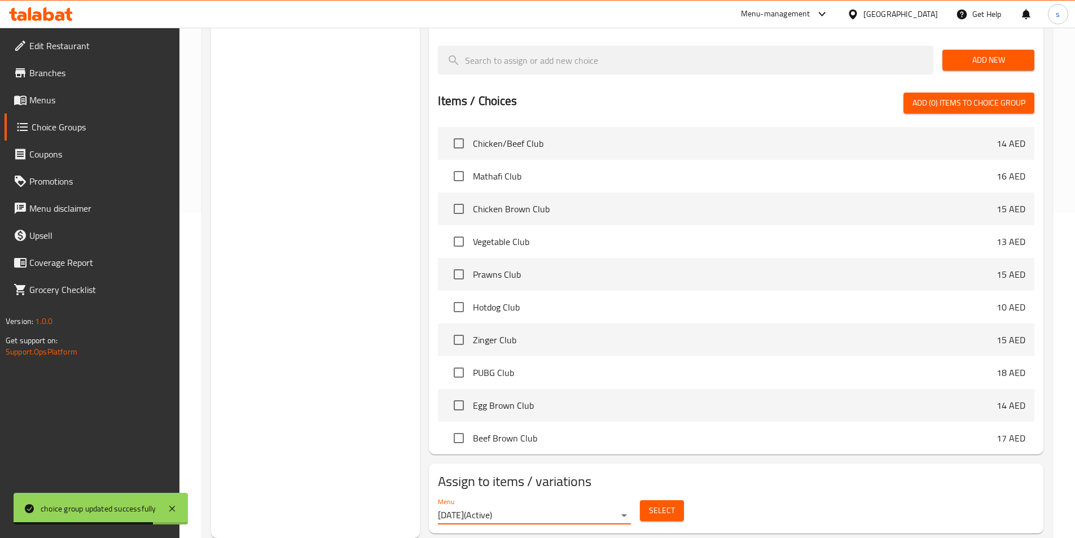
click at [654, 496] on div "Select" at bounding box center [661, 511] width 53 height 30
click at [658, 503] on span "Select" at bounding box center [662, 510] width 26 height 14
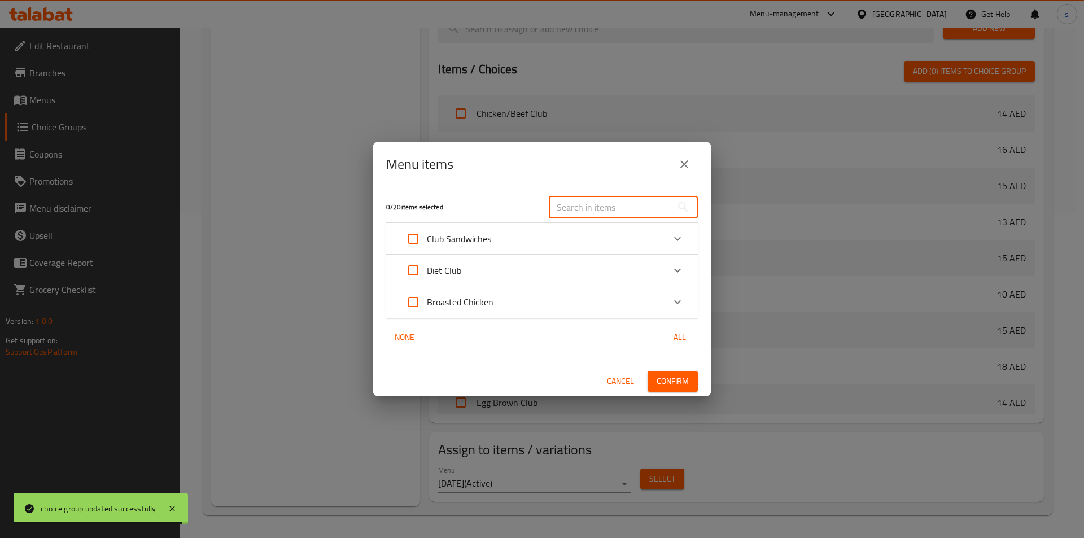
click at [622, 201] on input "text" at bounding box center [610, 207] width 123 height 23
type input "Chicken/Beef Club"
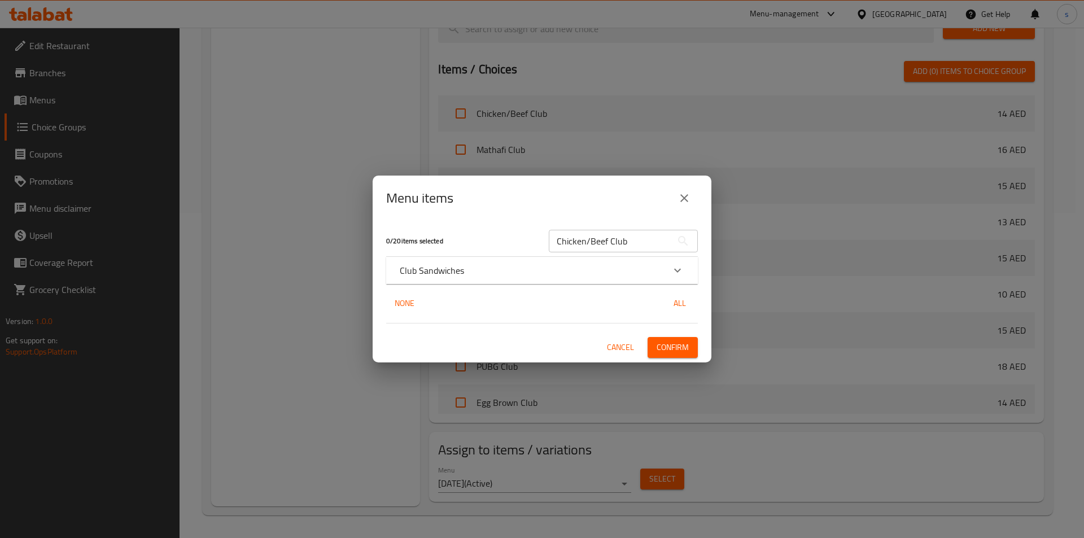
click at [621, 261] on div "Club Sandwiches" at bounding box center [542, 270] width 312 height 27
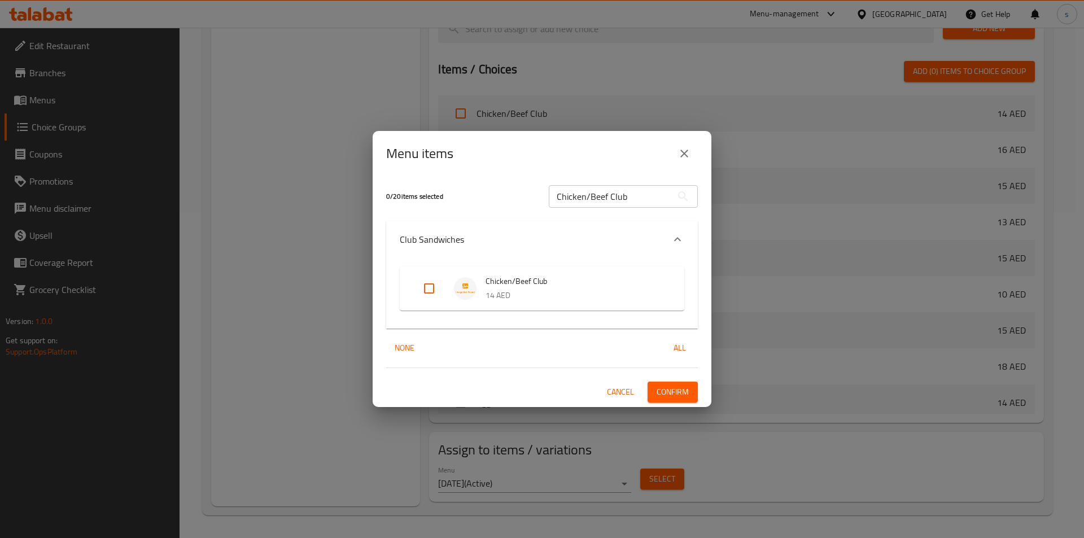
click at [421, 295] on input "Expand" at bounding box center [428, 288] width 27 height 27
checkbox input "true"
click at [681, 399] on button "Confirm" at bounding box center [672, 392] width 50 height 21
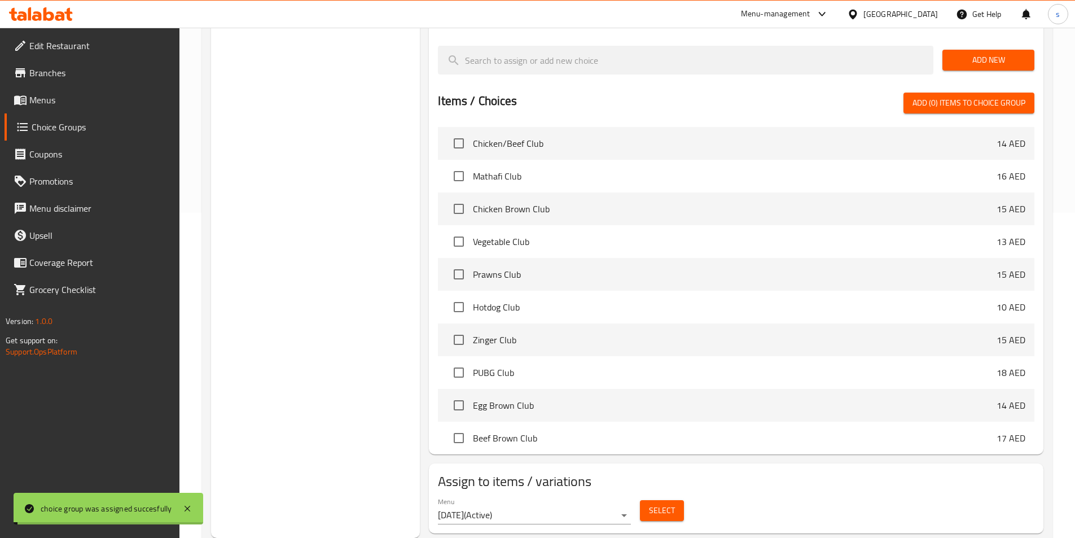
click at [109, 100] on span "Menus" at bounding box center [99, 100] width 141 height 14
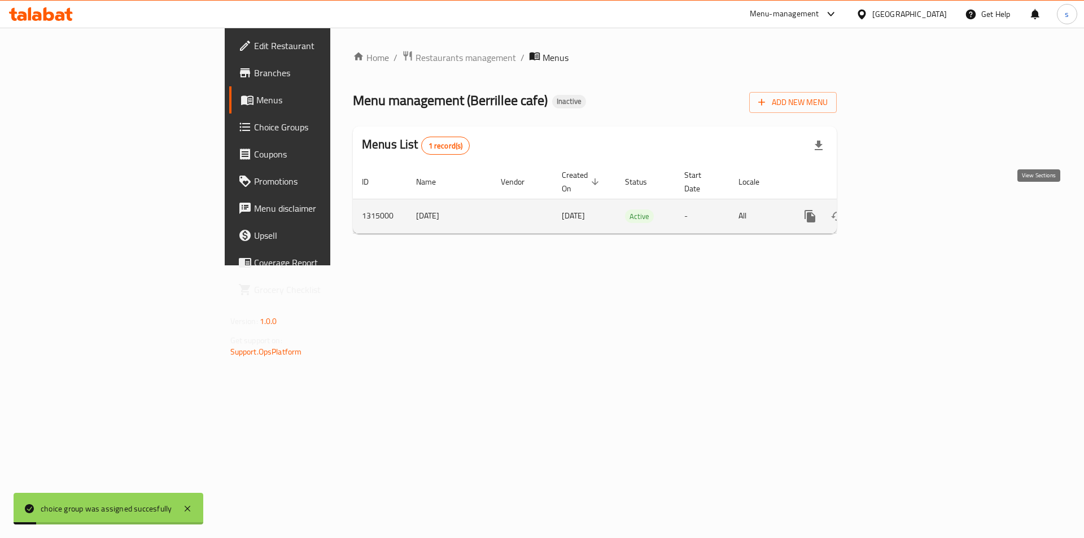
click at [898, 209] on icon "enhanced table" at bounding box center [891, 216] width 14 height 14
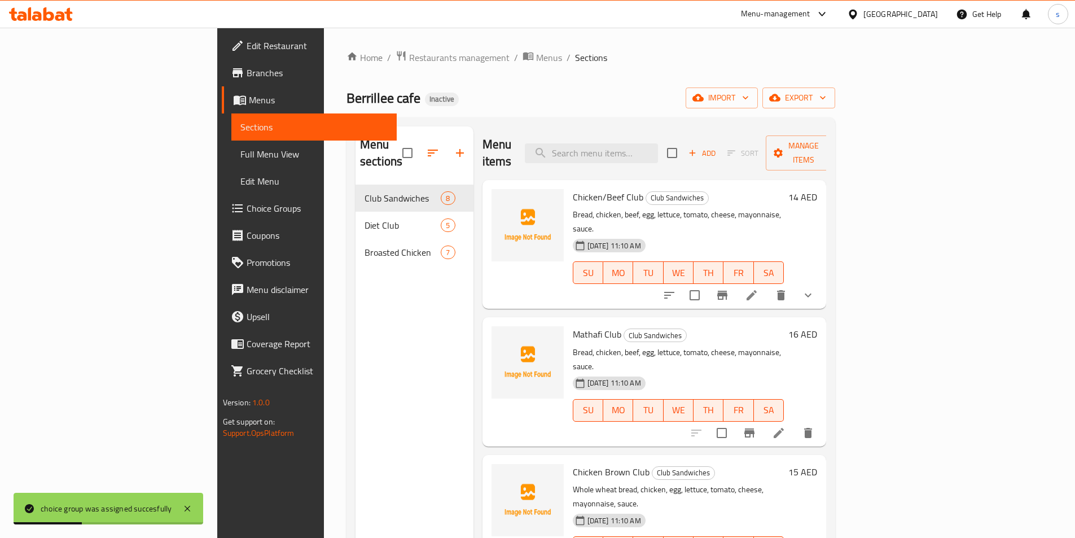
click at [240, 156] on span "Full Menu View" at bounding box center [313, 154] width 147 height 14
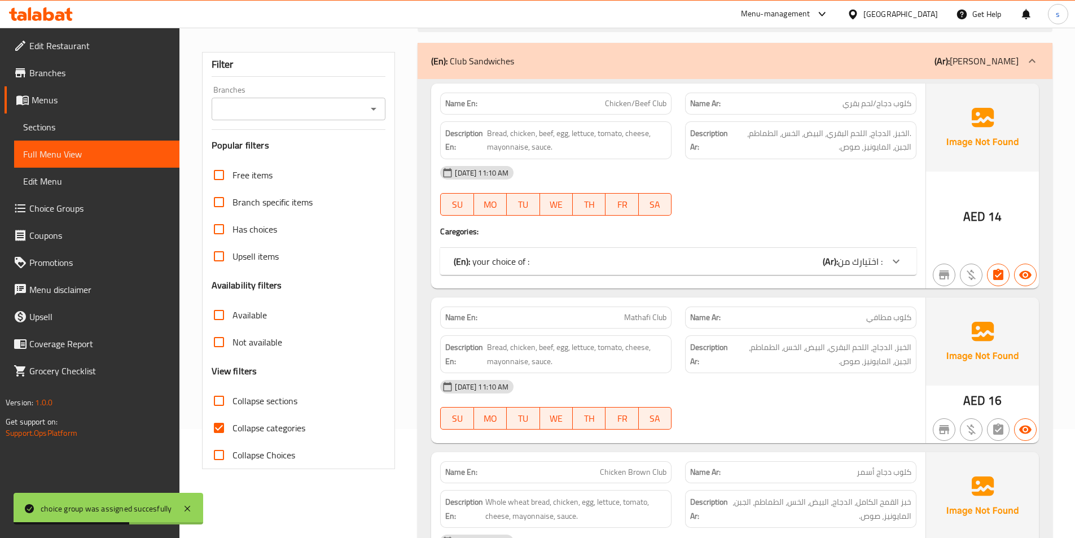
scroll to position [113, 0]
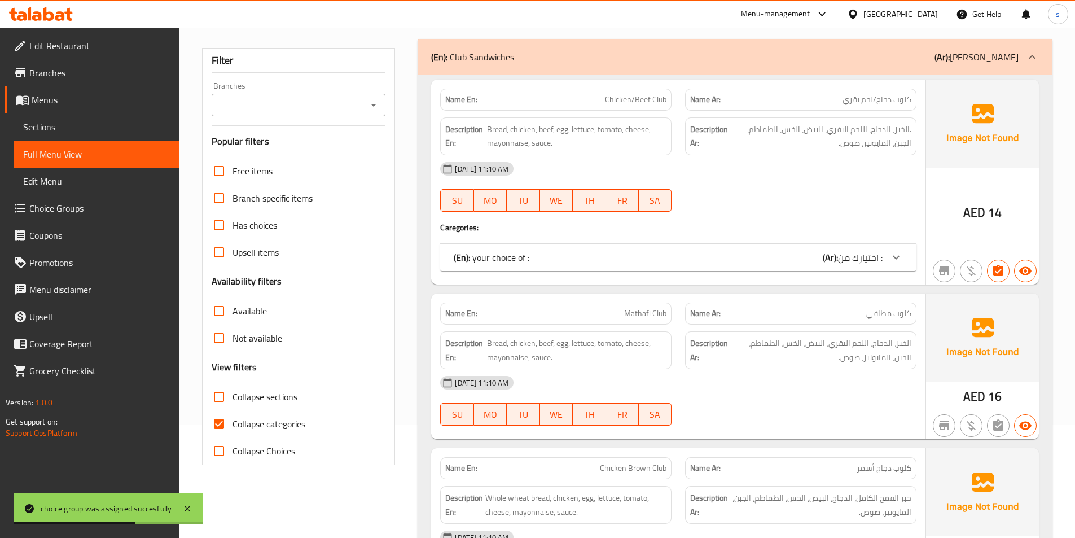
click at [277, 417] on span "Collapse categories" at bounding box center [269, 424] width 73 height 14
click at [233, 417] on input "Collapse categories" at bounding box center [218, 423] width 27 height 27
checkbox input "false"
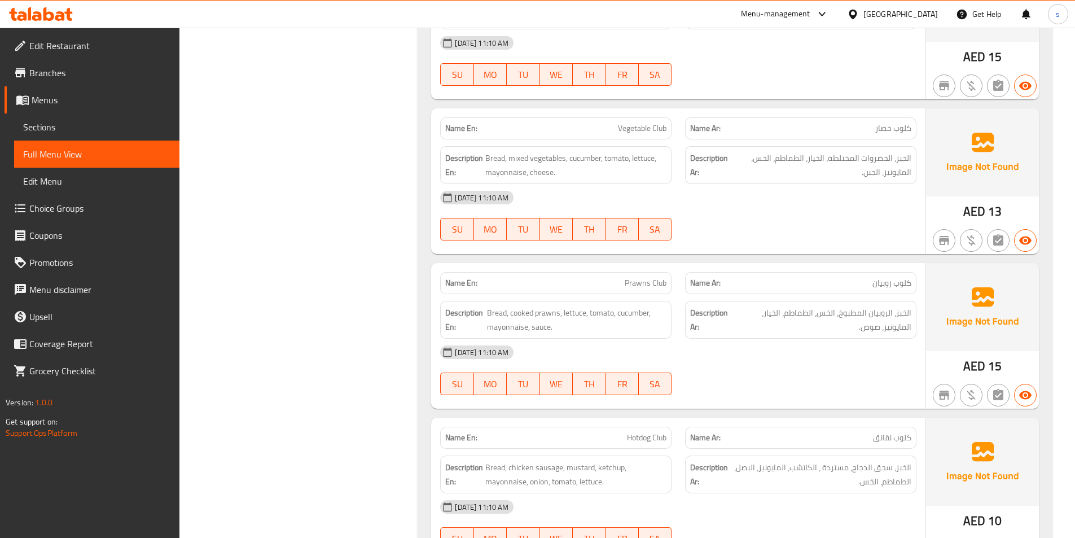
scroll to position [959, 0]
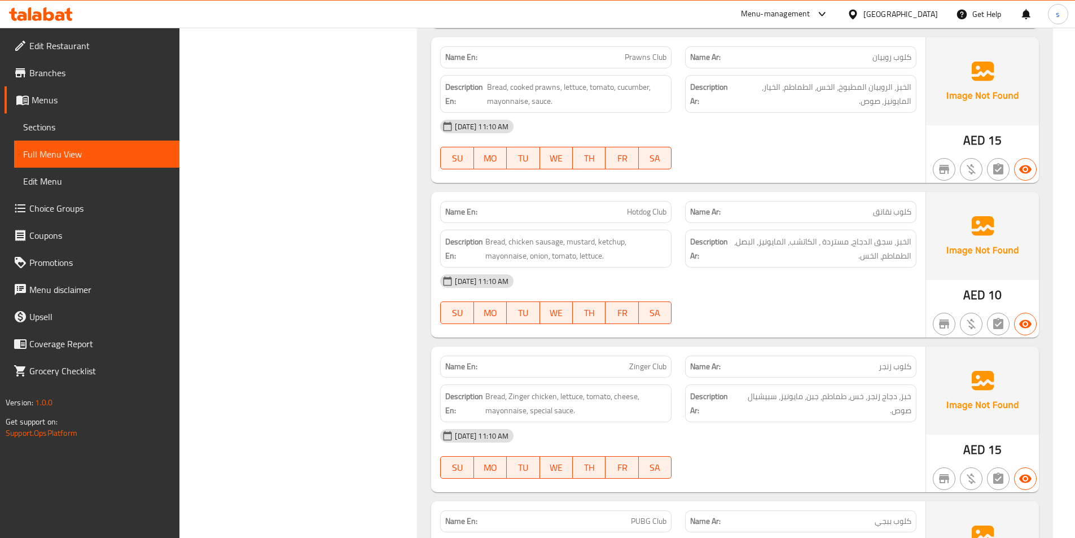
click at [874, 212] on span "كلوب نقانق" at bounding box center [892, 212] width 38 height 12
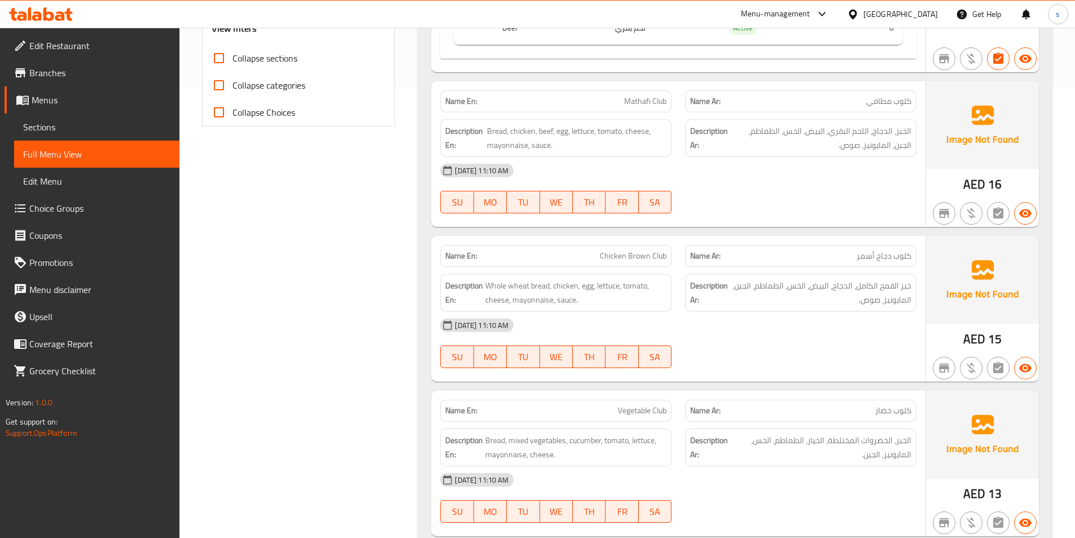
scroll to position [508, 0]
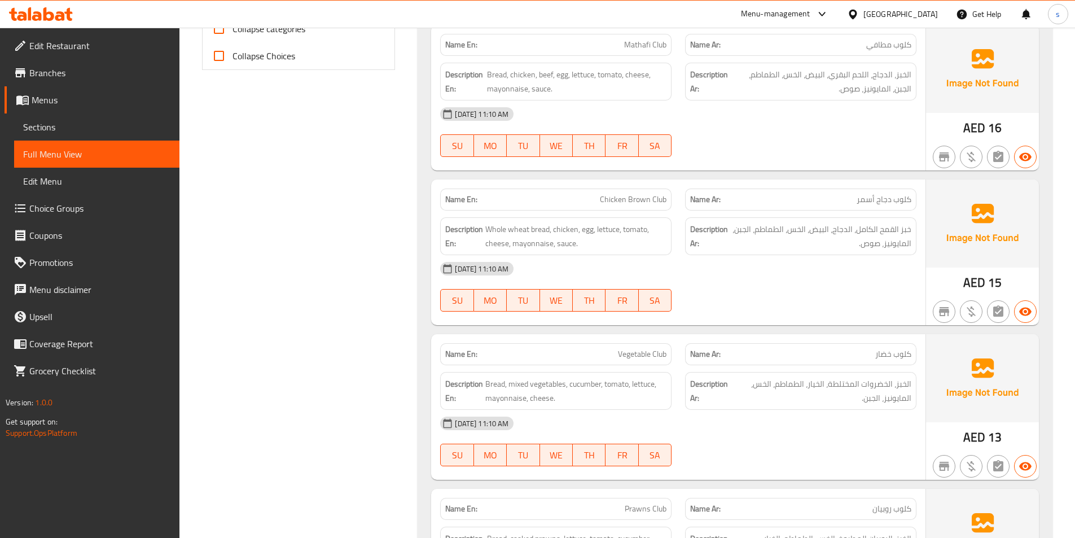
click at [852, 347] on div "Name Ar: كلوب خضار" at bounding box center [800, 354] width 231 height 22
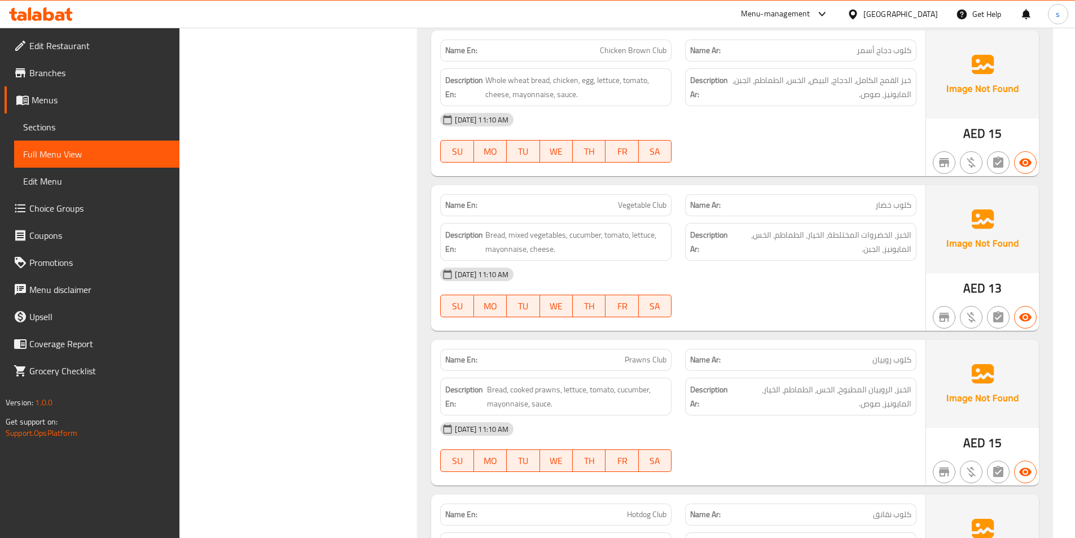
scroll to position [677, 0]
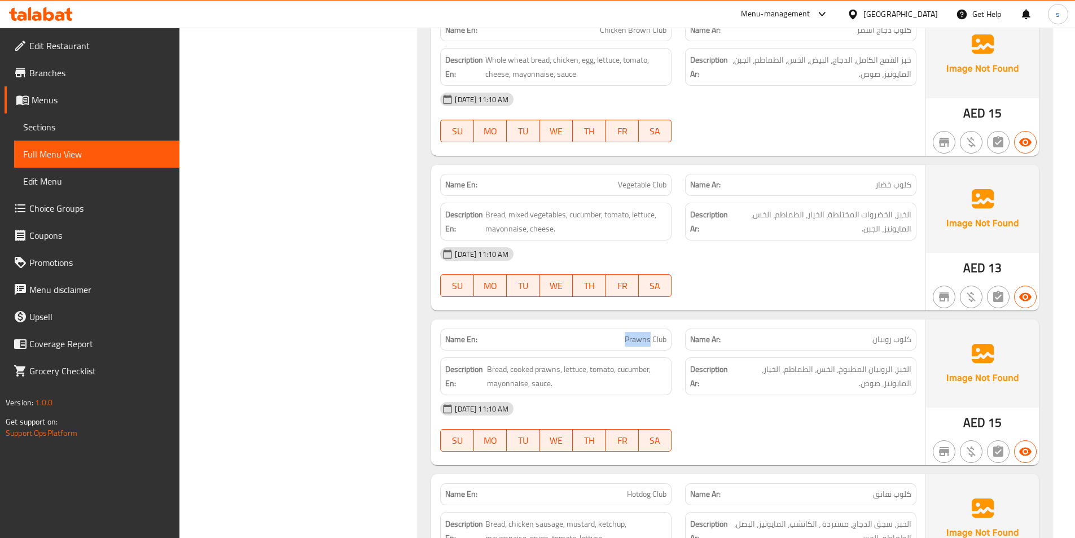
drag, startPoint x: 650, startPoint y: 338, endPoint x: 624, endPoint y: 345, distance: 26.8
click at [624, 345] on p "Name En: Prawns Club" at bounding box center [555, 340] width 221 height 12
copy span "Prawns"
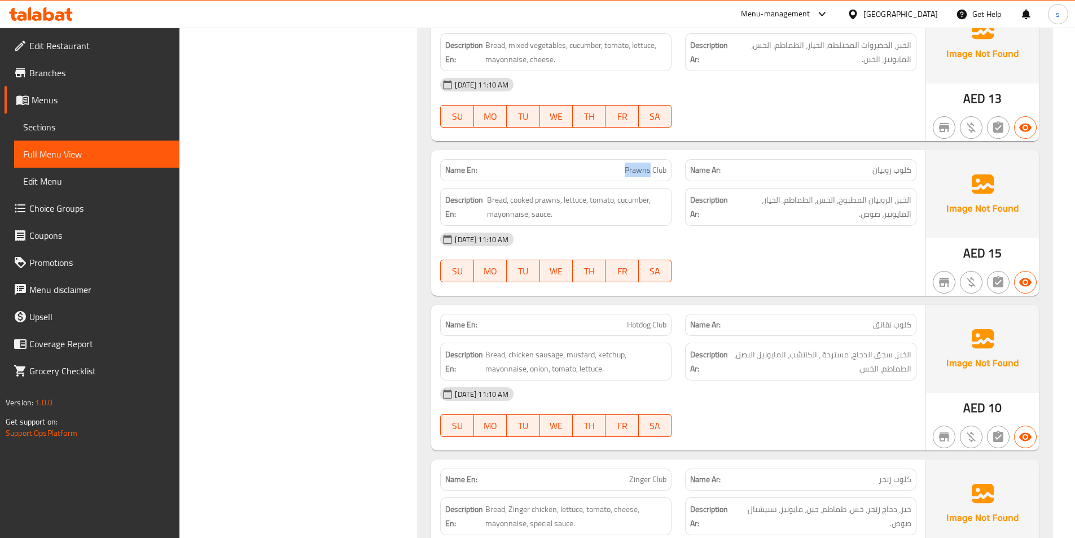
scroll to position [903, 0]
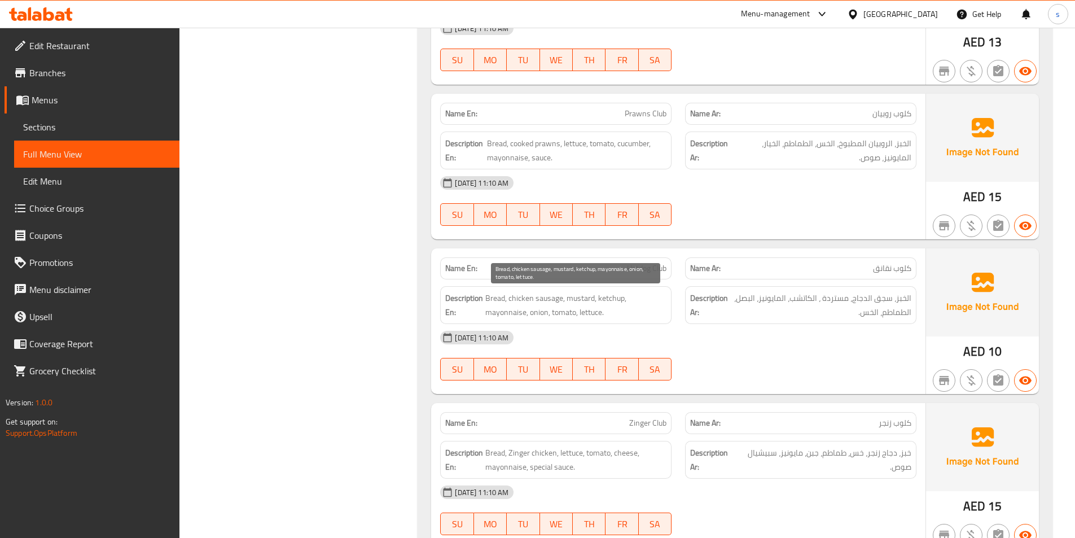
click at [546, 306] on span "Bread, chicken sausage, mustard, ketchup, mayonnaise, onion, tomato, lettuce." at bounding box center [575, 305] width 181 height 28
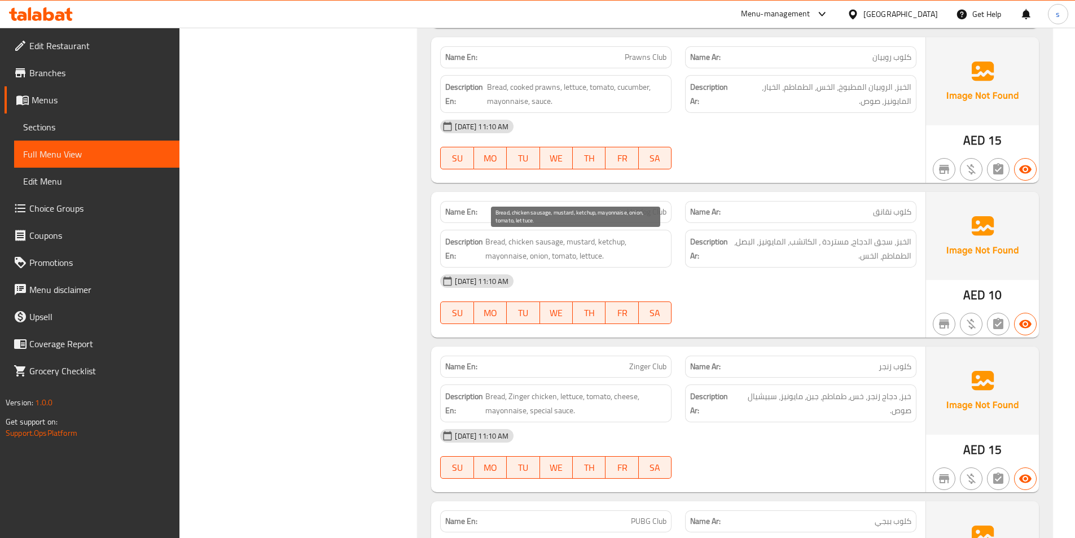
click at [608, 253] on span "Bread, chicken sausage, mustard, ketchup, mayonnaise, onion, tomato, lettuce." at bounding box center [575, 249] width 181 height 28
drag, startPoint x: 603, startPoint y: 257, endPoint x: 581, endPoint y: 260, distance: 22.1
click at [581, 260] on span "Bread, chicken sausage, mustard, ketchup, mayonnaise, onion, tomato, lettuce." at bounding box center [575, 249] width 181 height 28
click at [586, 257] on span "Bread, chicken sausage, mustard, ketchup, mayonnaise, onion, tomato, lettuce." at bounding box center [575, 249] width 181 height 28
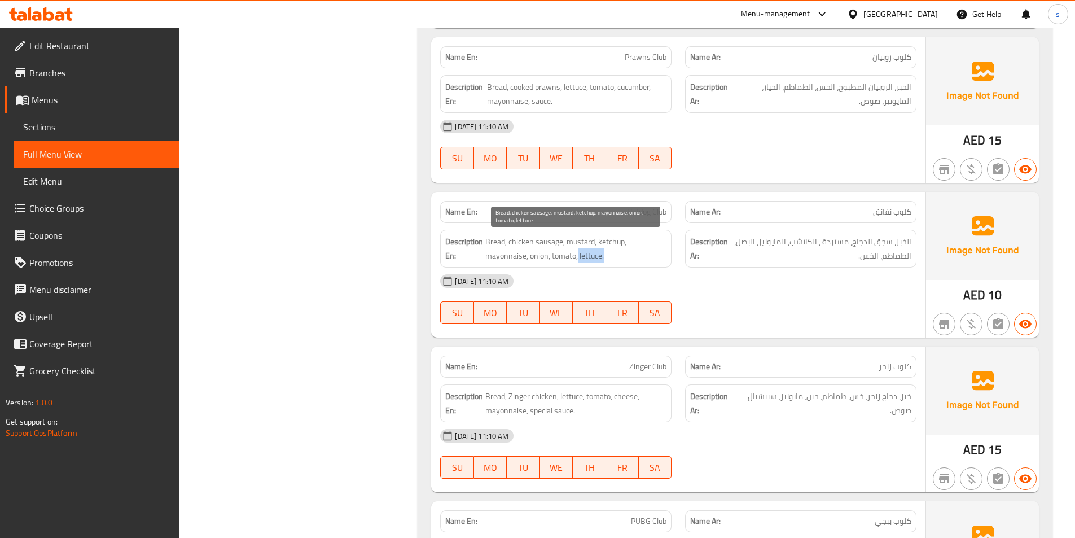
drag, startPoint x: 577, startPoint y: 257, endPoint x: 604, endPoint y: 257, distance: 27.7
click at [604, 257] on span "Bread, chicken sausage, mustard, ketchup, mayonnaise, onion, tomato, lettuce." at bounding box center [575, 249] width 181 height 28
click at [605, 257] on span "Bread, chicken sausage, mustard, ketchup, mayonnaise, onion, tomato, lettuce." at bounding box center [575, 249] width 181 height 28
drag, startPoint x: 580, startPoint y: 258, endPoint x: 595, endPoint y: 257, distance: 15.3
click at [595, 257] on span "Bread, chicken sausage, mustard, ketchup, mayonnaise, onion, tomato, lettuce." at bounding box center [575, 249] width 181 height 28
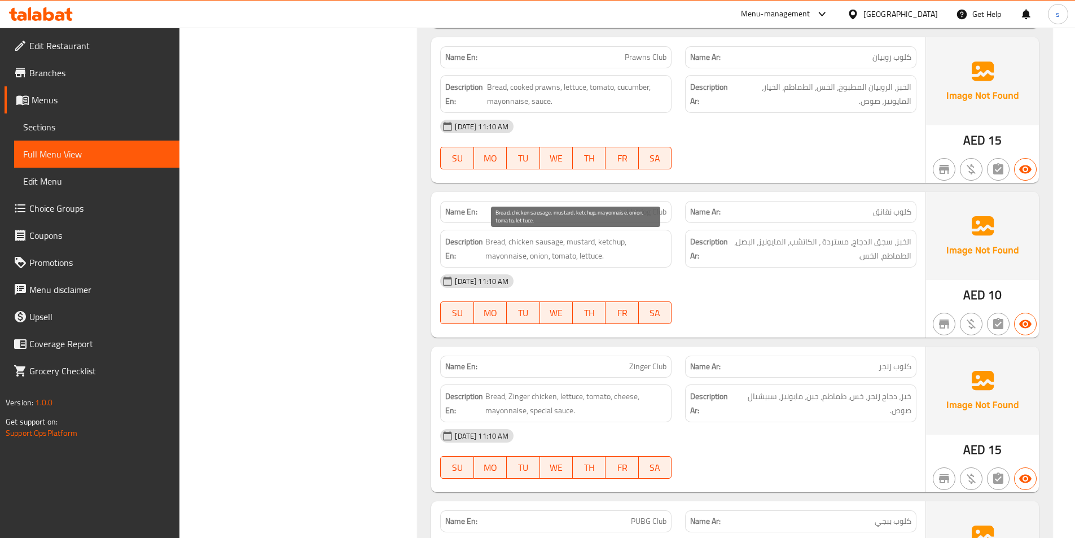
click at [576, 259] on span "Bread, chicken sausage, mustard, ketchup, mayonnaise, onion, tomato, lettuce." at bounding box center [575, 249] width 181 height 28
click at [581, 258] on span "Bread, chicken sausage, mustard, ketchup, mayonnaise, onion, tomato, lettuce." at bounding box center [575, 249] width 181 height 28
drag, startPoint x: 578, startPoint y: 255, endPoint x: 606, endPoint y: 254, distance: 28.2
click at [606, 254] on span "Bread, chicken sausage, mustard, ketchup, mayonnaise, onion, tomato, lettuce." at bounding box center [575, 249] width 181 height 28
click at [624, 251] on span "Bread, chicken sausage, mustard, ketchup, mayonnaise, onion, tomato, lettuce." at bounding box center [575, 249] width 181 height 28
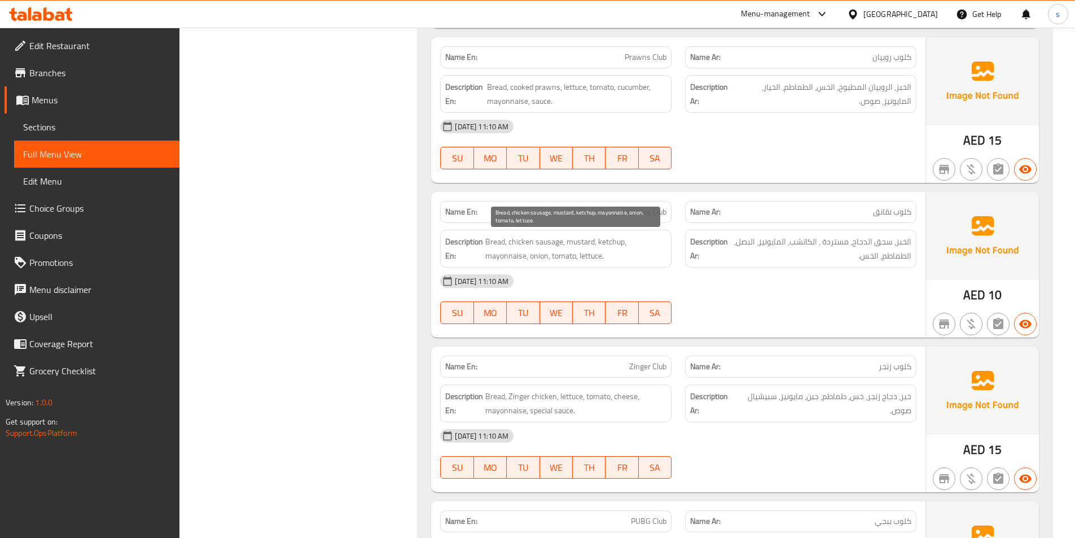
click at [616, 253] on span "Bread, chicken sausage, mustard, ketchup, mayonnaise, onion, tomato, lettuce." at bounding box center [575, 249] width 181 height 28
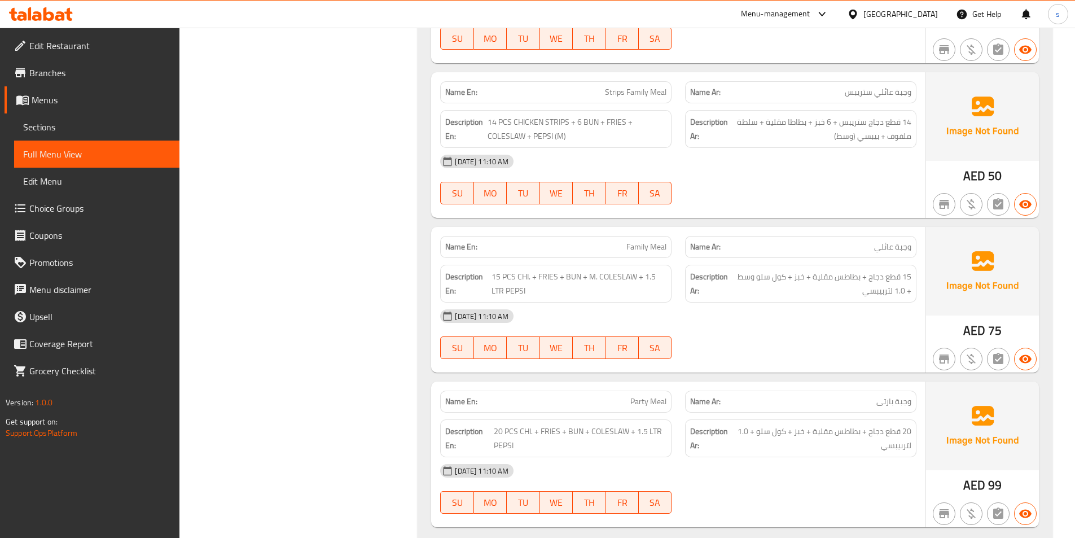
scroll to position [3069, 0]
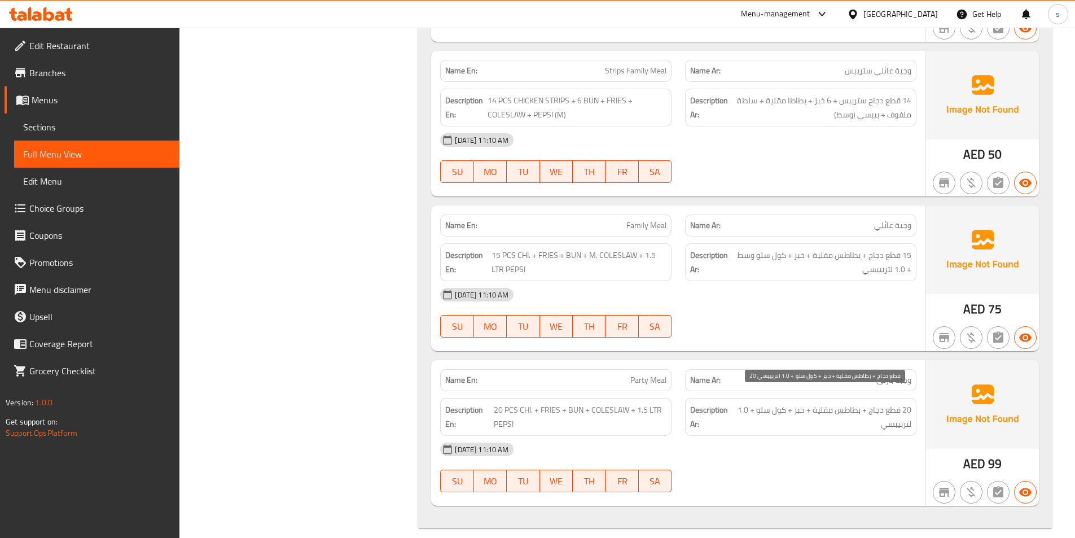
click at [879, 403] on span "20 قطع دجاج + بطاطس مقلية + خبز + كول سلو + 1.0 لتربيبسي" at bounding box center [822, 417] width 177 height 28
click at [904, 411] on span "20 قطع دجاج + بطاطس مقلية + خبز + كول سلو + 1.0 لتربيبسي" at bounding box center [822, 417] width 177 height 28
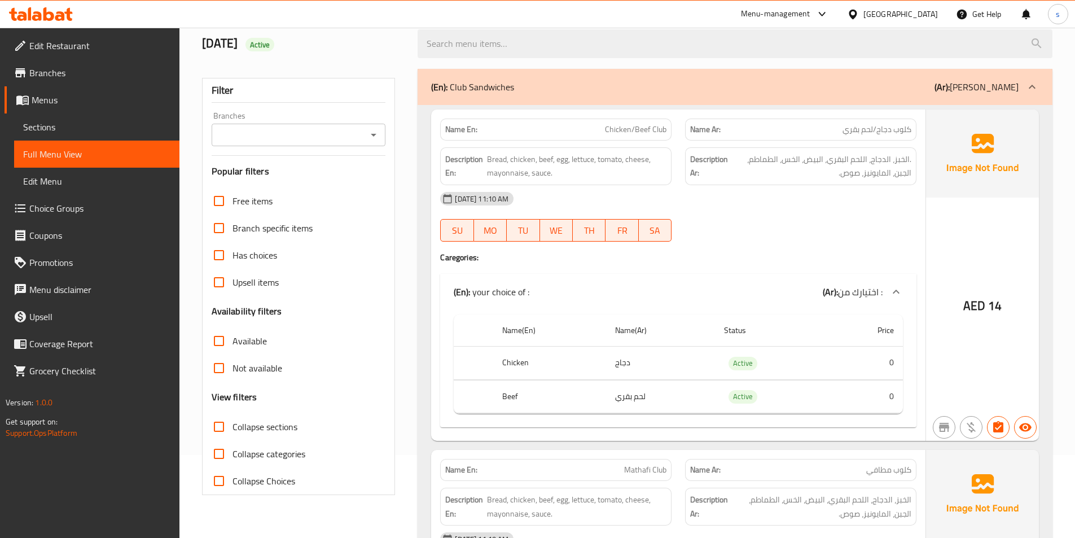
scroll to position [21, 0]
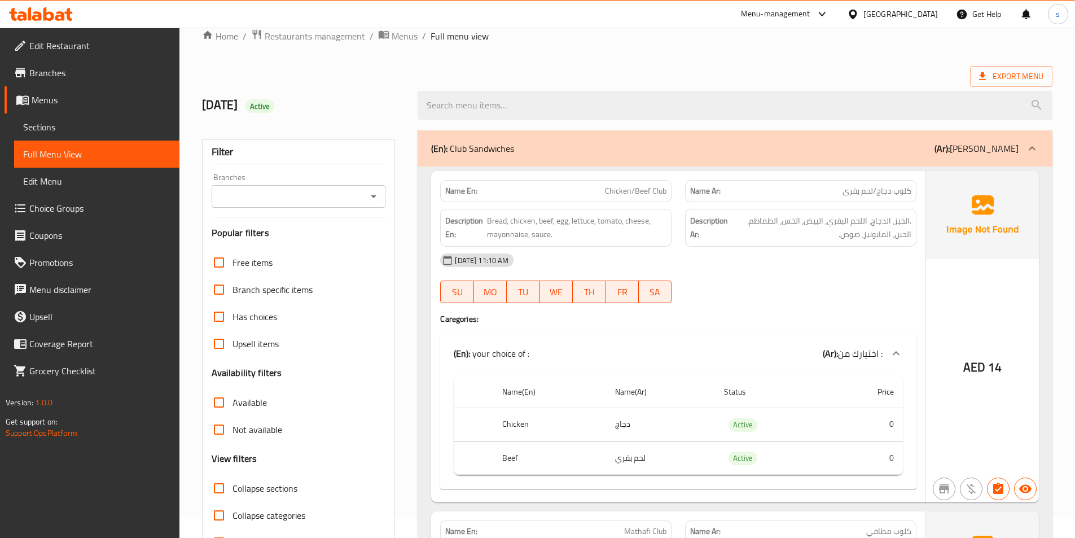
click at [47, 175] on span "Edit Menu" at bounding box center [96, 181] width 147 height 14
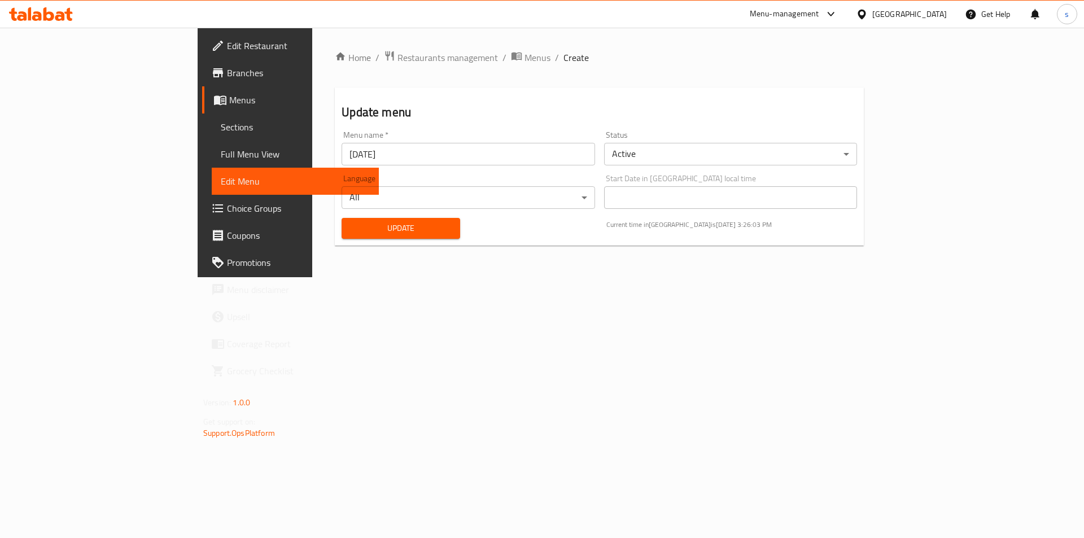
click at [229, 104] on span "Menus" at bounding box center [299, 100] width 141 height 14
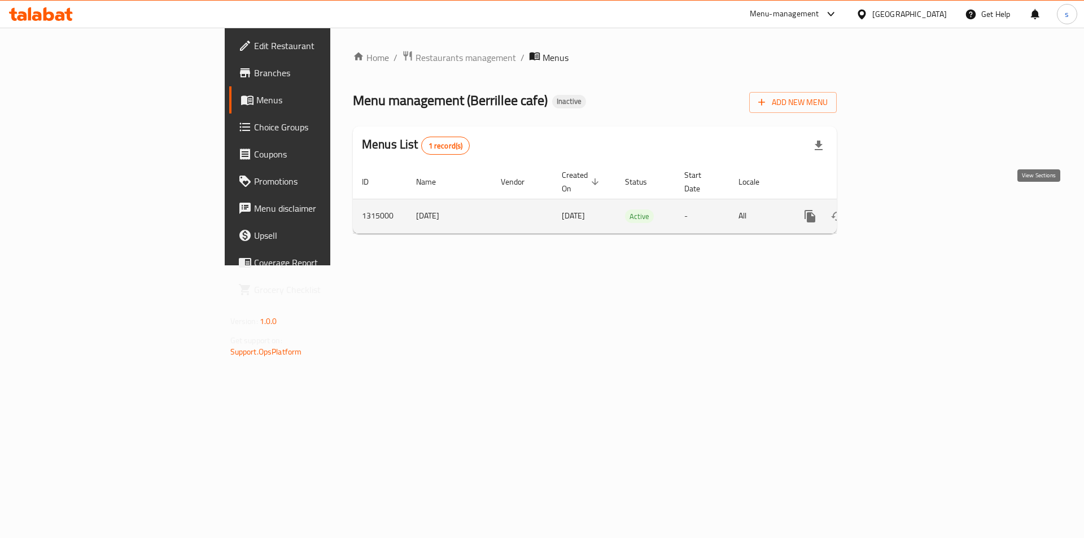
click at [896, 211] on icon "enhanced table" at bounding box center [891, 216] width 10 height 10
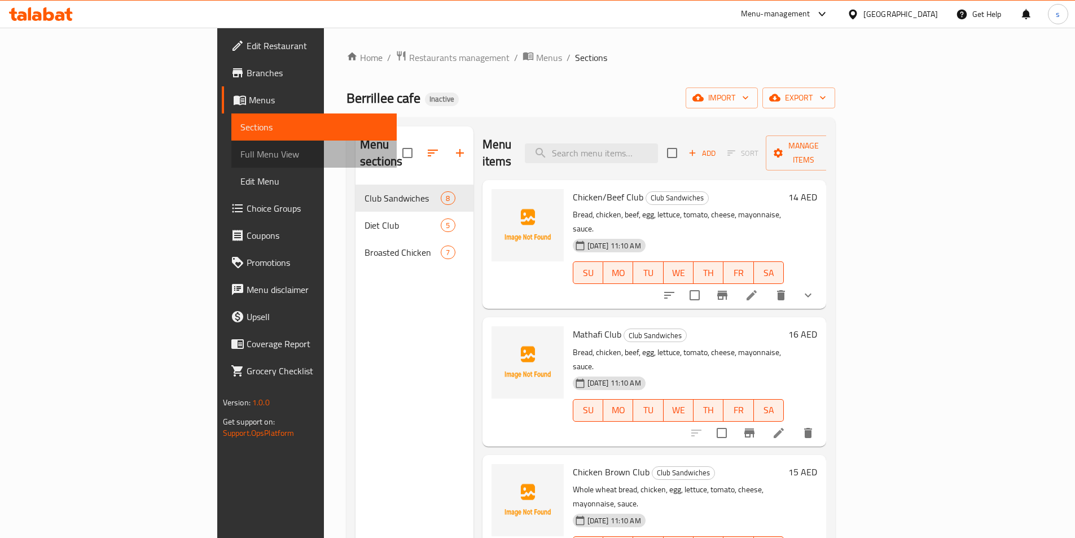
click at [240, 151] on span "Full Menu View" at bounding box center [313, 154] width 147 height 14
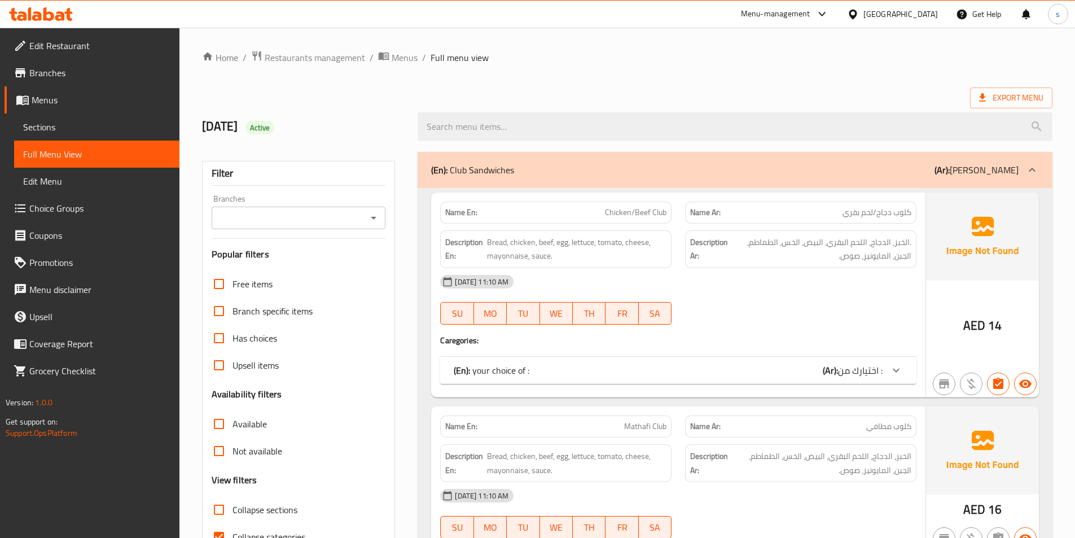
click at [59, 125] on span "Sections" at bounding box center [96, 127] width 147 height 14
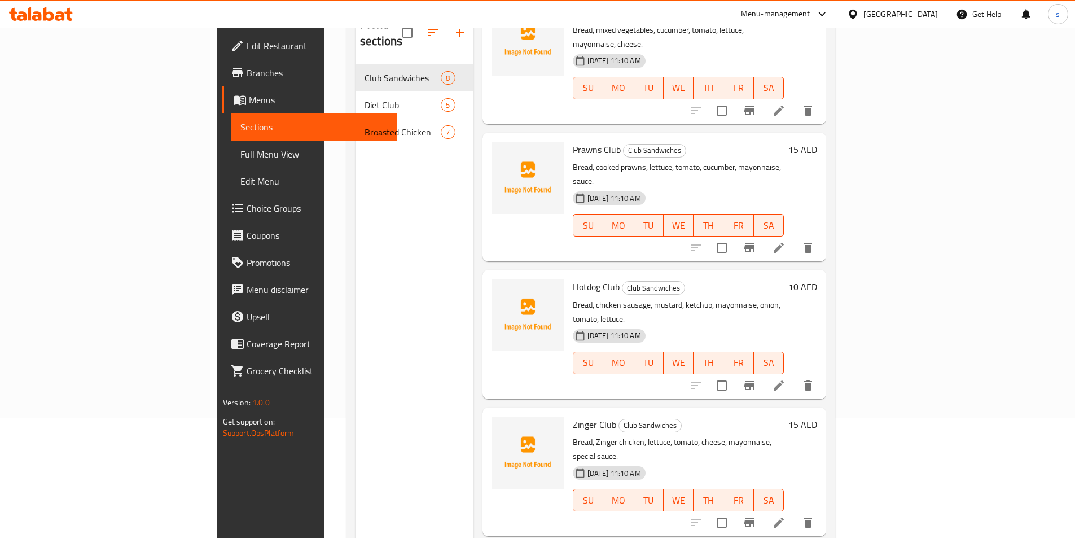
scroll to position [158, 0]
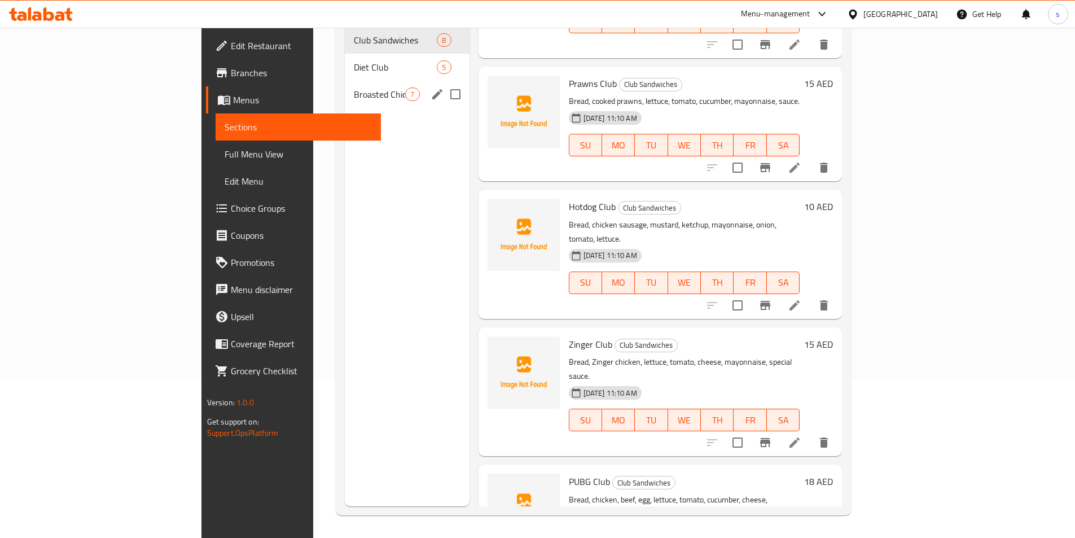
drag, startPoint x: 241, startPoint y: 72, endPoint x: 248, endPoint y: 76, distance: 7.6
click at [354, 87] on span "Broasted Chicken" at bounding box center [379, 94] width 51 height 14
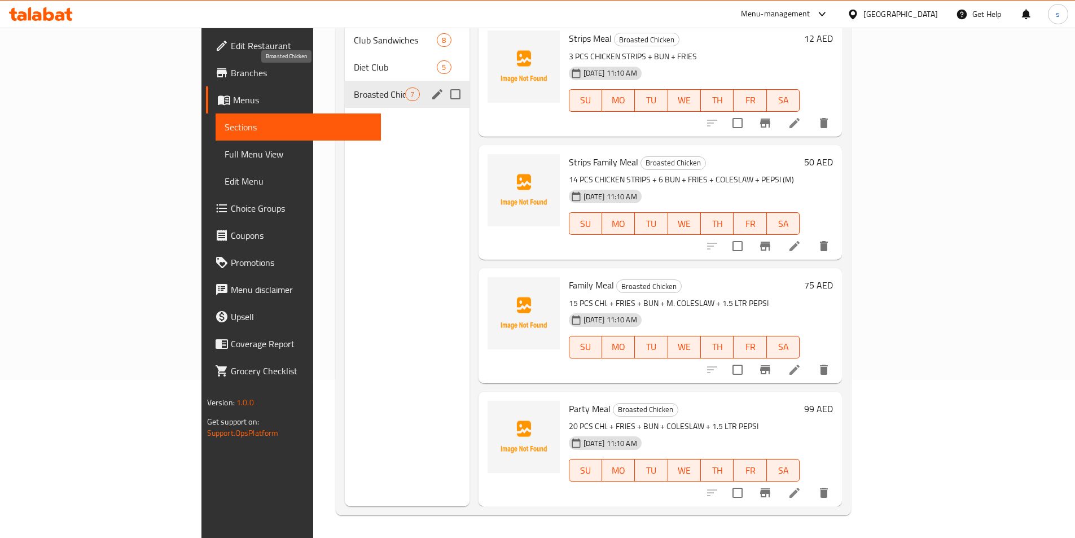
scroll to position [353, 0]
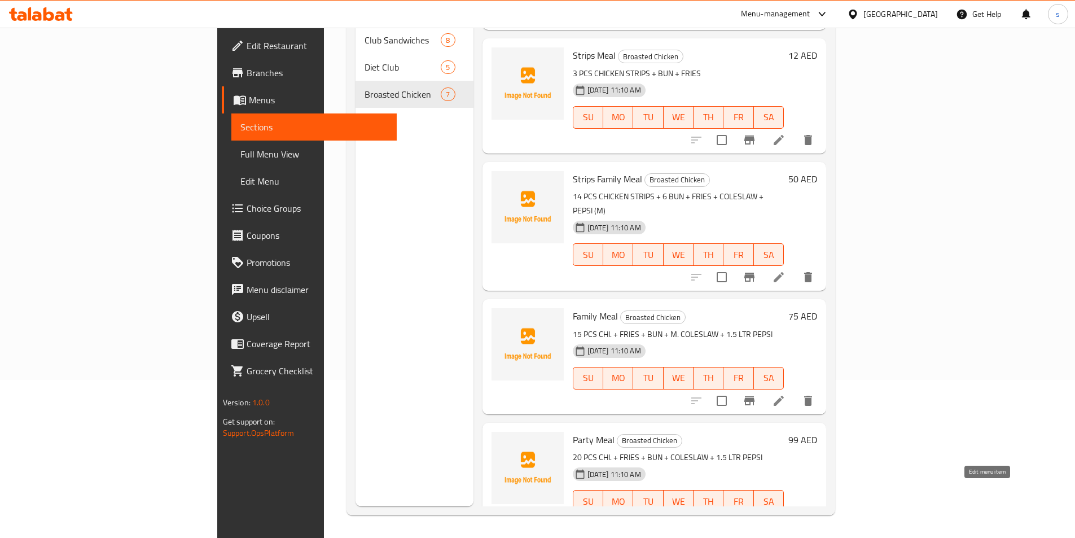
click at [786, 517] on icon at bounding box center [779, 524] width 14 height 14
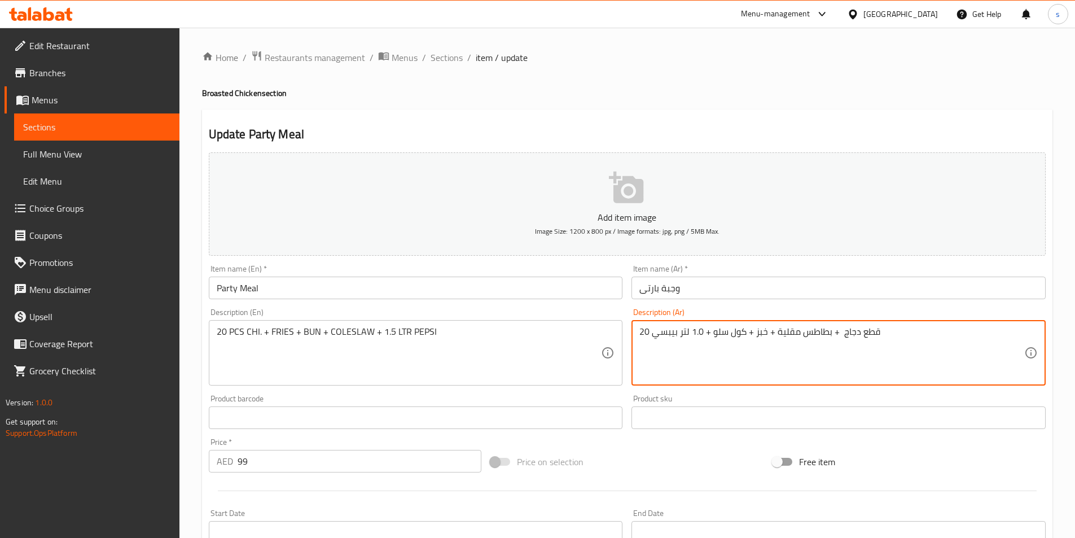
scroll to position [260, 0]
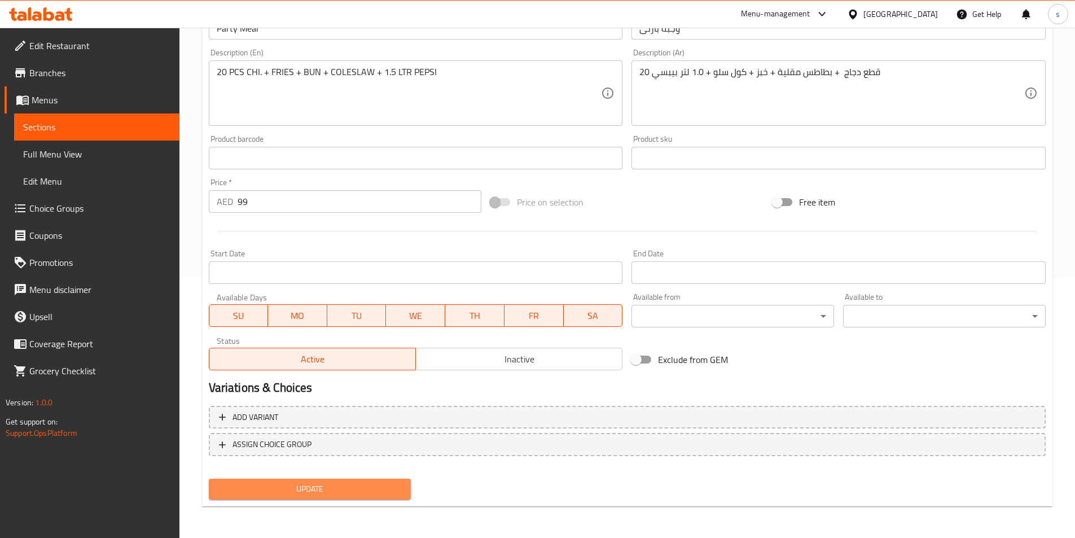
click at [391, 488] on span "Update" at bounding box center [310, 489] width 185 height 14
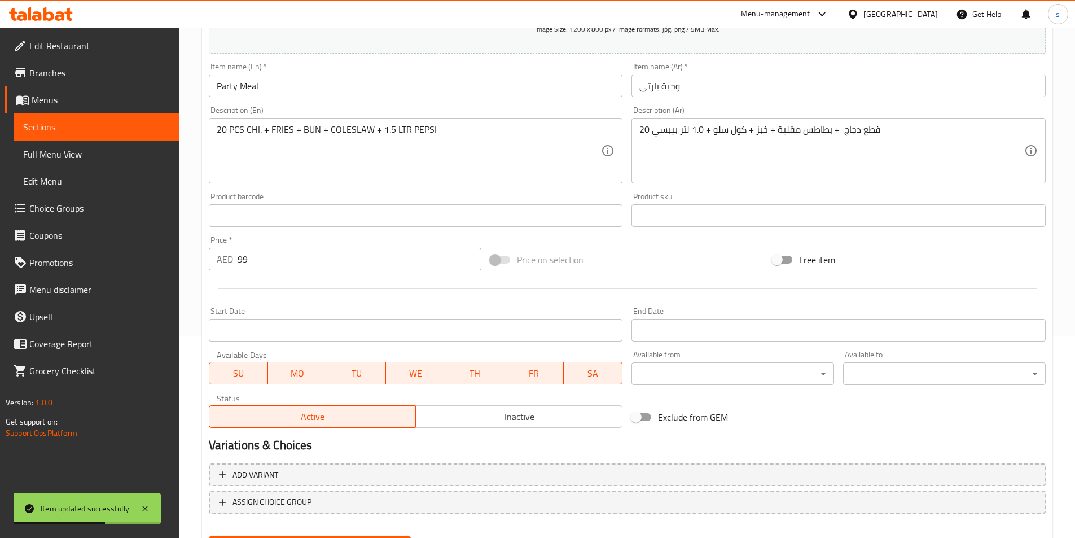
scroll to position [147, 0]
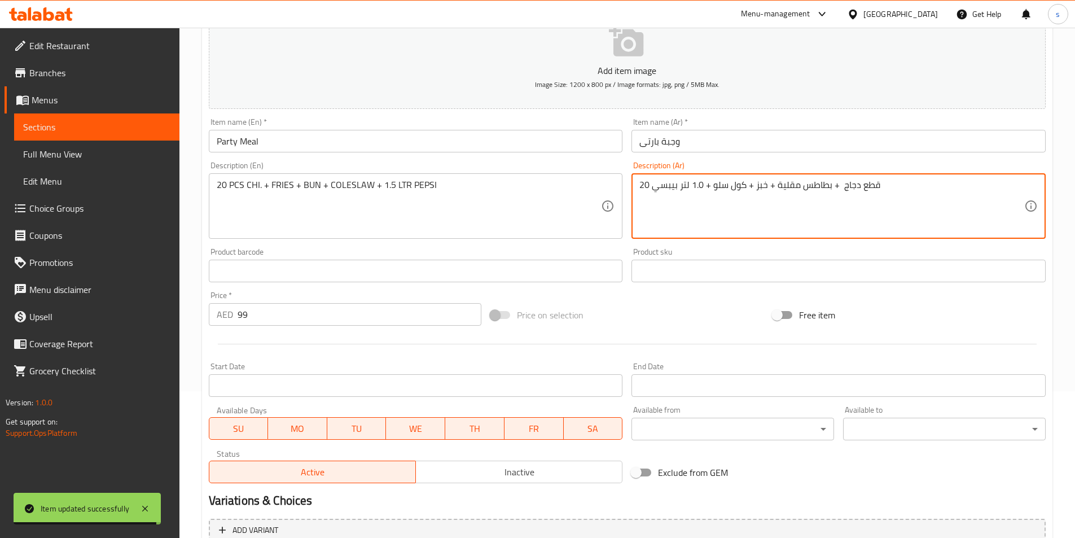
drag, startPoint x: 651, startPoint y: 186, endPoint x: 635, endPoint y: 189, distance: 16.6
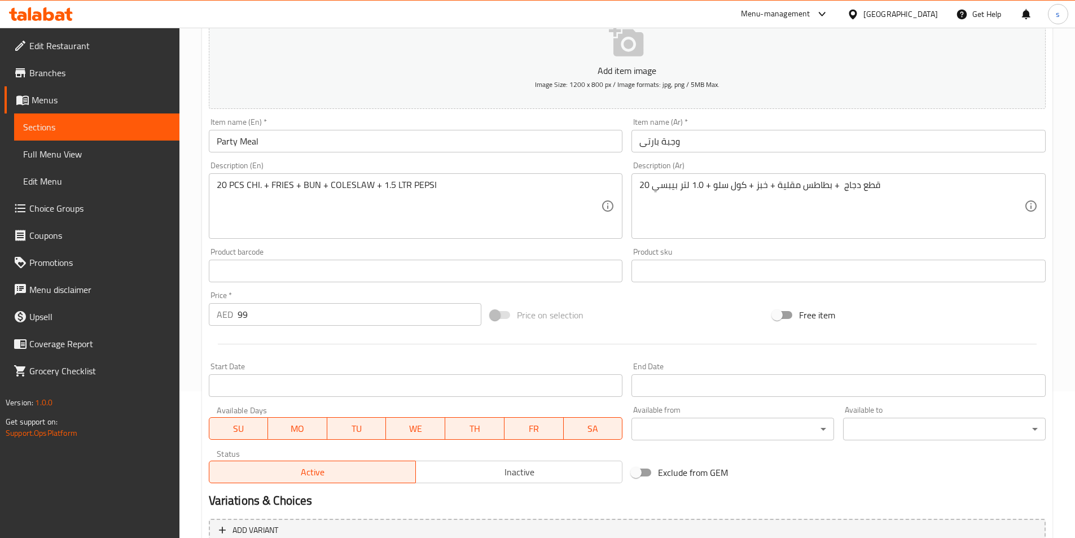
drag, startPoint x: 640, startPoint y: 178, endPoint x: 630, endPoint y: 180, distance: 9.7
click at [630, 181] on div "Description (Ar) 20 قطع دجاج + بطاطس مقلية + خبز + كول سلو + 1.0 لتر بيبسي Desc…" at bounding box center [838, 200] width 423 height 86
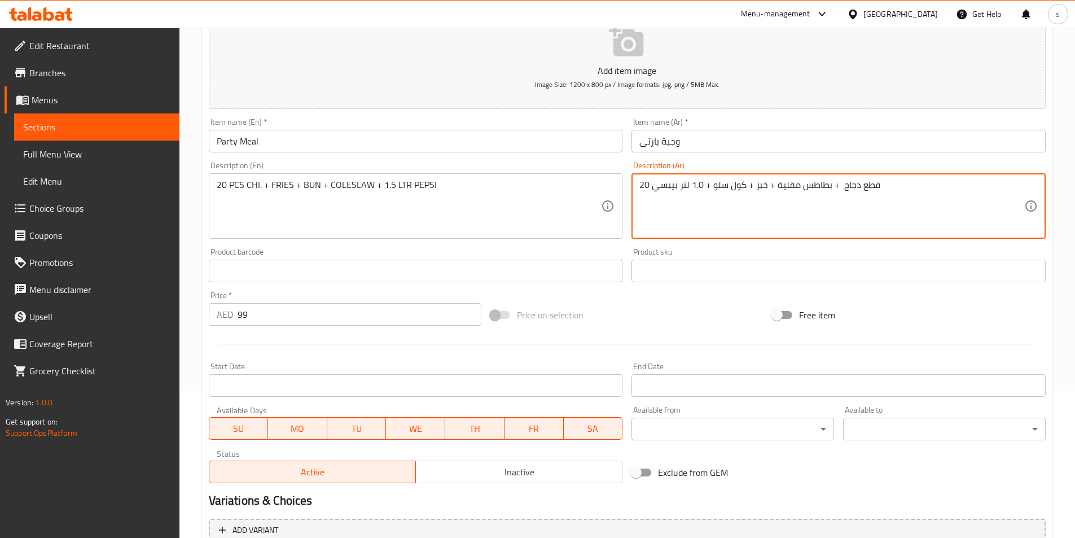
drag, startPoint x: 652, startPoint y: 187, endPoint x: 635, endPoint y: 185, distance: 17.0
click at [887, 185] on textarea "قطع دجاج + بطاطس مقلية + خبز + كول سلو + 1.0 لتر بيبسي" at bounding box center [831, 206] width 385 height 54
click at [641, 191] on textarea "قطع دجاج + بطاطس مقلية + خبز + كول سلو + 1.0 لتر بيبسي" at bounding box center [831, 206] width 385 height 54
click at [880, 187] on textarea "20 قطع دجاج + بطاطس مقلية + خبز + كول سلو + 1.0 لتر بيبسي" at bounding box center [831, 206] width 385 height 54
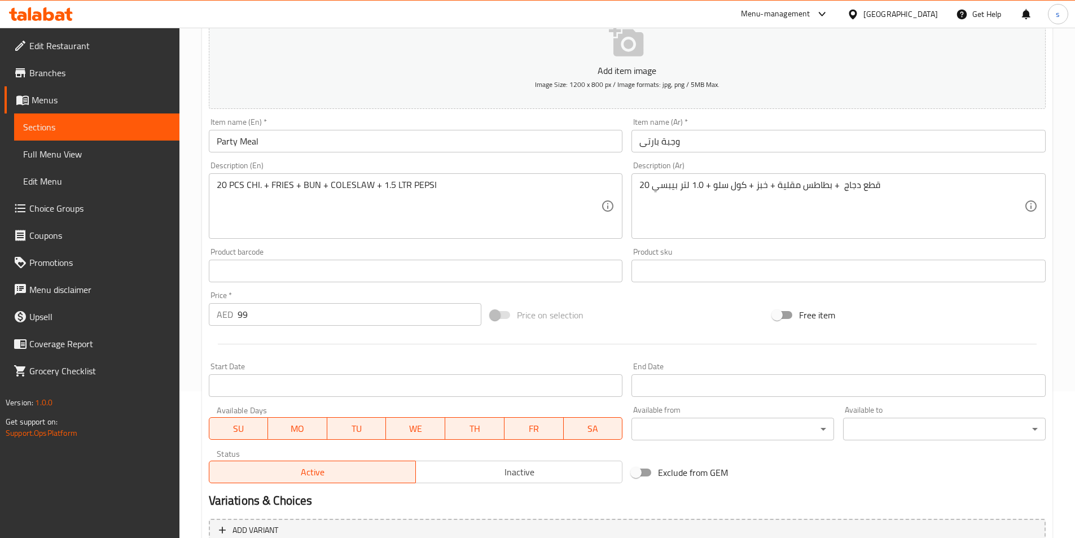
click at [637, 185] on div "20 قطع دجاج + بطاطس مقلية + خبز + كول سلو + 1.0 لتر بيبسي Description (Ar)" at bounding box center [839, 205] width 414 height 65
click at [638, 185] on div "20 قطع دجاج + بطاطس مقلية + خبز + كول سلو + 1.0 لتر بيبسي Description (Ar)" at bounding box center [839, 205] width 414 height 65
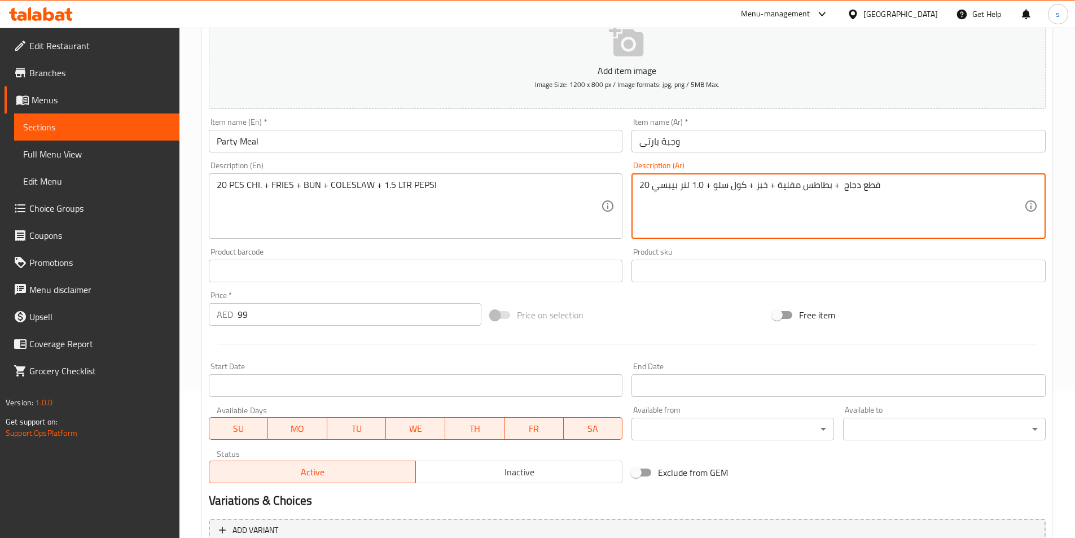
click at [641, 185] on textarea "20 قطع دجاج + بطاطس مقلية + خبز + كول سلو + 1.0 لتر بيبسي" at bounding box center [831, 206] width 385 height 54
type textarea "20 قطع دجاج + بطاطس مقلية + خبز + كول سلو + 1.0 لتر بيبسي"
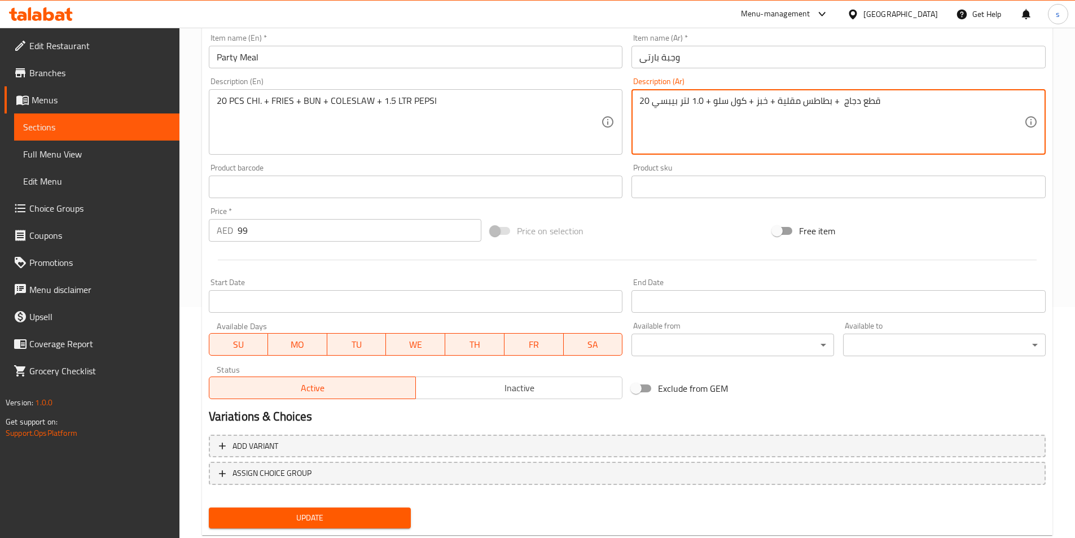
scroll to position [260, 0]
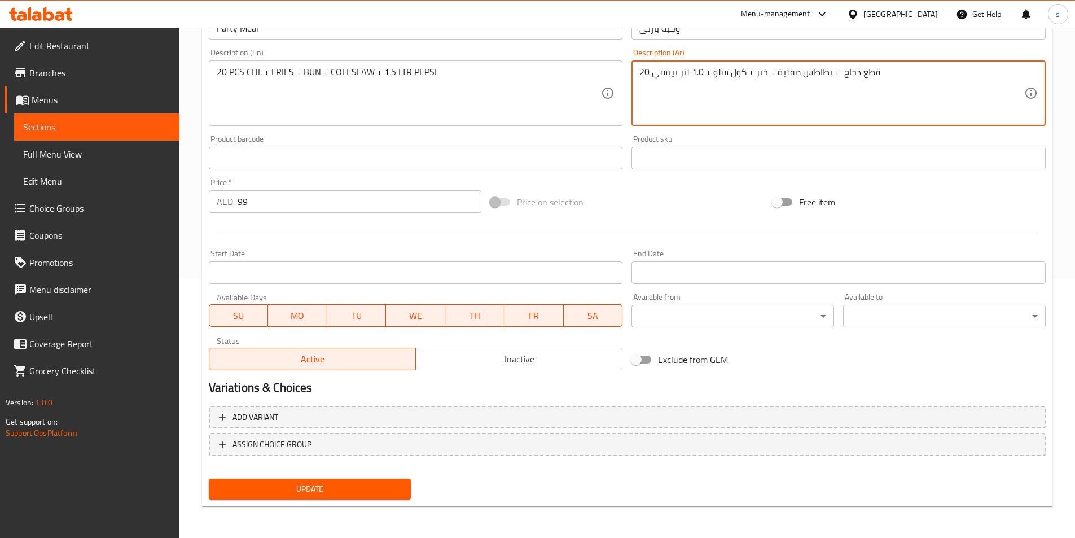
click at [302, 487] on span "Update" at bounding box center [310, 489] width 185 height 14
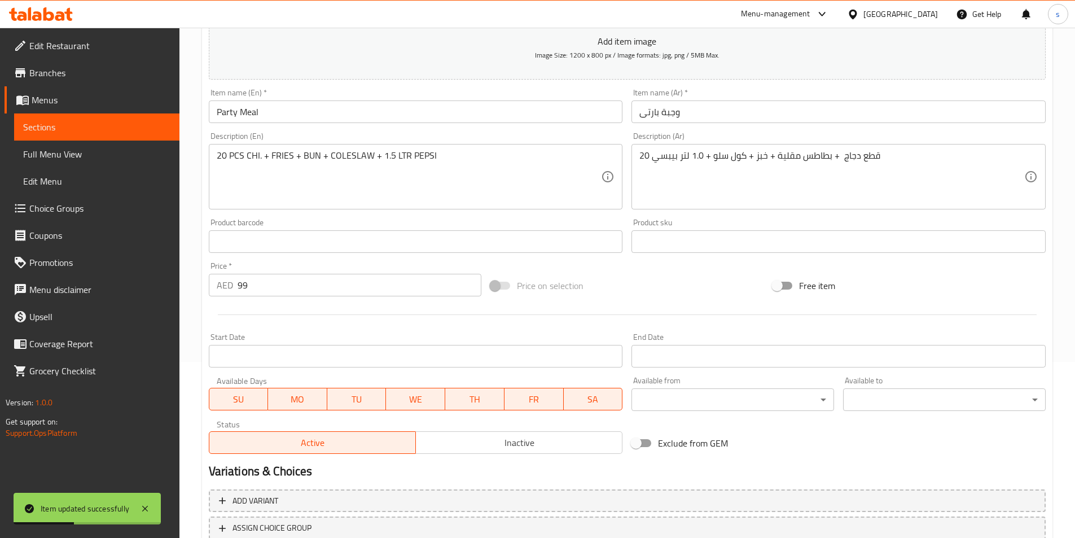
scroll to position [34, 0]
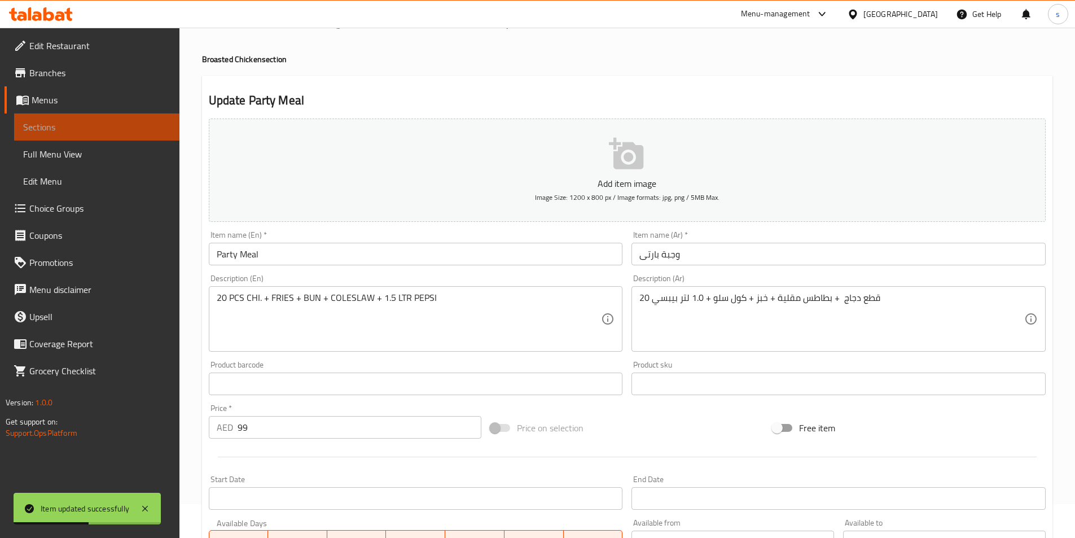
click at [95, 132] on span "Sections" at bounding box center [96, 127] width 147 height 14
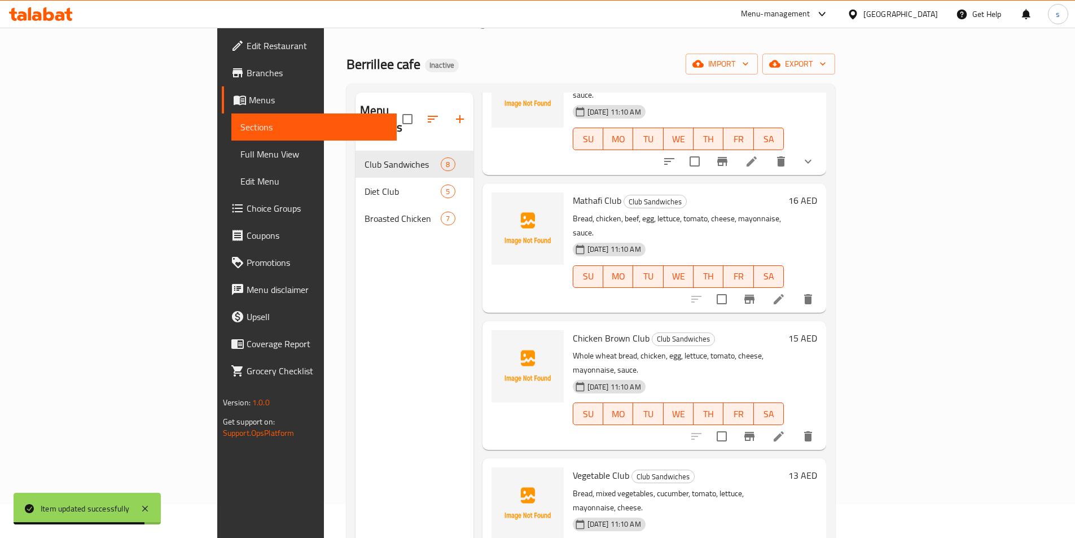
scroll to position [113, 0]
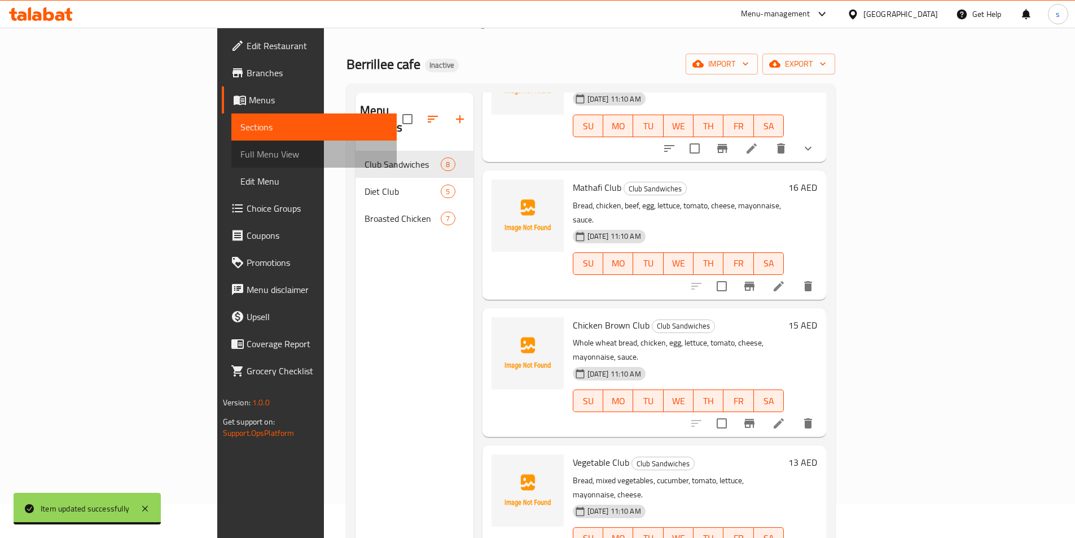
click at [240, 154] on span "Full Menu View" at bounding box center [313, 154] width 147 height 14
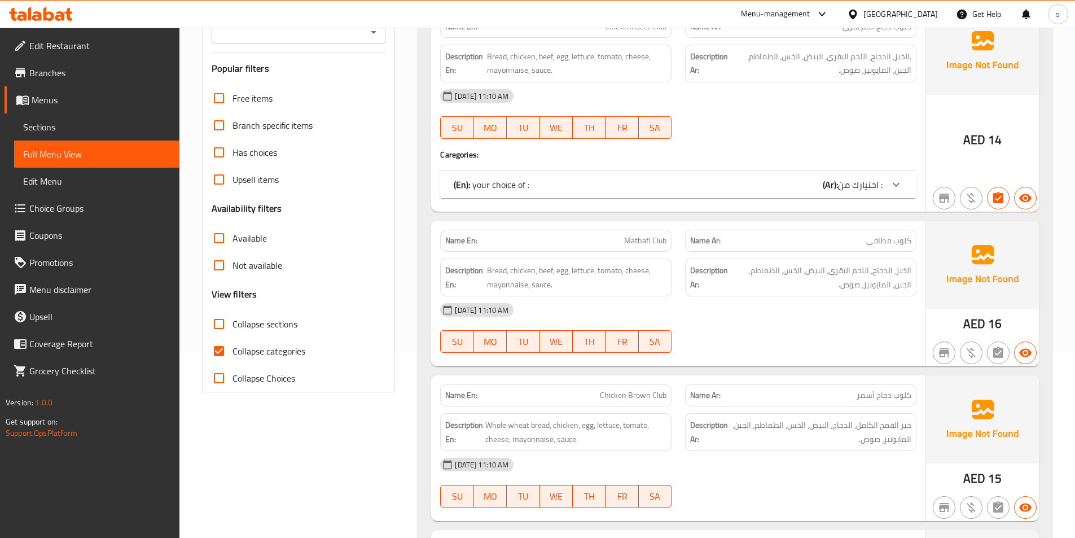
scroll to position [260, 0]
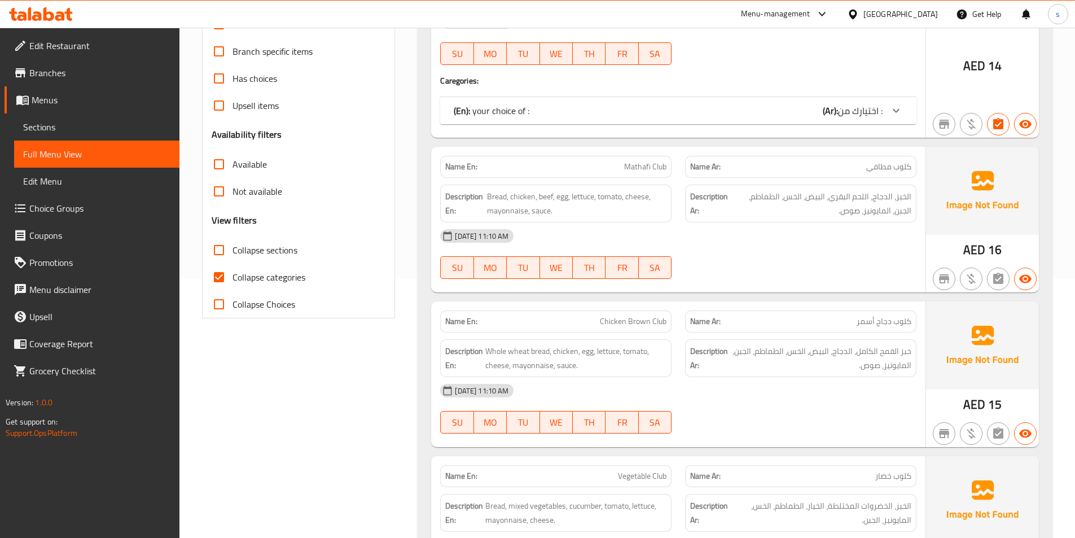
click at [225, 277] on input "Collapse categories" at bounding box center [218, 277] width 27 height 27
checkbox input "false"
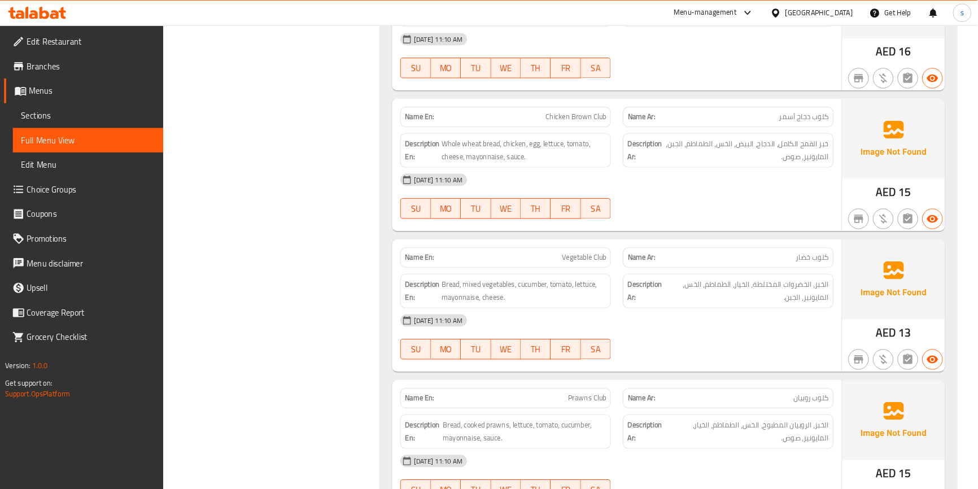
scroll to position [598, 0]
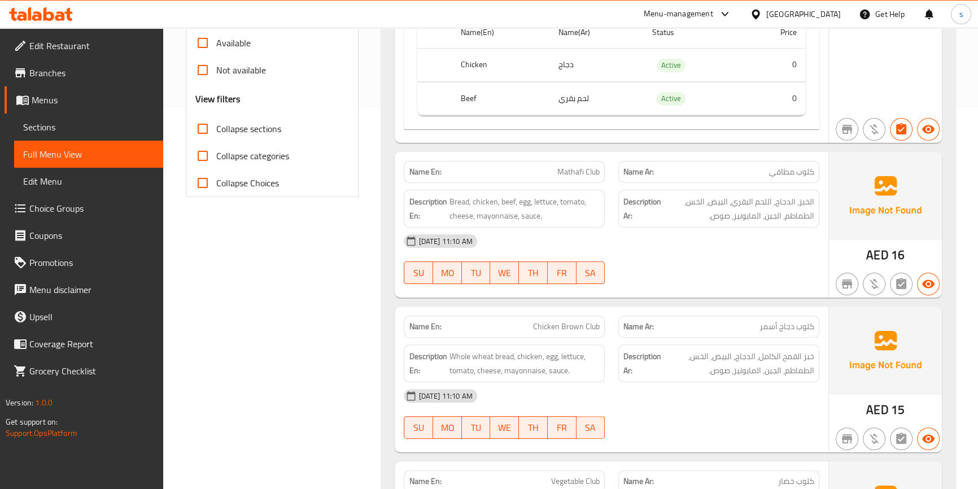
scroll to position [290, 0]
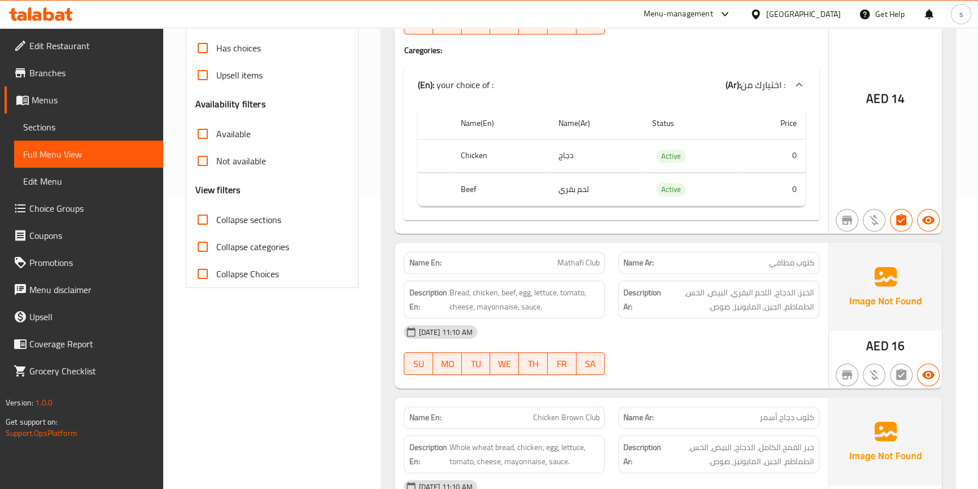
drag, startPoint x: 959, startPoint y: 1, endPoint x: 385, endPoint y: 220, distance: 614.5
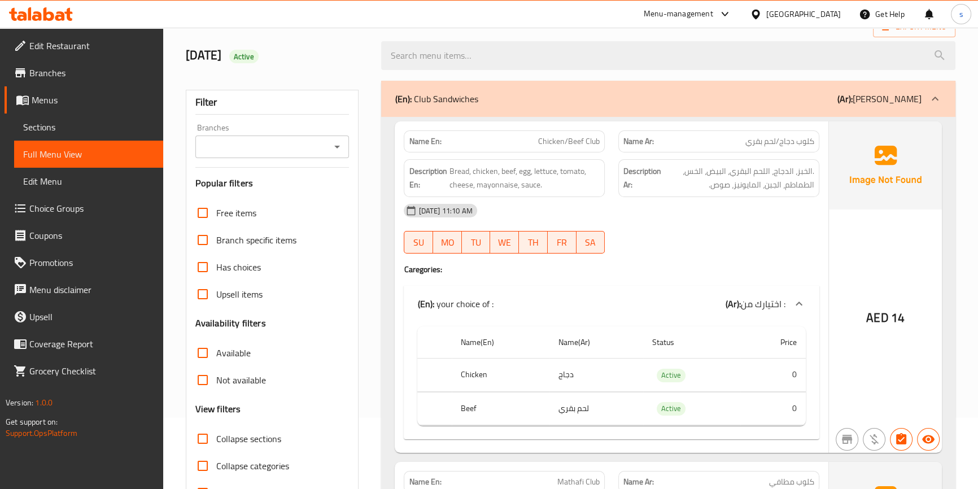
scroll to position [0, 0]
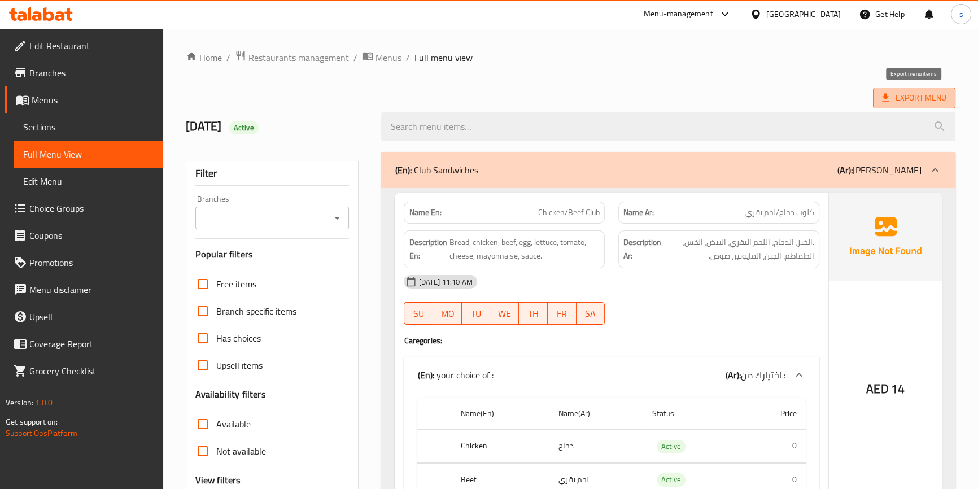
click at [877, 97] on span "Export Menu" at bounding box center [914, 97] width 82 height 21
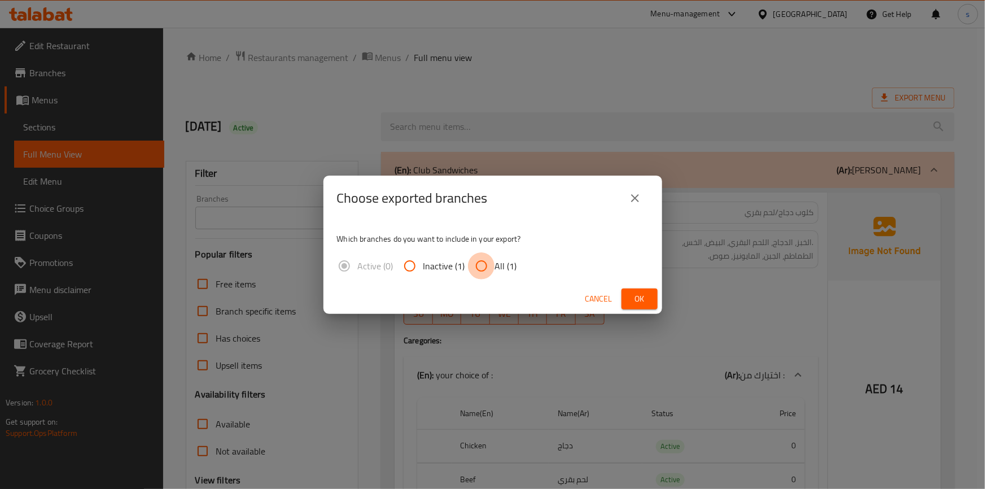
click at [483, 266] on input "All (1)" at bounding box center [481, 265] width 27 height 27
radio input "true"
click at [626, 291] on button "Ok" at bounding box center [639, 298] width 36 height 21
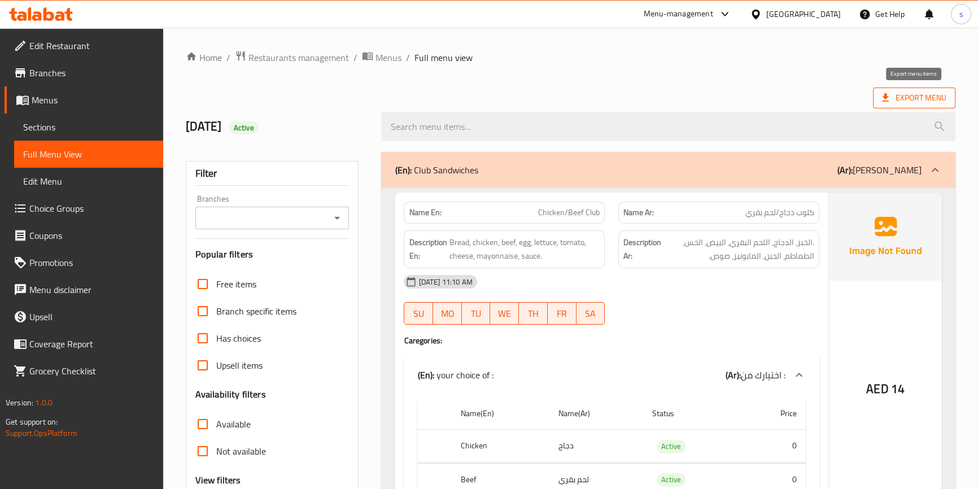
click at [929, 94] on span "Export Menu" at bounding box center [914, 98] width 64 height 14
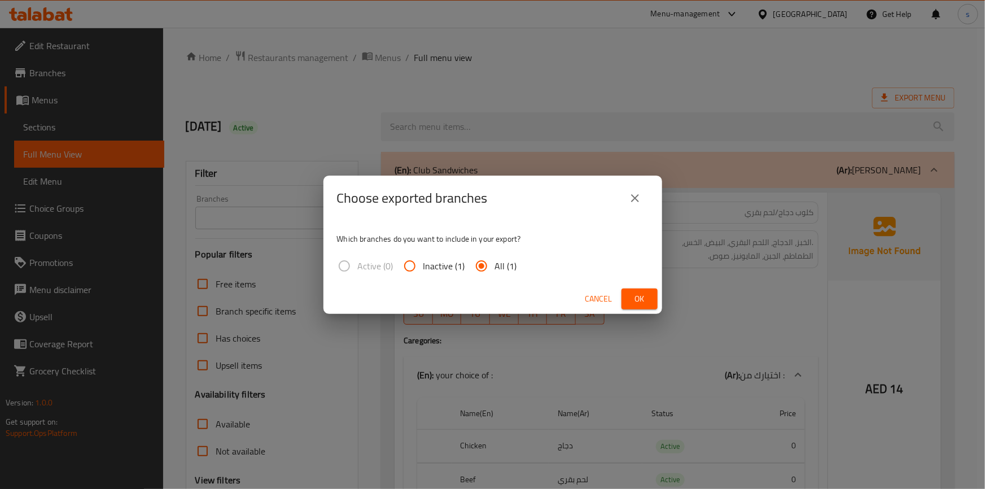
click at [638, 300] on span "Ok" at bounding box center [639, 299] width 18 height 14
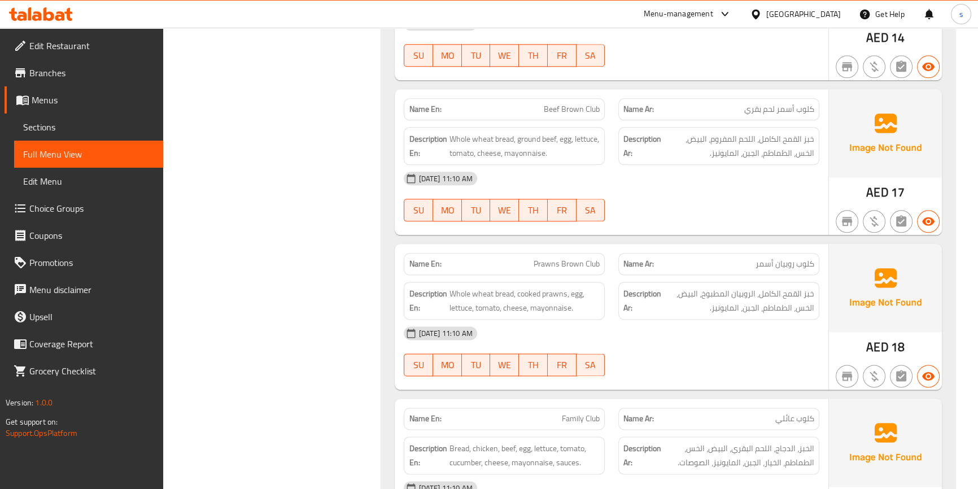
scroll to position [1949, 0]
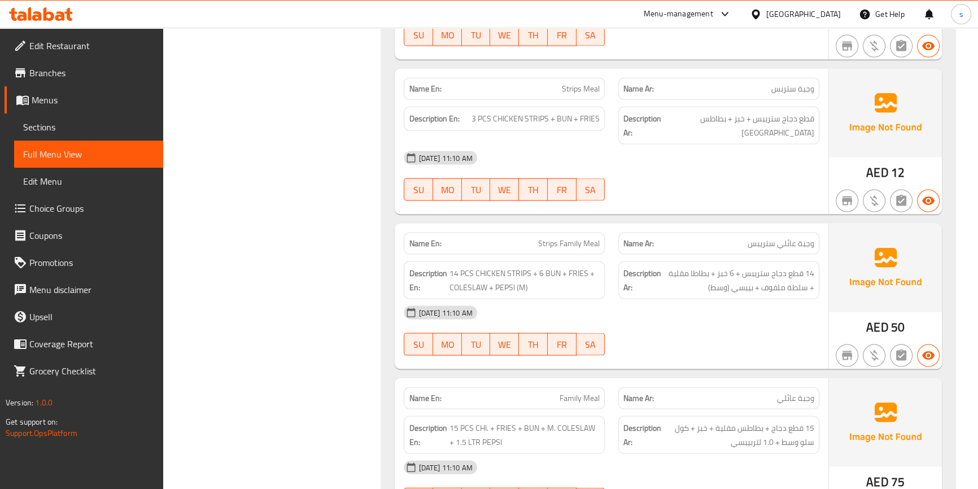
scroll to position [2822, 0]
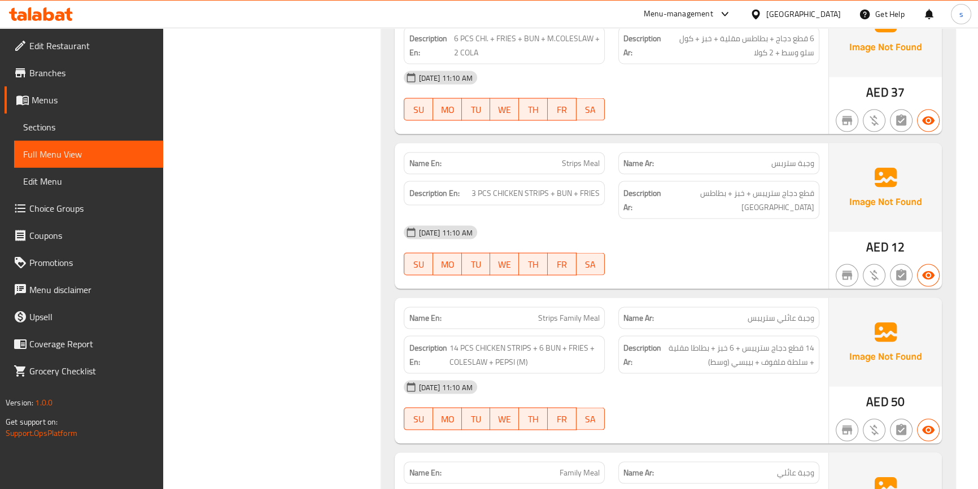
click at [90, 164] on link "Full Menu View" at bounding box center [88, 154] width 149 height 27
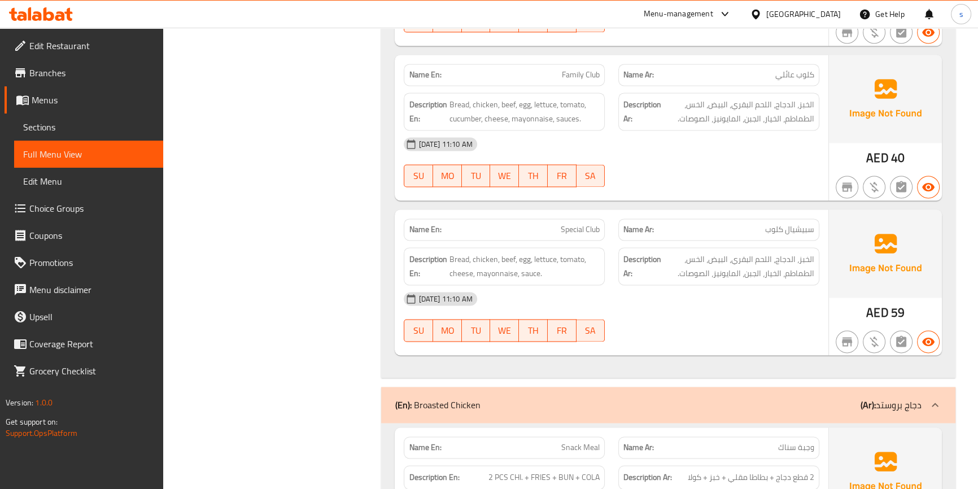
scroll to position [2001, 0]
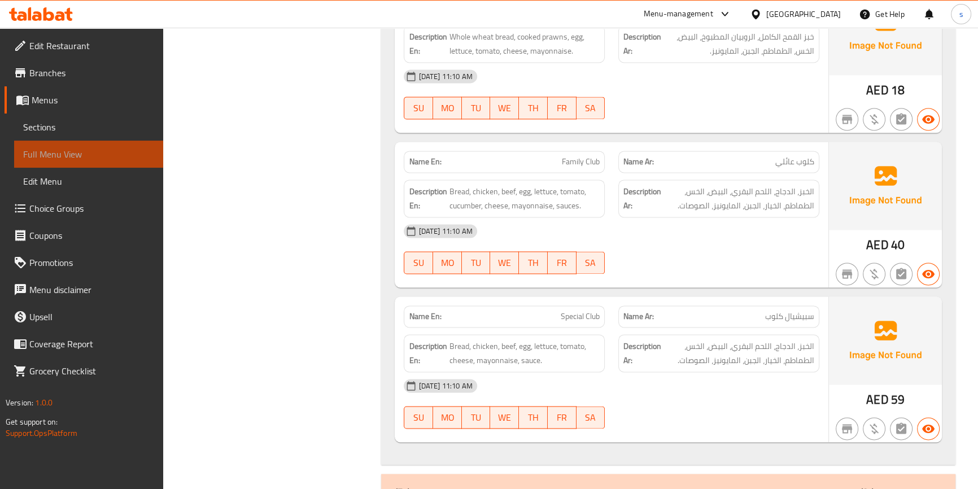
click at [87, 153] on span "Full Menu View" at bounding box center [88, 154] width 131 height 14
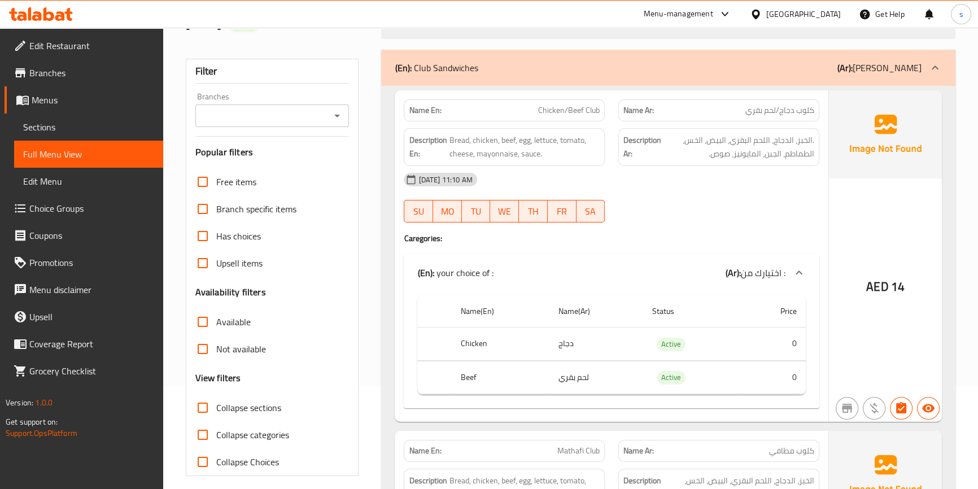
scroll to position [0, 0]
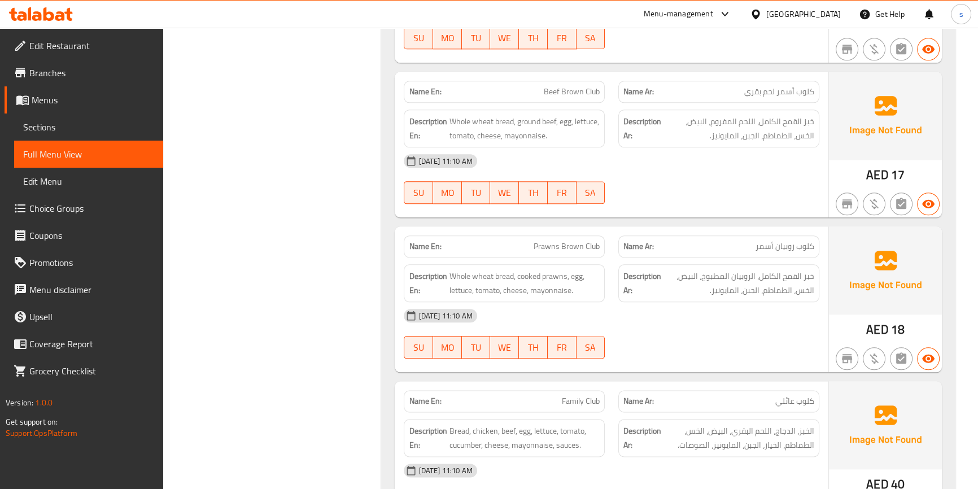
scroll to position [1488, 0]
